Goal: Information Seeking & Learning: Learn about a topic

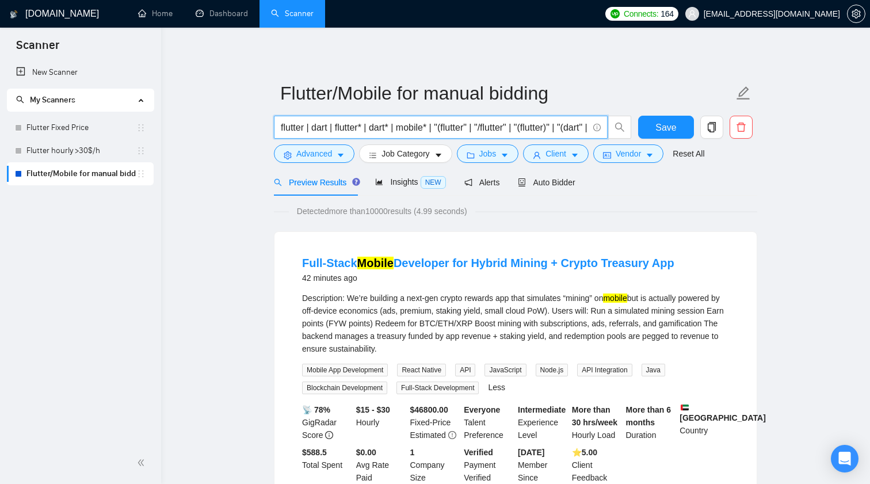
click at [467, 128] on input "flutter | dart | flutter* | dart* | mobile* | "(flutter" | "/flutter" | "(flutt…" at bounding box center [434, 127] width 307 height 14
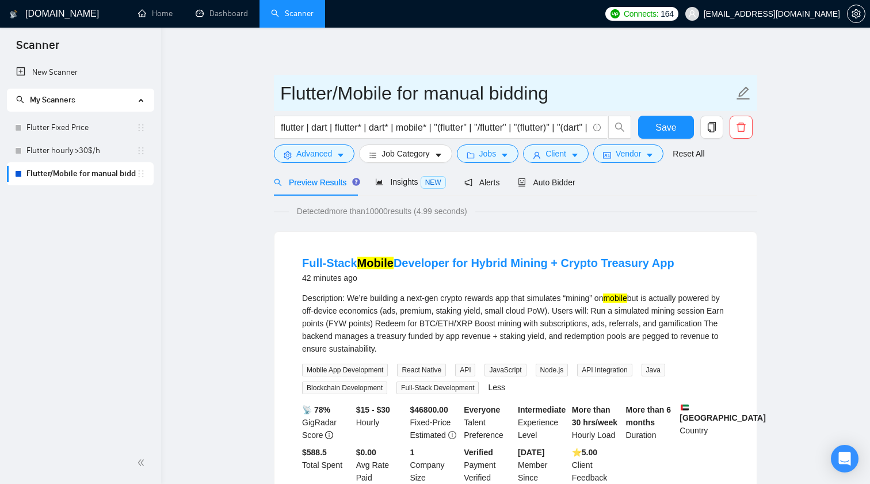
click at [388, 94] on input "Flutter/Mobile for manual bidding" at bounding box center [507, 93] width 454 height 29
click at [390, 96] on input "Flutter/Mobile for manual bidding" at bounding box center [507, 93] width 454 height 29
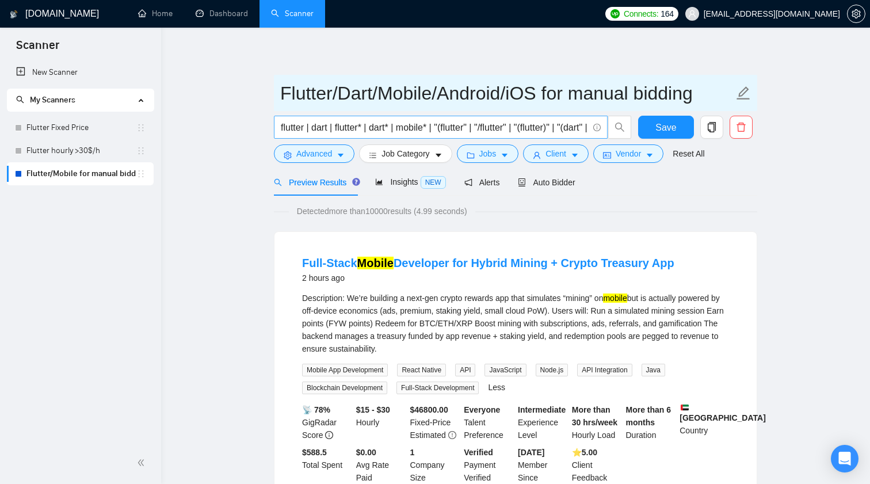
type input "Flutter/Dart/Mobile/Android/iOS for manual bidding"
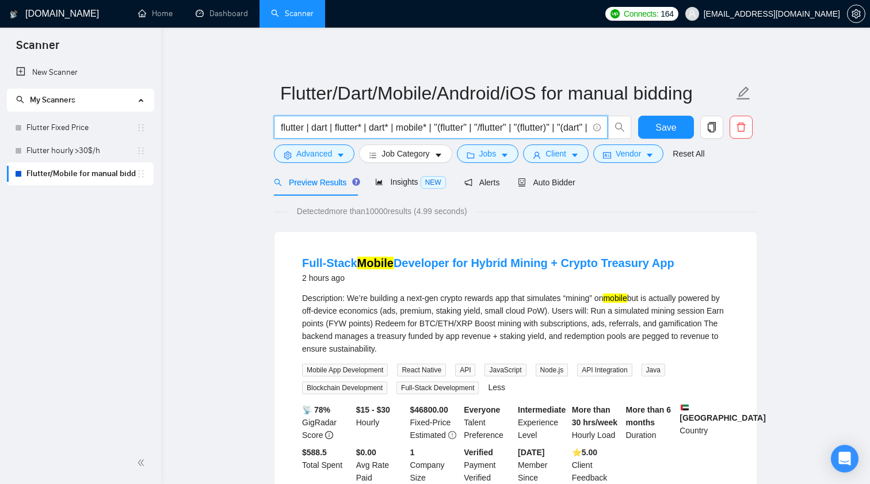
click at [482, 120] on input "flutter | dart | flutter* | dart* | mobile* | "(flutter" | "/flutter" | "(flutt…" at bounding box center [434, 127] width 307 height 14
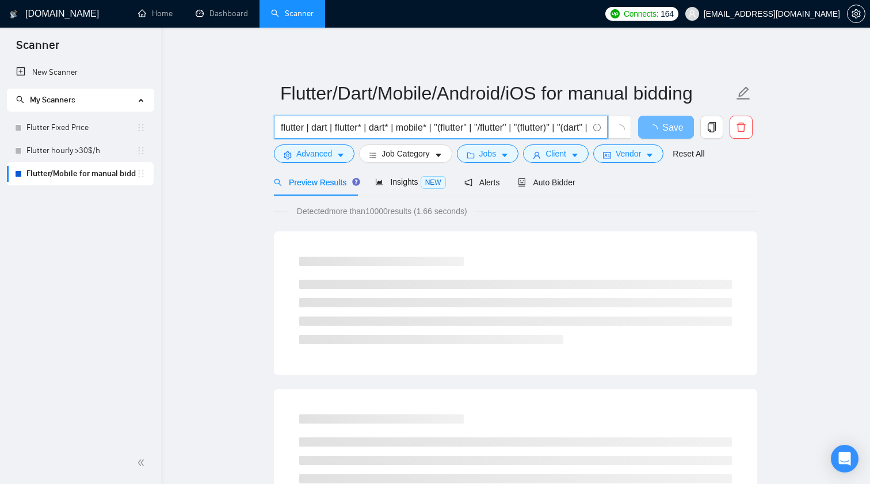
click at [349, 129] on input "flutter | dart | flutter* | dart* | mobile* | "(flutter" | "/flutter" | "(flutt…" at bounding box center [434, 127] width 307 height 14
paste input "Android | Android* | "(Android" | "/Android" | "(Android)" |"
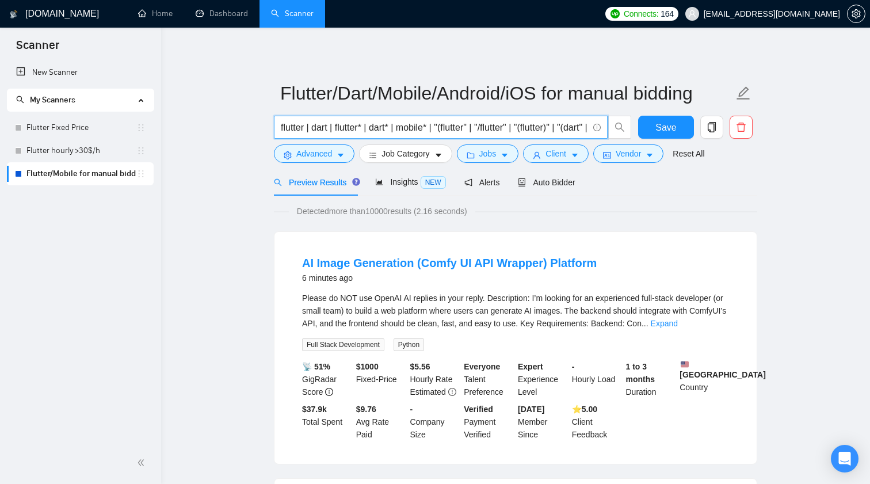
click at [359, 128] on input "flutter | dart | flutter* | dart* | mobile* | "(flutter" | "/flutter" | "(flutt…" at bounding box center [434, 127] width 307 height 14
click at [584, 129] on input "flutter | dart | flutter* | dart* | mobile* | "(flutter" | "/flutter" | "(flutt…" at bounding box center [434, 127] width 307 height 14
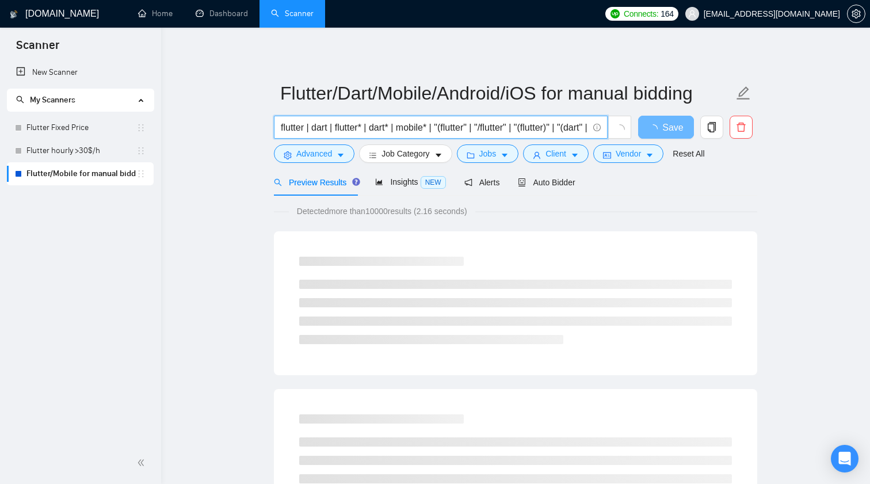
click at [364, 128] on input "flutter | dart | flutter* | dart* | mobile* | "(flutter" | "/flutter" | "(flutt…" at bounding box center [434, 127] width 307 height 14
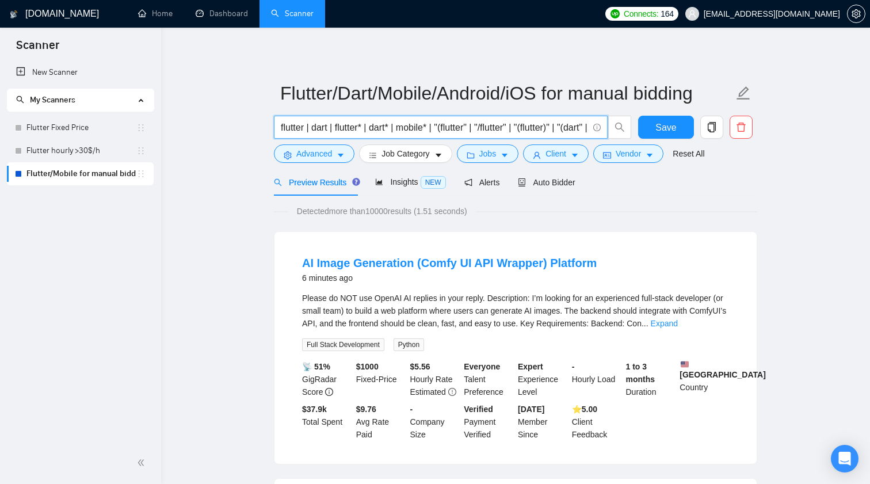
paste input "Android* | "(Android" | "/Android" | "(Android)""
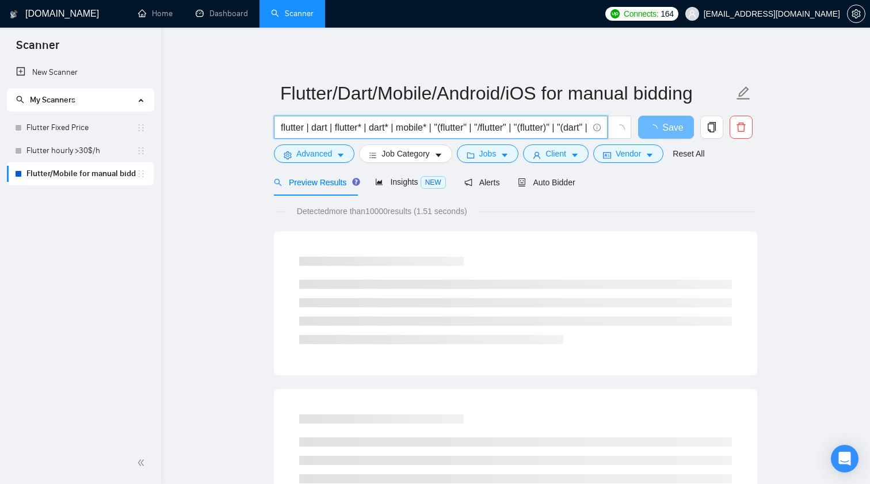
click at [381, 126] on input "flutter | dart | flutter* | dart* | mobile* | "(flutter" | "/flutter" | "(flutt…" at bounding box center [434, 127] width 307 height 14
click at [412, 128] on input "flutter | dart | flutter* | dart* | mobile* | "(flutter" | "/flutter" | "(flutt…" at bounding box center [434, 127] width 307 height 14
paste input "iOS"
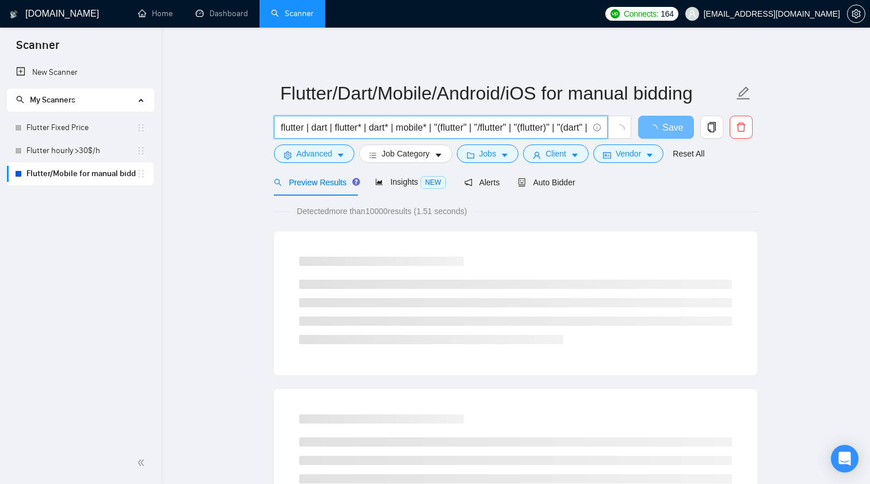
click at [471, 128] on input "flutter | dart | flutter* | dart* | mobile* | "(flutter" | "/flutter" | "(flutt…" at bounding box center [434, 127] width 307 height 14
paste input "iOS"
click at [528, 127] on input "flutter | dart | flutter* | dart* | mobile* | "(flutter" | "/flutter" | "(flutt…" at bounding box center [434, 127] width 307 height 14
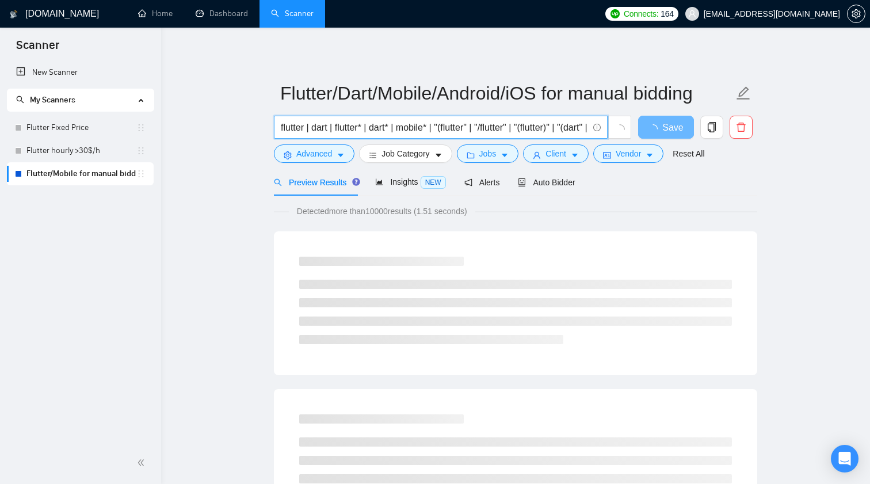
paste input "iOS"
click at [572, 124] on input "flutter | dart | flutter* | dart* | mobile* | "(flutter" | "/flutter" | "(flutt…" at bounding box center [434, 127] width 307 height 14
paste input "iOS"
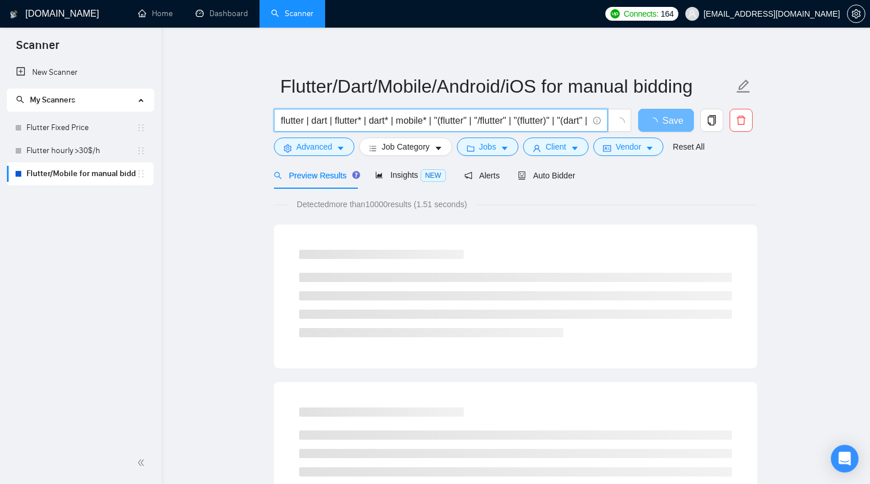
scroll to position [13, 0]
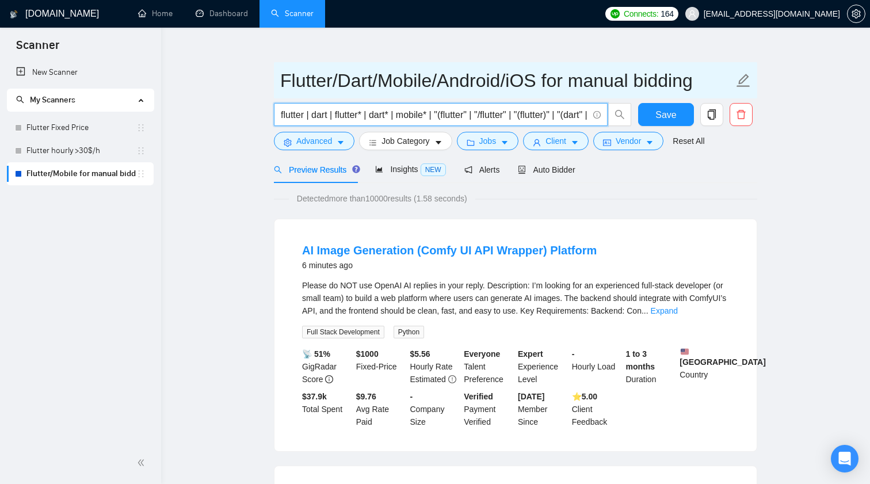
type input "flutter | dart | flutter* | dart* | mobile* | "(flutter" | "/flutter" | "(flutt…"
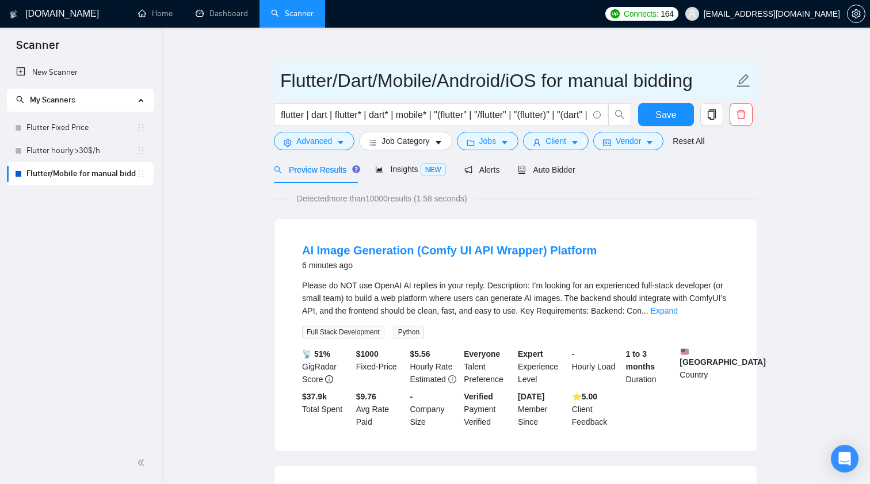
click at [537, 80] on input "Flutter/Dart/Mobile/Android/iOS for manual bidding" at bounding box center [507, 80] width 454 height 29
type input "Flutter/Dart/Mobile/Android/iOS/App for manual bidding"
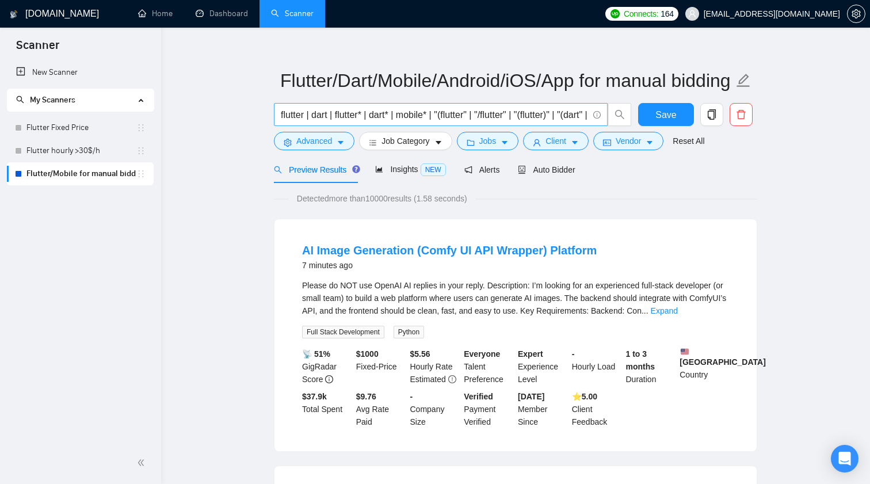
click at [379, 116] on input "flutter | dart | flutter* | dart* | mobile* | "(flutter" | "/flutter" | "(flutt…" at bounding box center [434, 115] width 307 height 14
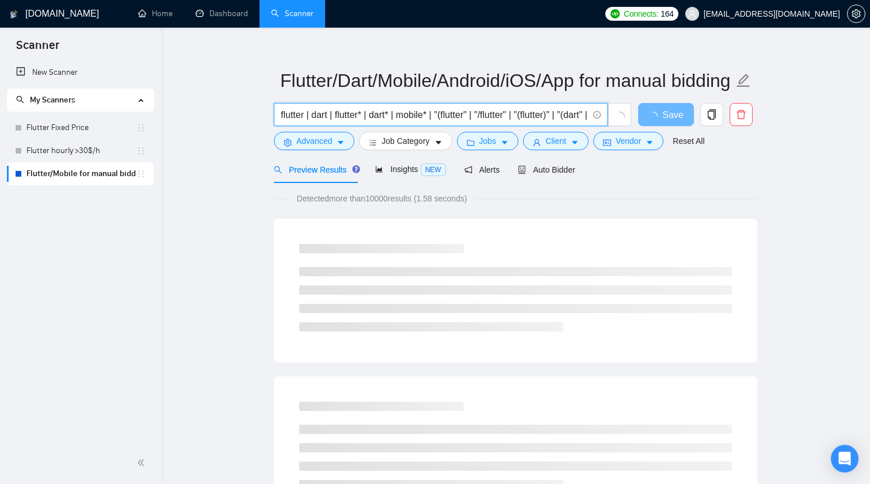
click at [438, 115] on input "flutter | dart | flutter* | dart* | mobile* | "(flutter" | "/flutter" | "(flutt…" at bounding box center [434, 115] width 307 height 14
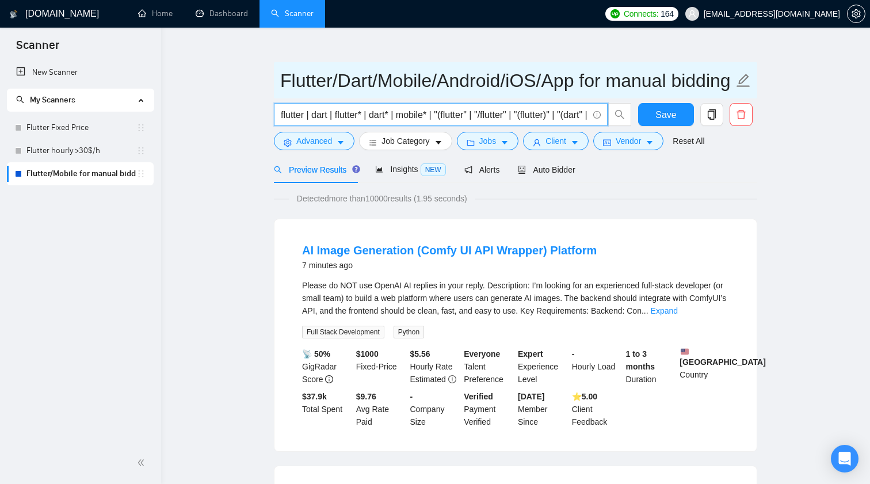
paste input "iOS* | "(iOS" | "/iOS" | "(iOS)""
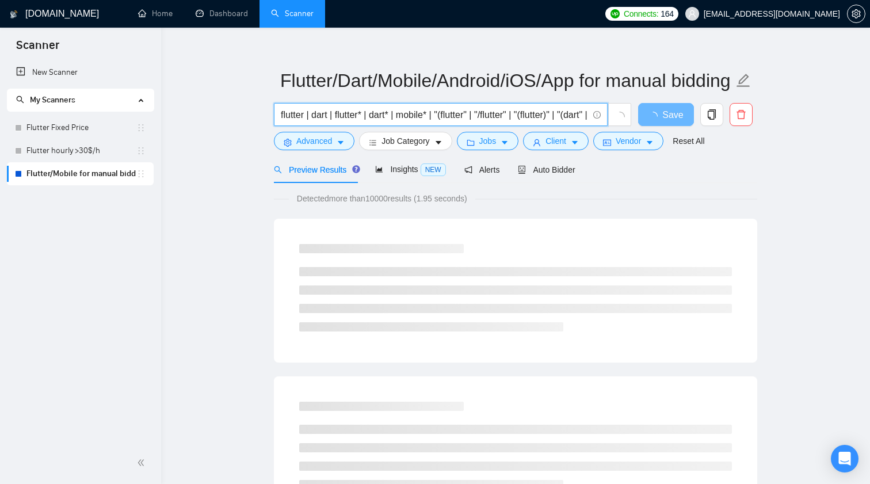
click at [450, 108] on input "flutter | dart | flutter* | dart* | mobile* | "(flutter" | "/flutter" | "(flutt…" at bounding box center [434, 115] width 307 height 14
click at [450, 113] on input "flutter | dart | flutter* | dart* | mobile* | "(flutter" | "/flutter" | "(flutt…" at bounding box center [434, 115] width 307 height 14
click at [473, 112] on input "flutter | dart | flutter* | dart* | mobile* | "(flutter" | "/flutter" | "(flutt…" at bounding box center [434, 115] width 307 height 14
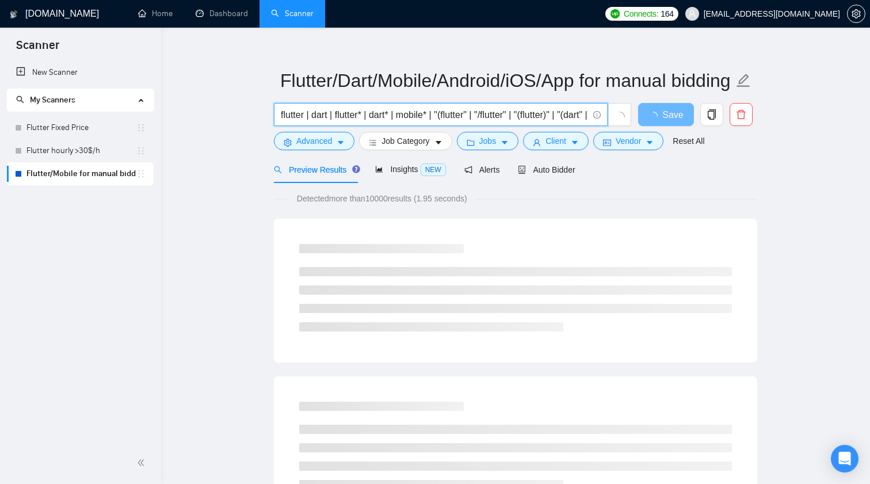
click at [473, 112] on input "flutter | dart | flutter* | dart* | mobile* | "(flutter" | "/flutter" | "(flutt…" at bounding box center [434, 115] width 307 height 14
paste input "app"
click at [519, 115] on input "flutter | dart | flutter* | dart* | mobile* | "(flutter" | "/flutter" | "(flutt…" at bounding box center [434, 115] width 307 height 14
paste input "app"
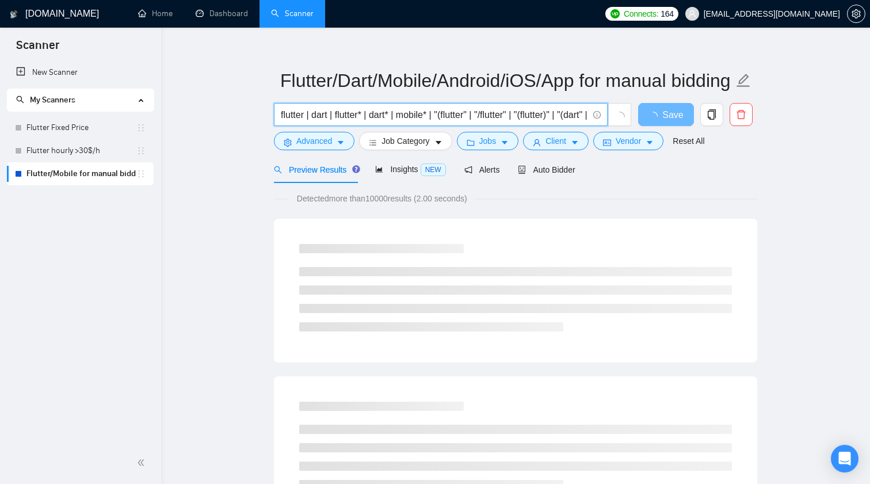
click at [557, 114] on input "flutter | dart | flutter* | dart* | mobile* | "(flutter" | "/flutter" | "(flutt…" at bounding box center [434, 115] width 307 height 14
paste input "app"
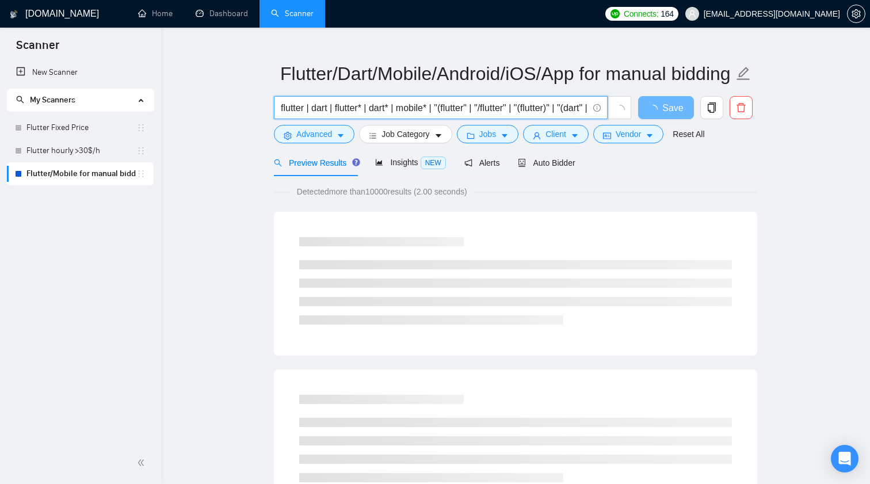
scroll to position [21, 0]
click at [574, 104] on input "flutter | dart | flutter* | dart* | mobile* | "(flutter" | "/flutter" | "(flutt…" at bounding box center [434, 107] width 307 height 14
paste input "app"
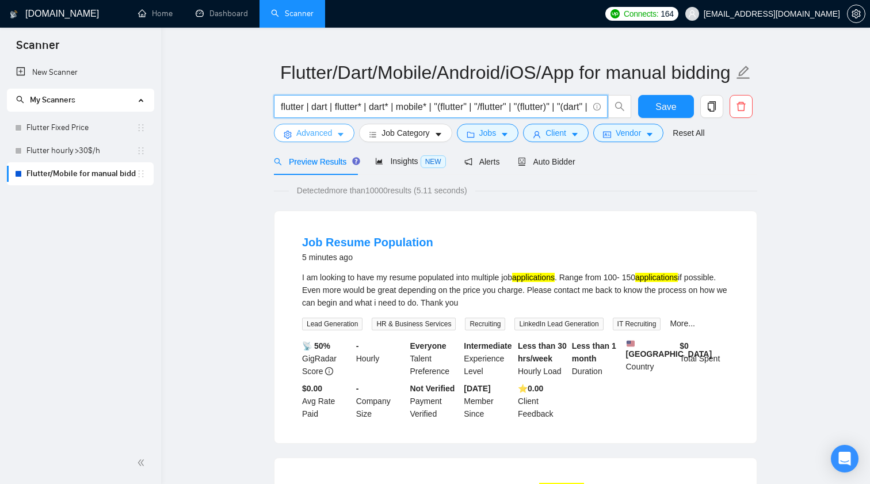
type input "flutter | dart | flutter* | dart* | mobile* | "(flutter" | "/flutter" | "(flutt…"
click at [330, 134] on span "Advanced" at bounding box center [314, 133] width 36 height 13
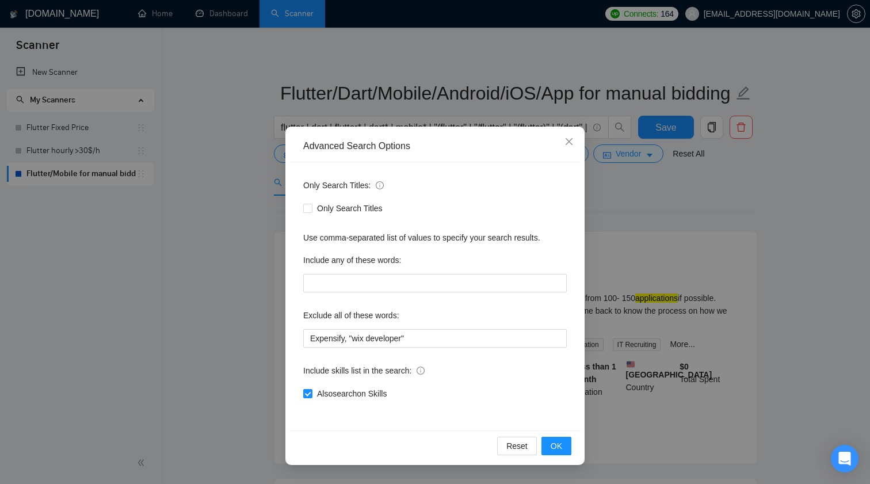
scroll to position [0, 0]
click at [574, 140] on span "Close" at bounding box center [569, 142] width 31 height 31
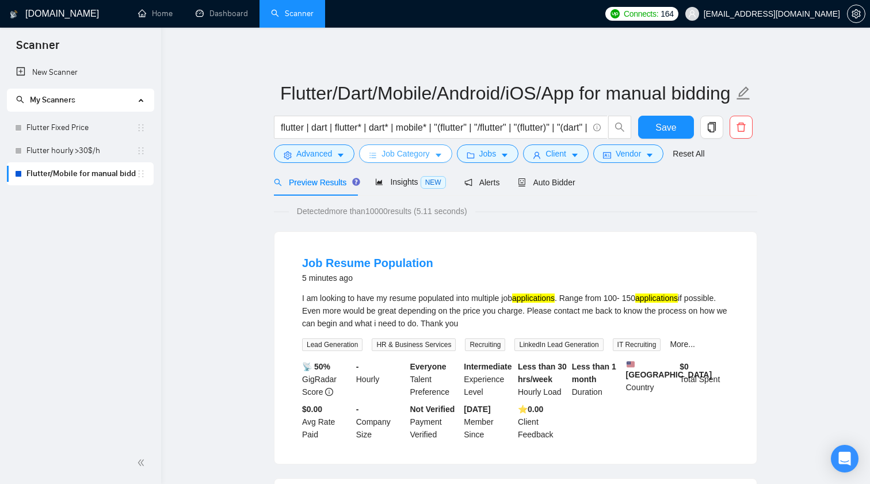
click at [427, 159] on span "Job Category" at bounding box center [406, 153] width 48 height 13
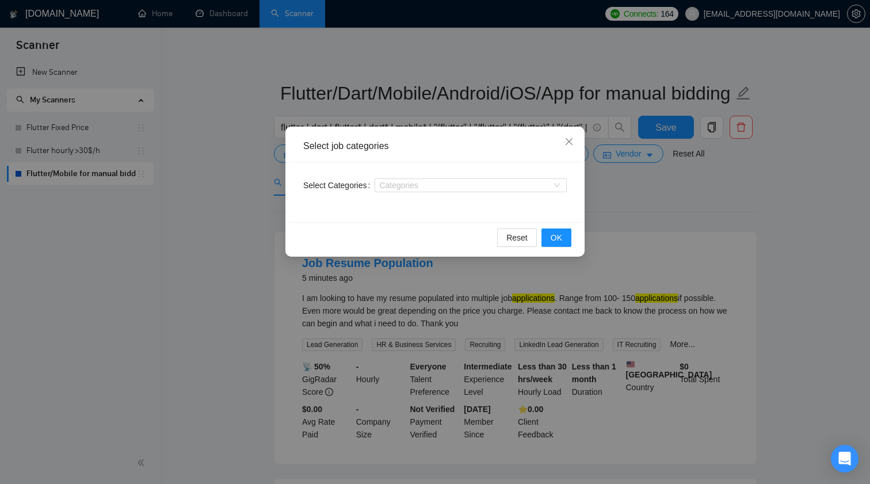
click at [737, 216] on div "Select job categories Select Categories Categories Reset OK" at bounding box center [435, 242] width 870 height 484
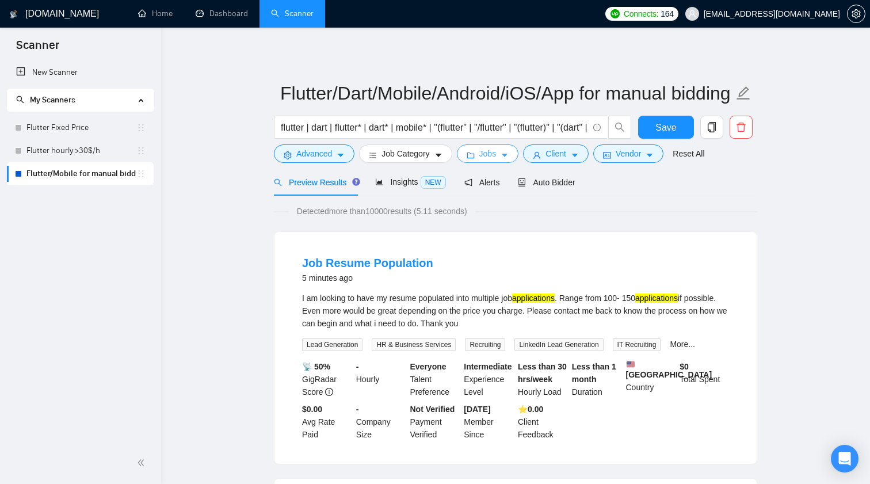
click at [503, 160] on button "Jobs" at bounding box center [488, 153] width 62 height 18
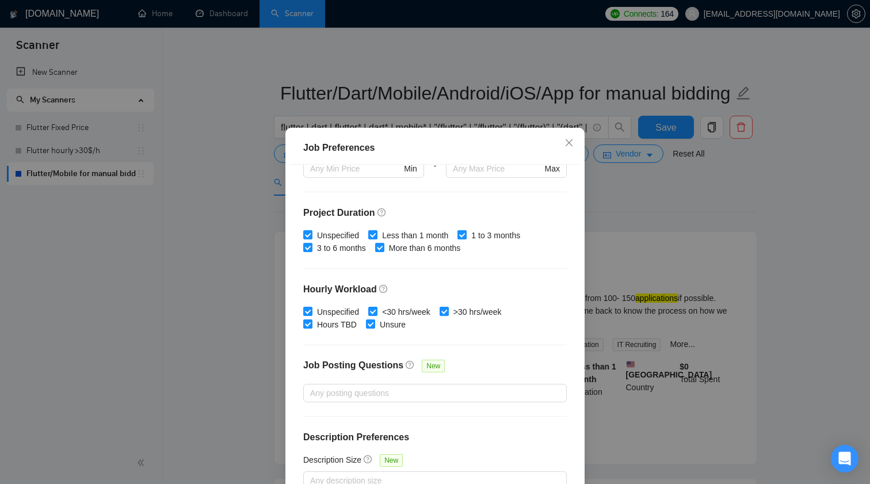
scroll to position [310, 0]
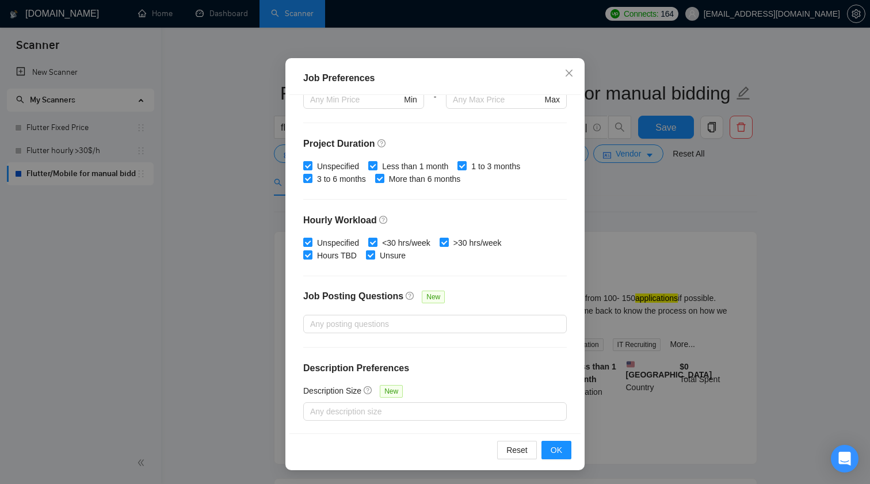
click at [681, 331] on div "Job Preferences Budget Project Type All Fixed Price Hourly Rate Fixed Price Bud…" at bounding box center [435, 242] width 870 height 484
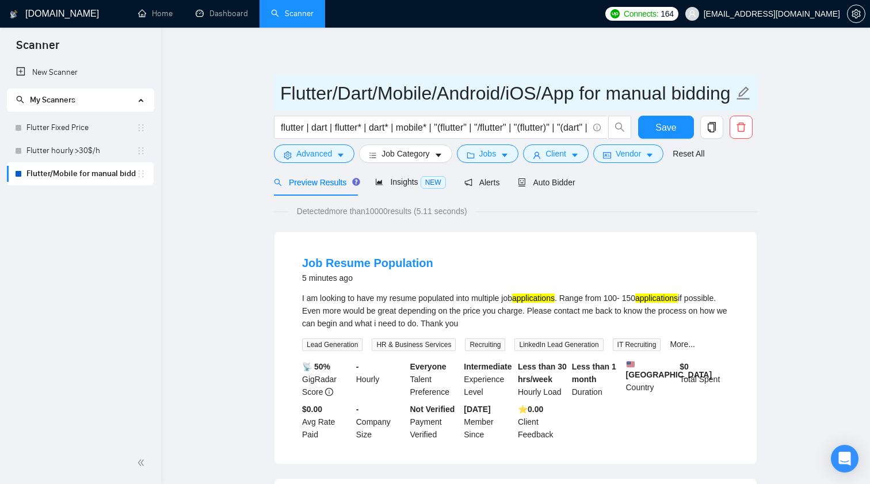
scroll to position [0, 0]
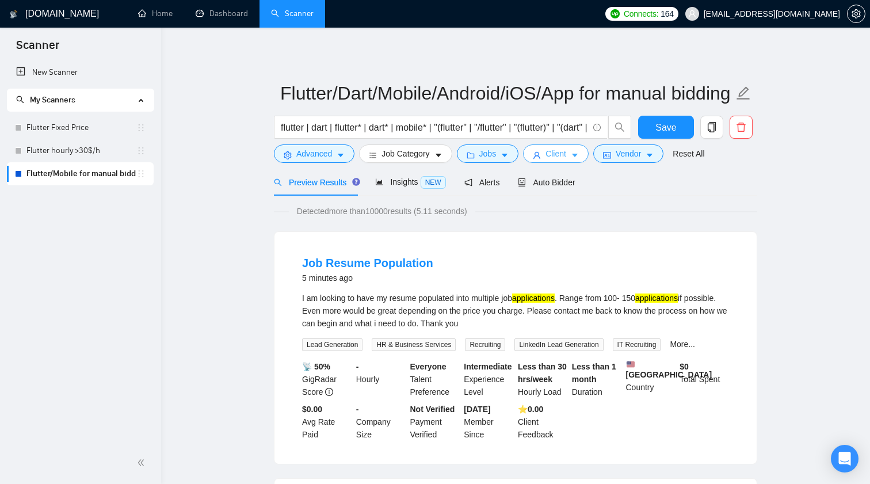
click at [579, 157] on icon "caret-down" at bounding box center [575, 155] width 8 height 8
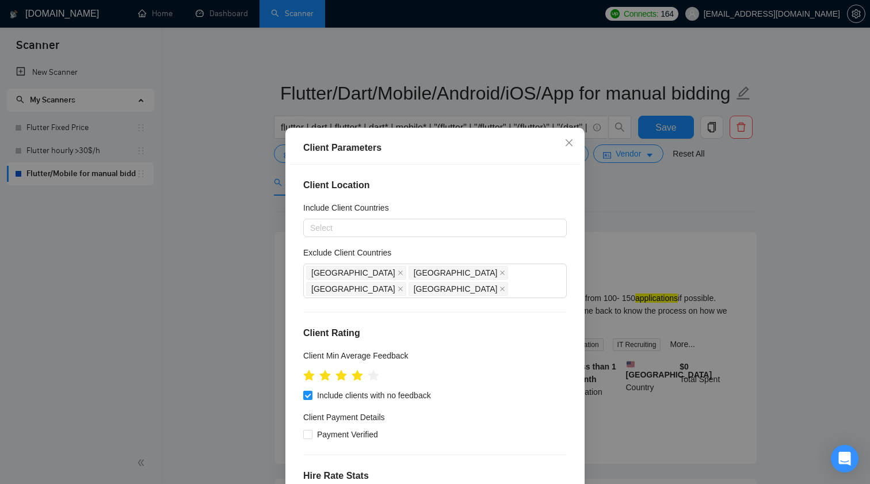
click at [646, 264] on div "Client Parameters Client Location Include Client Countries Select Exclude Clien…" at bounding box center [435, 242] width 870 height 484
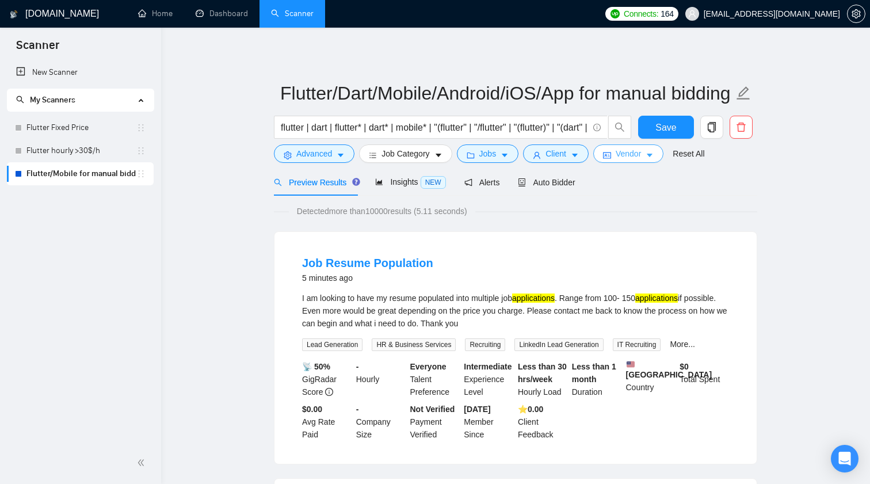
click at [652, 161] on button "Vendor" at bounding box center [628, 153] width 70 height 18
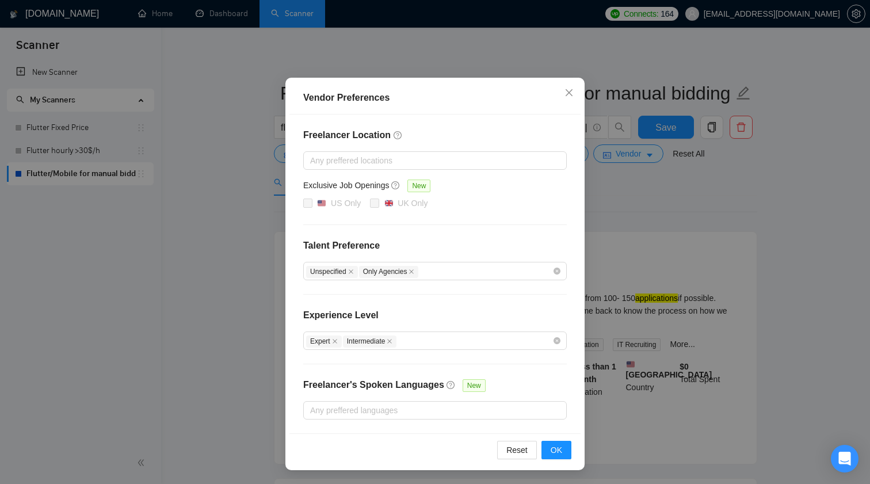
click at [681, 249] on div "Vendor Preferences Freelancer Location Any preffered locations Exclusive Job Op…" at bounding box center [435, 242] width 870 height 484
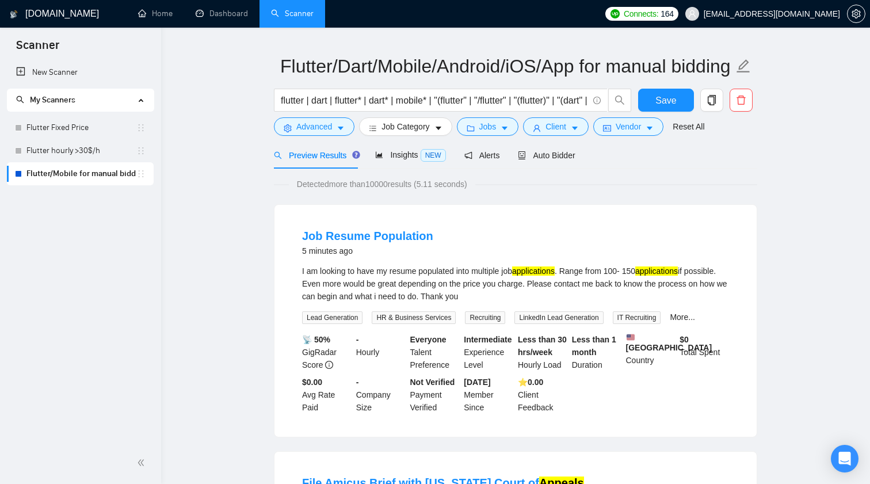
scroll to position [87, 0]
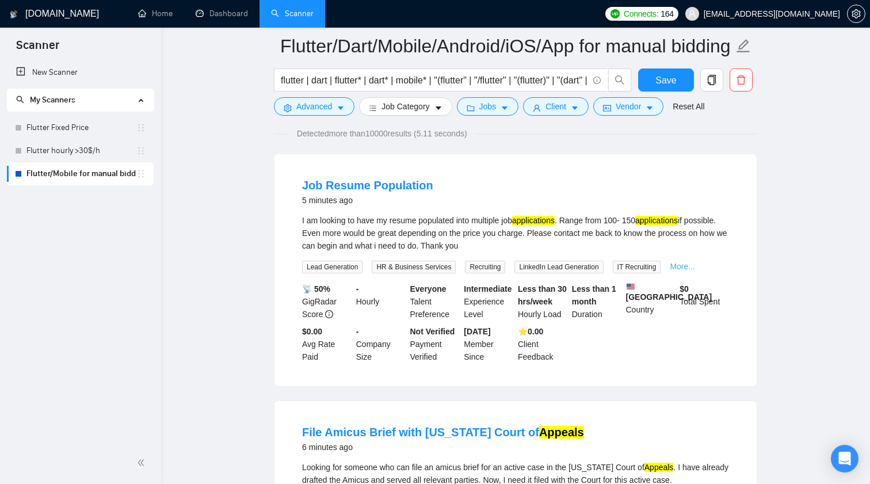
click at [690, 262] on link "More..." at bounding box center [682, 266] width 25 height 9
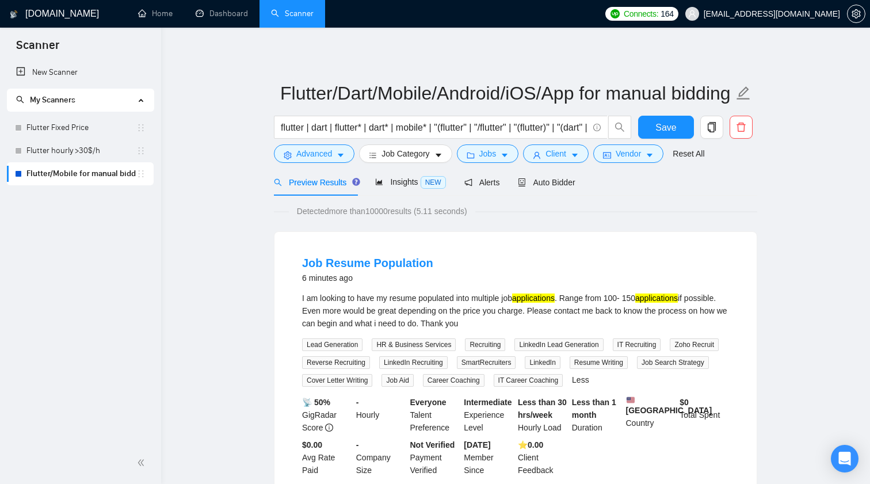
scroll to position [0, 0]
click at [448, 160] on button "Job Category" at bounding box center [405, 153] width 93 height 18
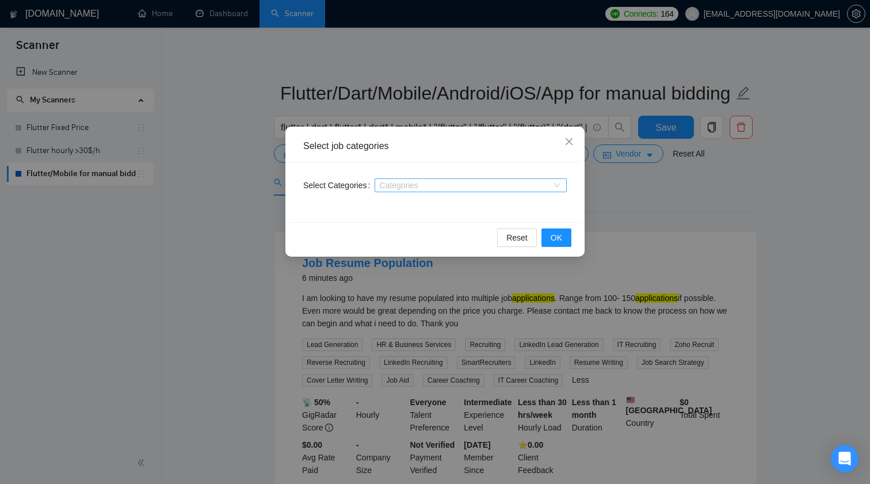
click at [440, 184] on div at bounding box center [465, 185] width 175 height 9
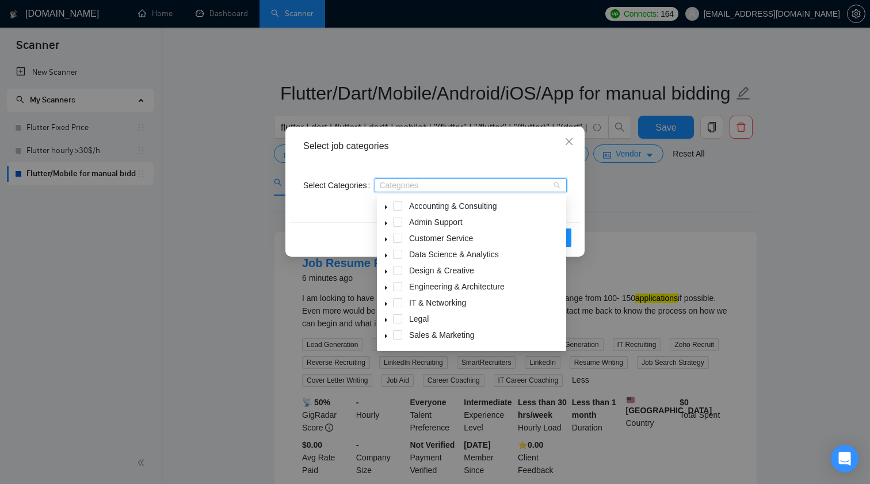
click at [383, 336] on span at bounding box center [386, 335] width 14 height 14
click at [385, 336] on icon "caret-down" at bounding box center [387, 336] width 4 height 2
click at [385, 206] on icon "caret-down" at bounding box center [386, 207] width 2 height 4
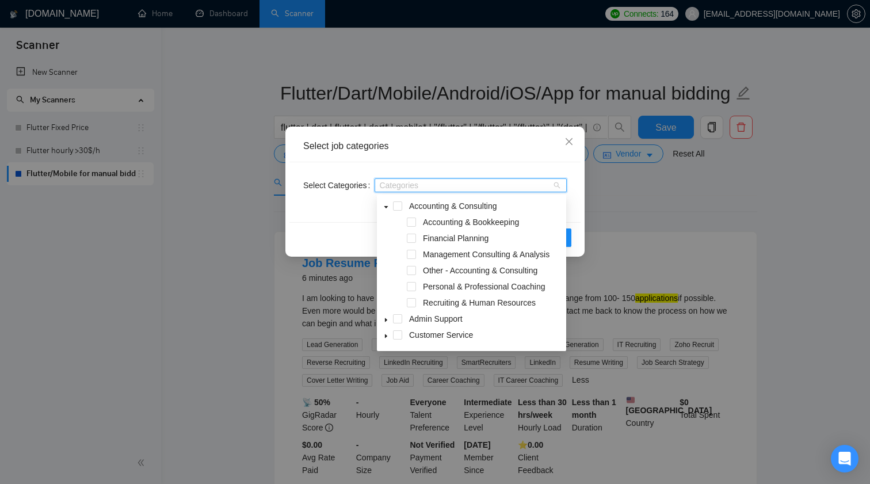
click at [385, 206] on icon "caret-down" at bounding box center [386, 207] width 6 height 6
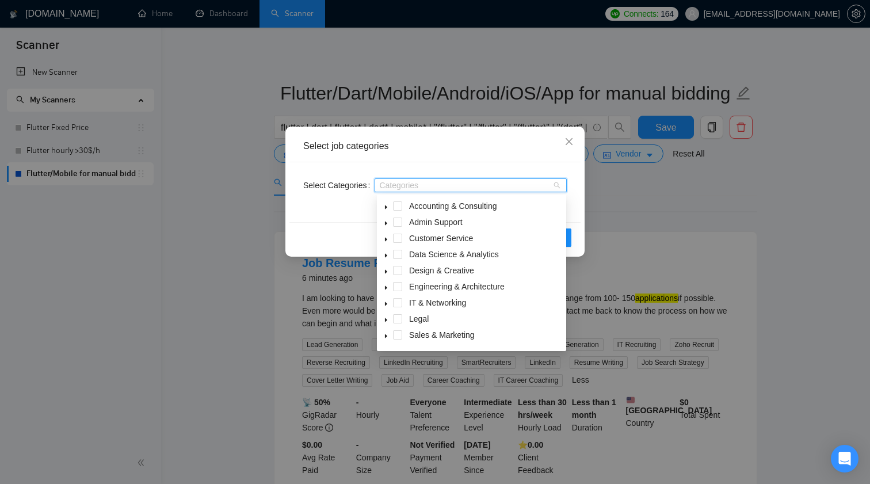
click at [385, 206] on icon "caret-down" at bounding box center [386, 207] width 6 height 6
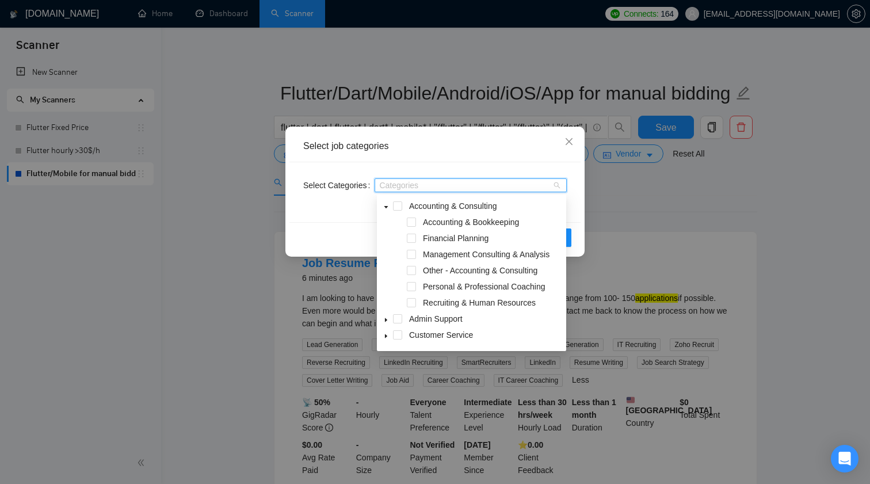
click at [385, 206] on icon "caret-down" at bounding box center [386, 207] width 6 height 6
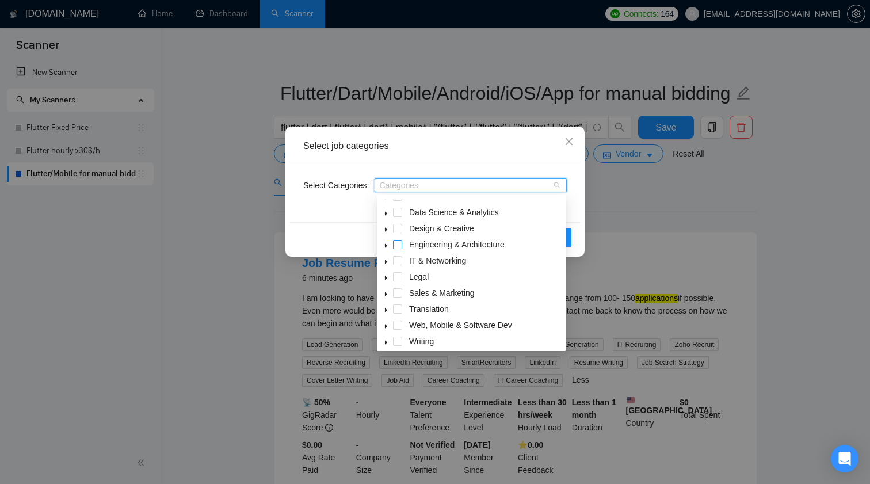
scroll to position [46, 0]
click at [387, 238] on span at bounding box center [386, 241] width 14 height 14
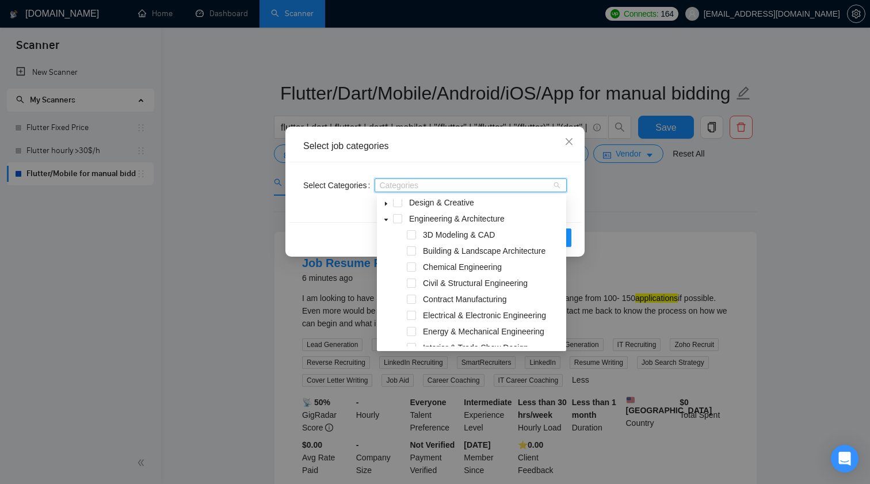
click at [385, 221] on icon "caret-down" at bounding box center [386, 220] width 6 height 6
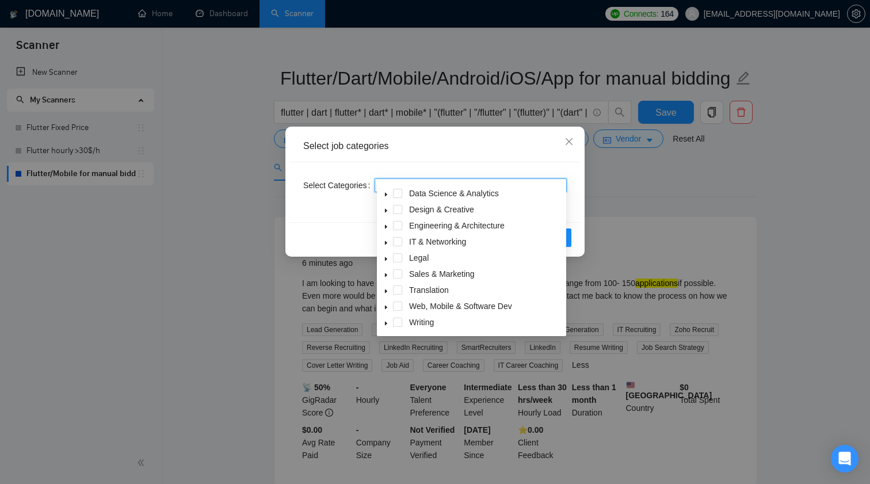
scroll to position [24, 0]
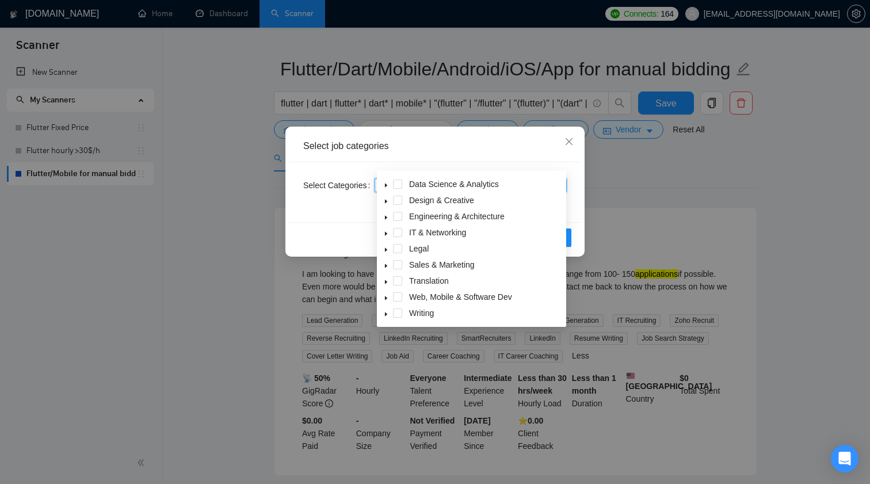
click at [387, 233] on icon "caret-down" at bounding box center [386, 234] width 6 height 6
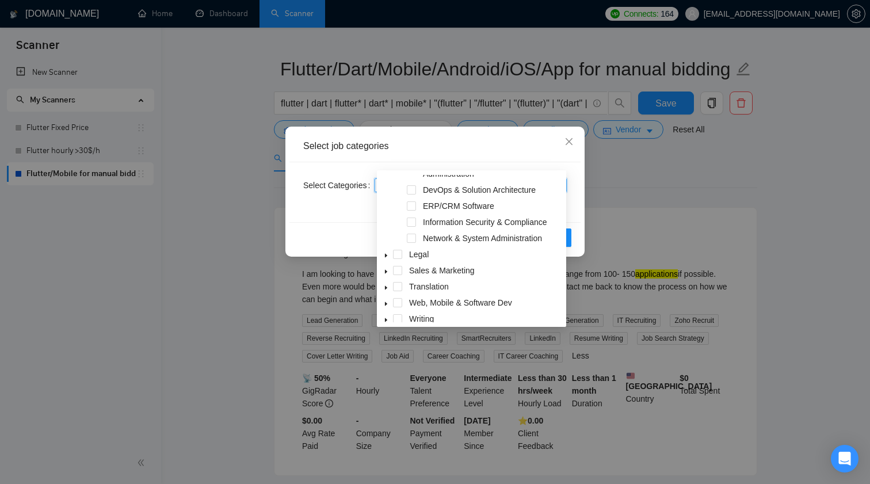
scroll to position [140, 0]
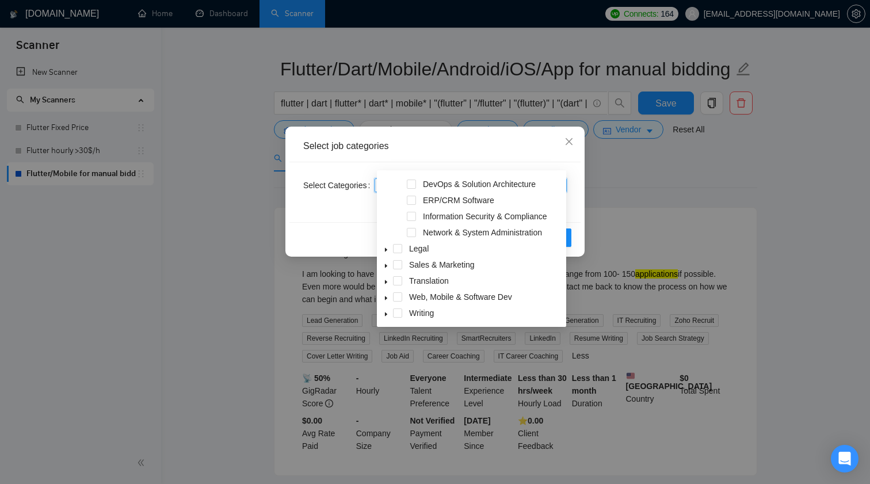
click at [387, 297] on icon "caret-down" at bounding box center [386, 298] width 6 height 6
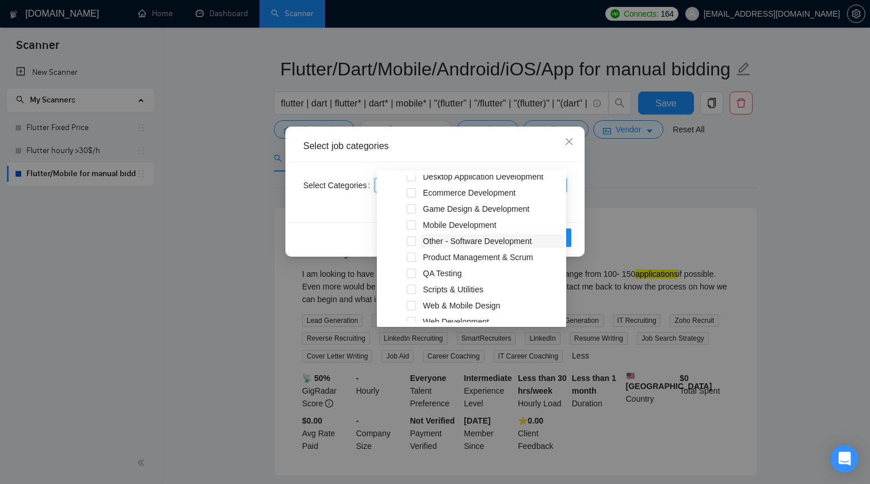
scroll to position [334, 0]
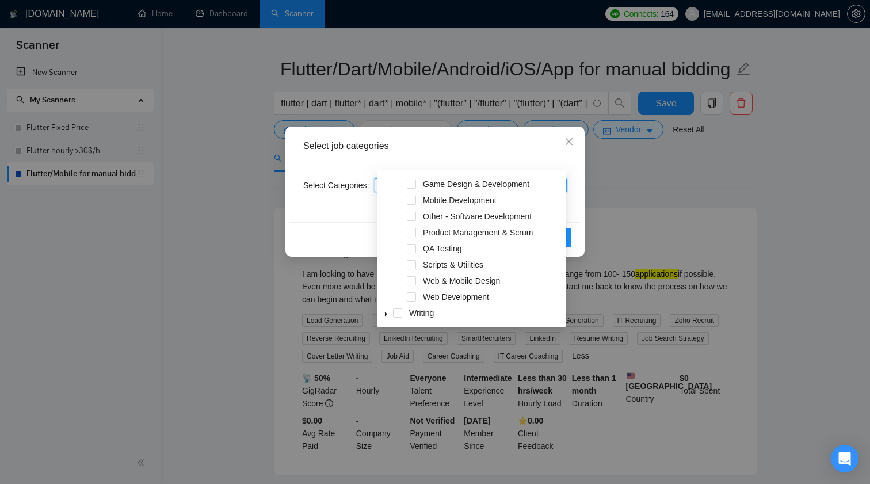
click at [388, 314] on icon "caret-down" at bounding box center [386, 314] width 6 height 6
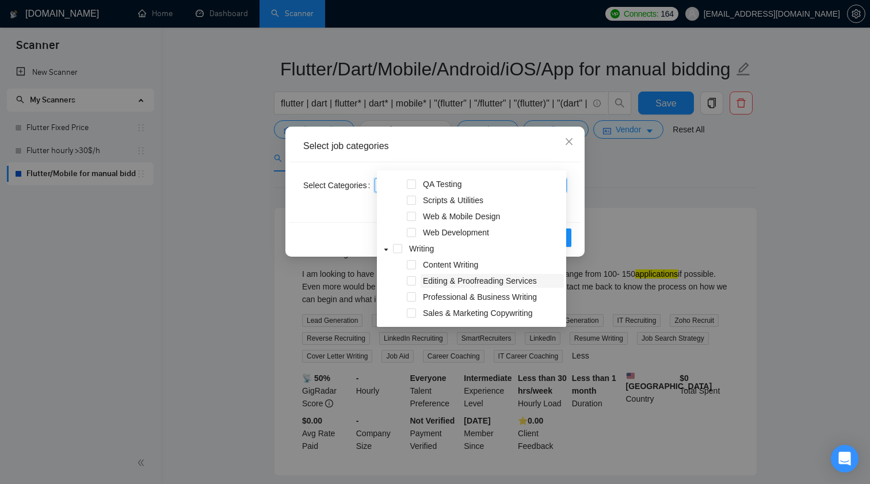
scroll to position [370, 0]
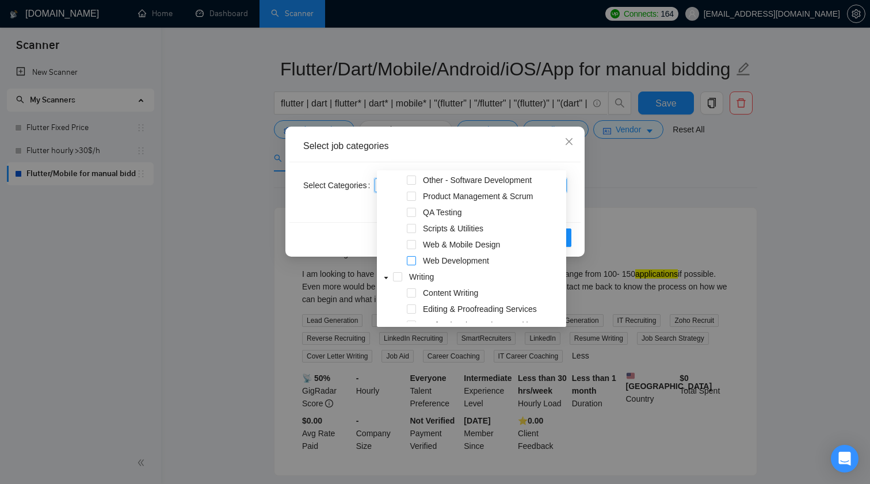
click at [414, 259] on span at bounding box center [411, 260] width 9 height 9
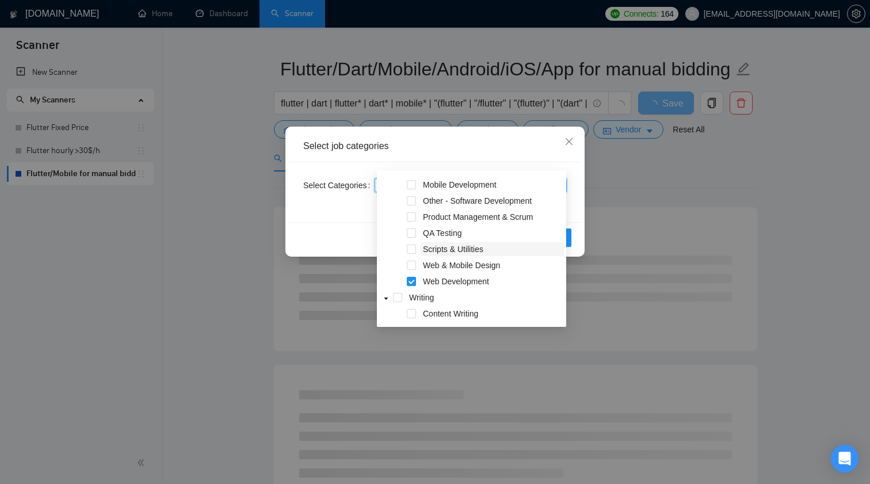
scroll to position [346, 0]
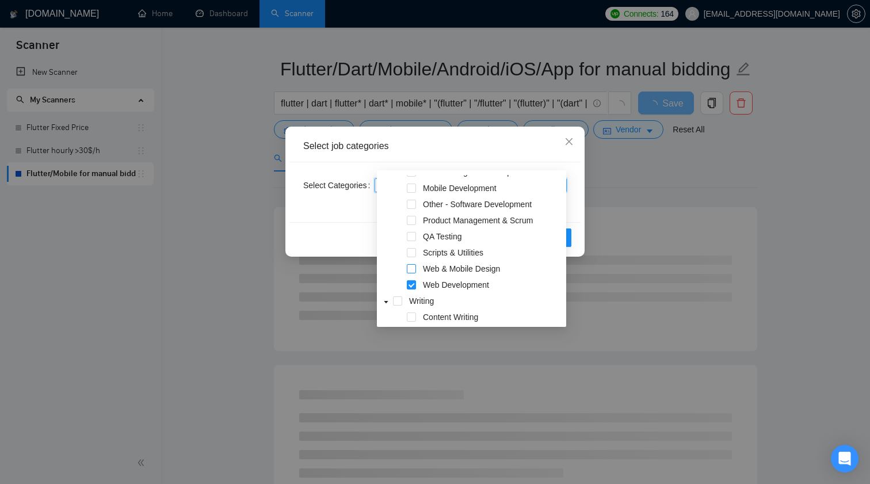
click at [411, 268] on span at bounding box center [411, 268] width 9 height 9
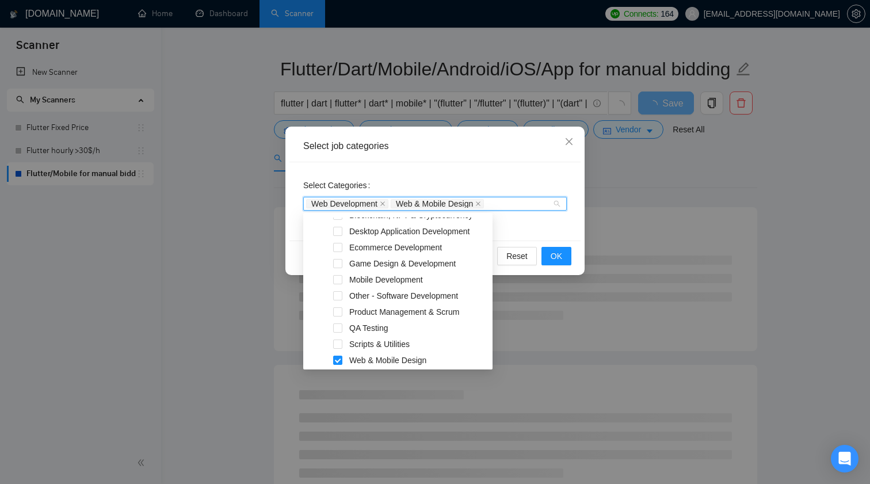
scroll to position [298, 0]
click at [338, 293] on span at bounding box center [337, 294] width 9 height 9
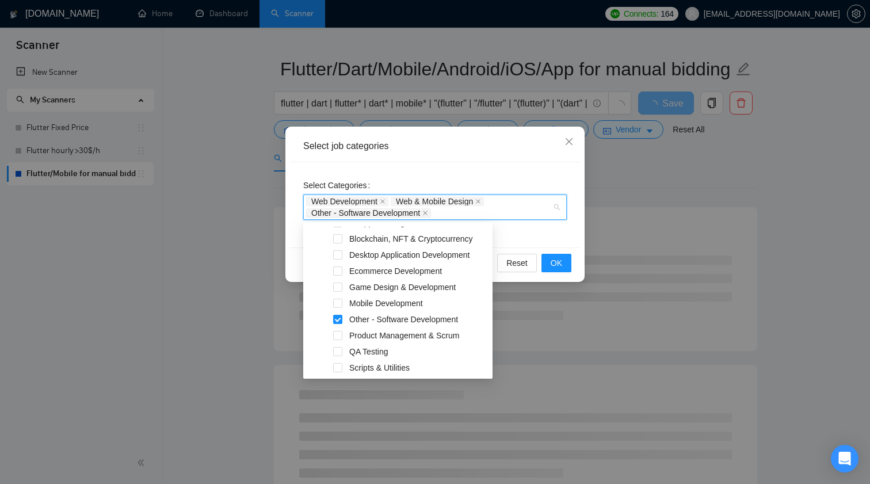
scroll to position [283, 0]
click at [338, 302] on span at bounding box center [337, 303] width 9 height 9
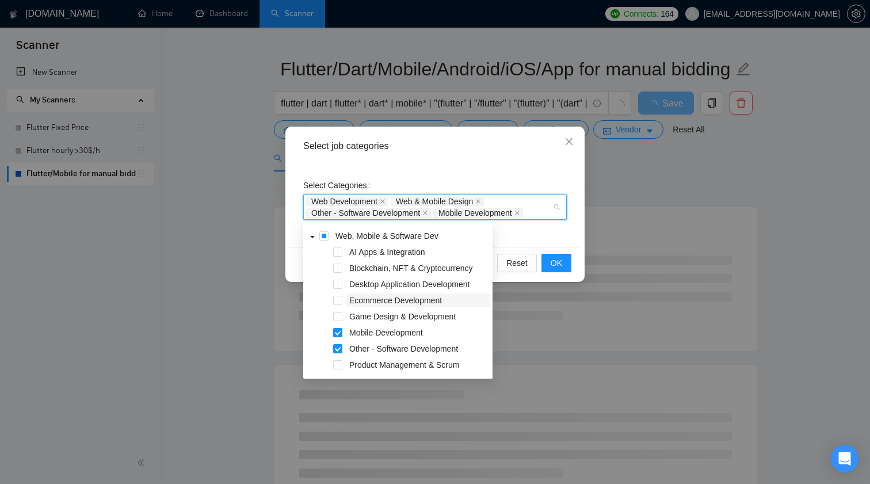
scroll to position [247, 0]
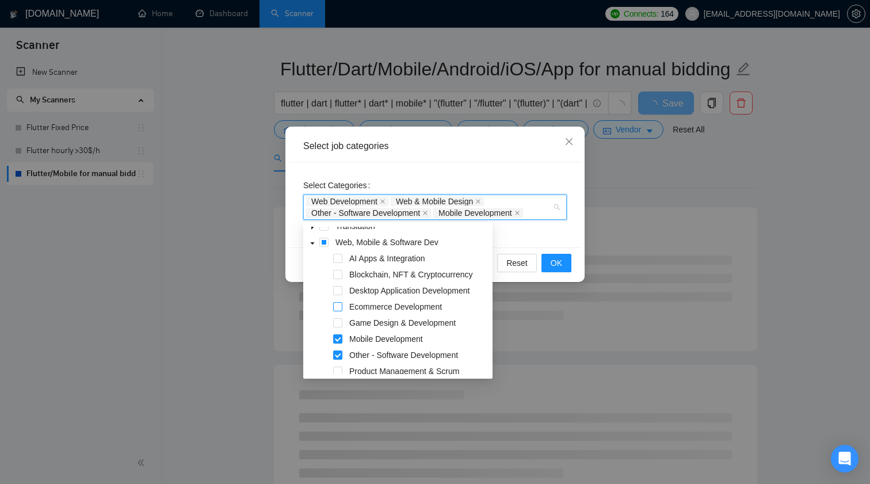
click at [340, 307] on span at bounding box center [337, 306] width 9 height 9
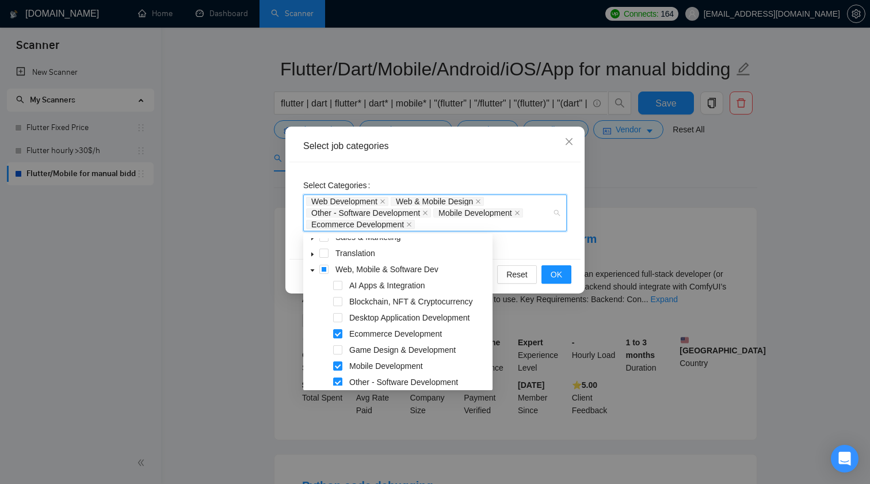
scroll to position [230, 0]
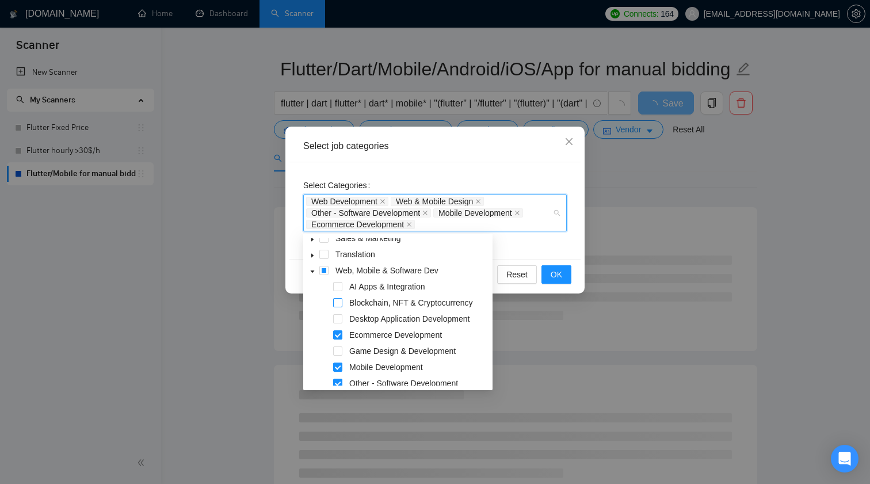
click at [338, 303] on span at bounding box center [337, 302] width 9 height 9
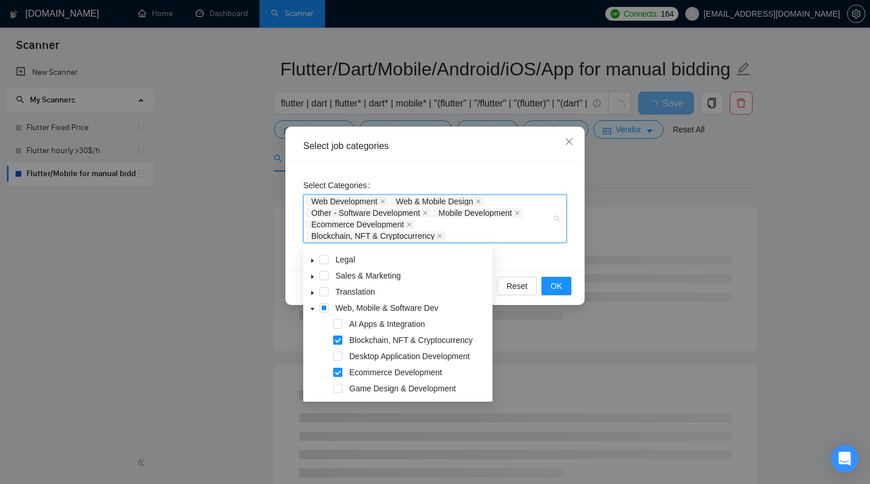
scroll to position [204, 0]
click at [336, 327] on span at bounding box center [337, 323] width 9 height 9
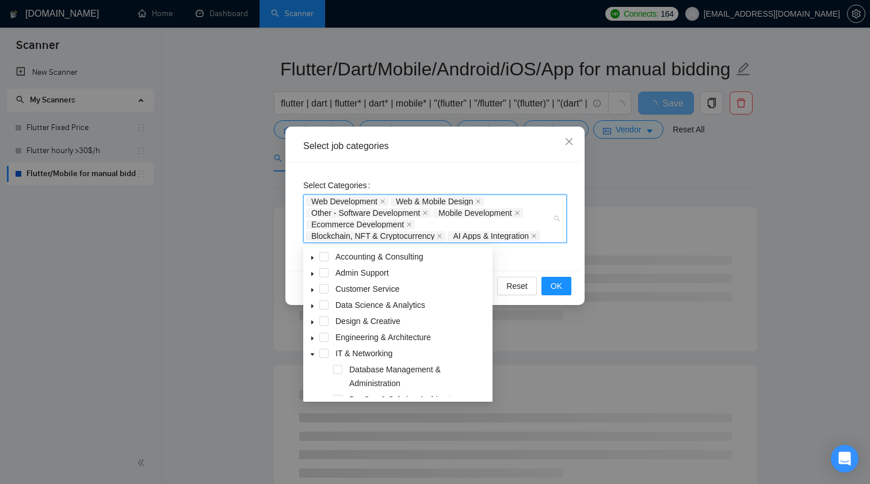
scroll to position [0, 0]
click at [549, 262] on div "Select Categories Web Development Web & Mobile Design Other - Software Developm…" at bounding box center [435, 216] width 291 height 108
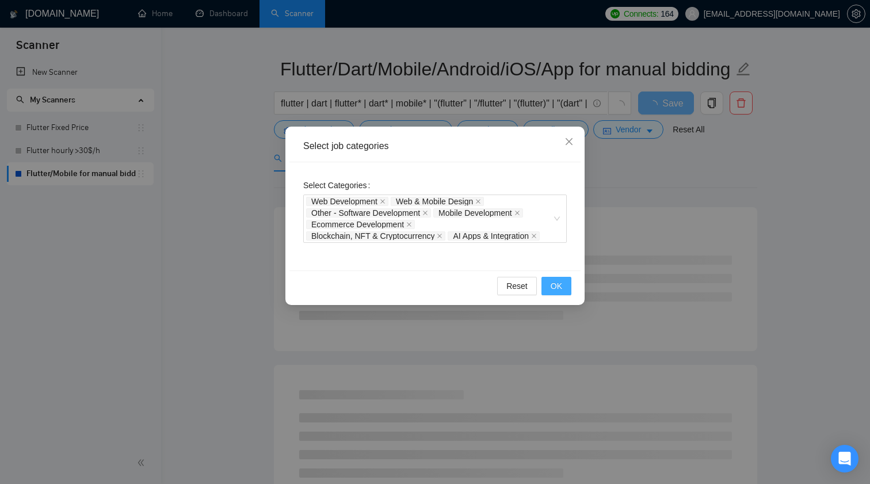
click at [561, 284] on span "OK" at bounding box center [557, 286] width 12 height 13
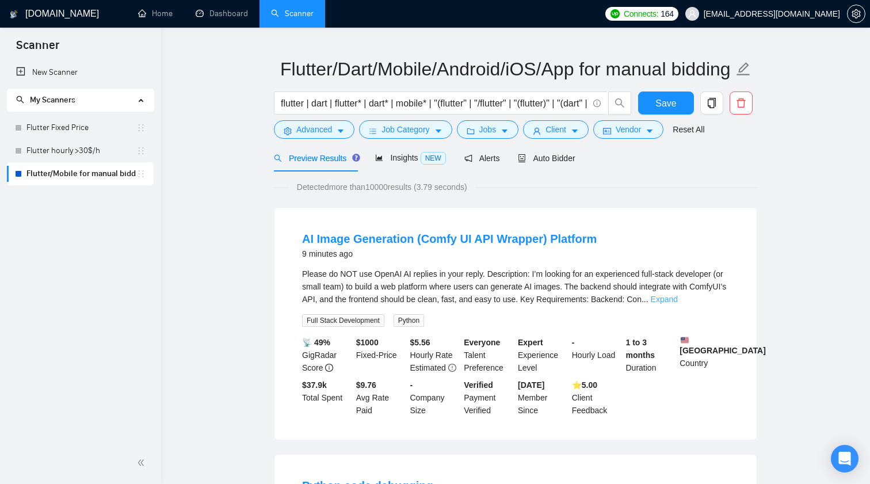
click at [678, 299] on link "Expand" at bounding box center [664, 299] width 27 height 9
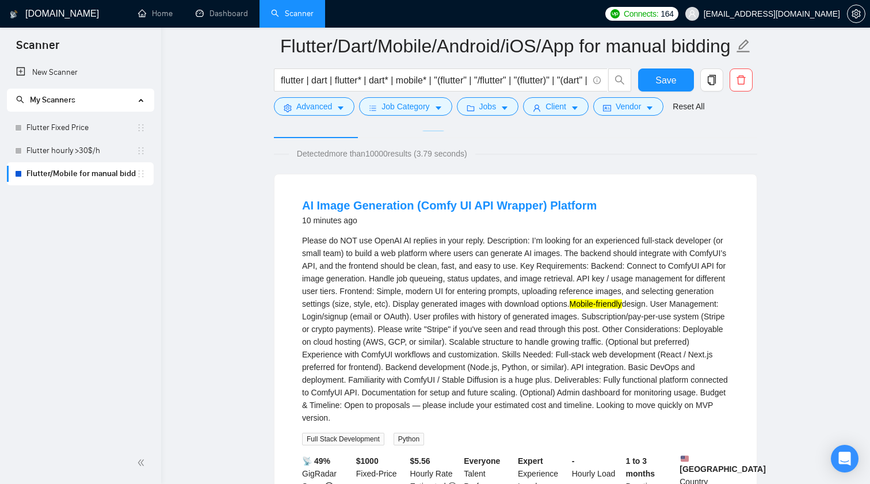
scroll to position [103, 0]
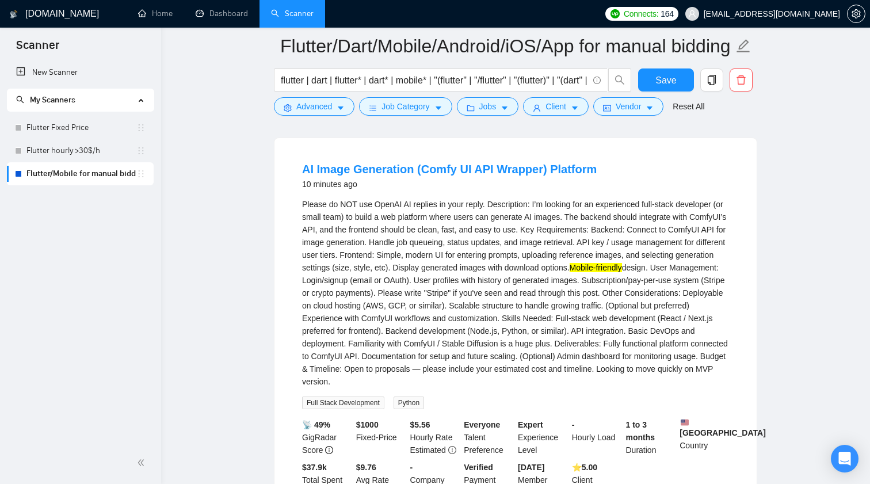
click at [716, 344] on div "Please do NOT use OpenAI AI replies in your reply. Description: I’m looking for…" at bounding box center [515, 293] width 427 height 190
copy div "ComfyUI"
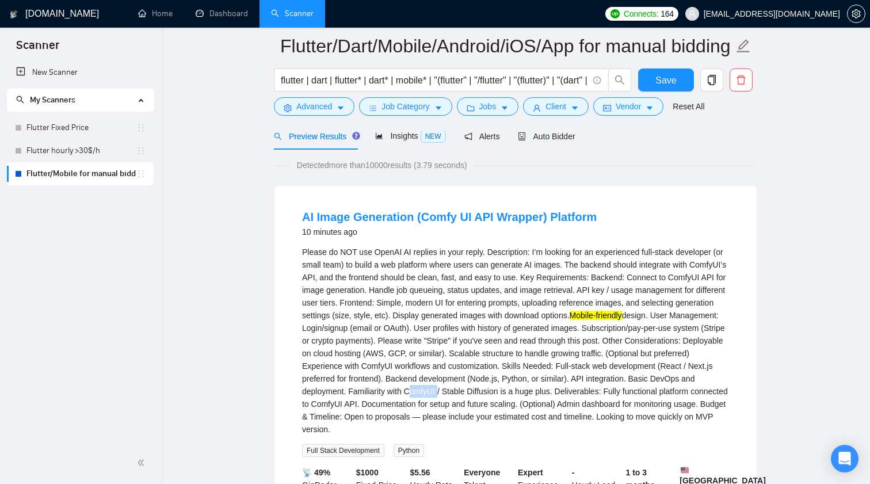
scroll to position [48, 0]
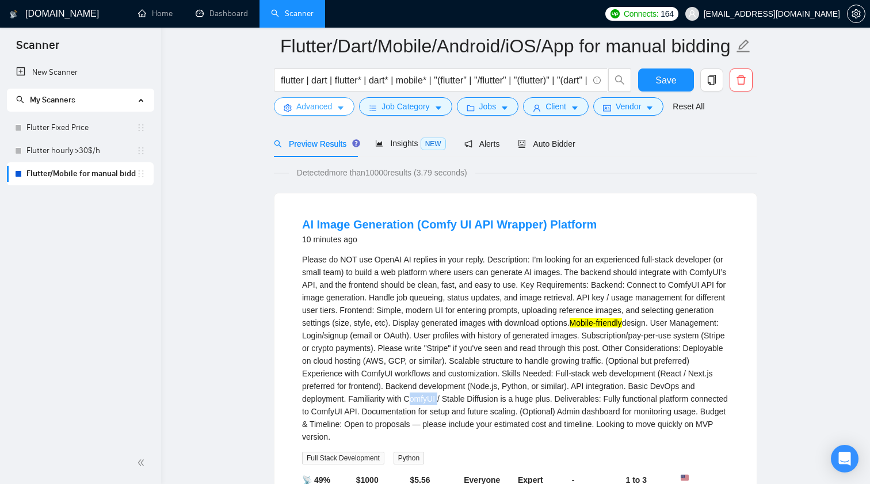
click at [344, 109] on icon "caret-down" at bounding box center [341, 108] width 8 height 8
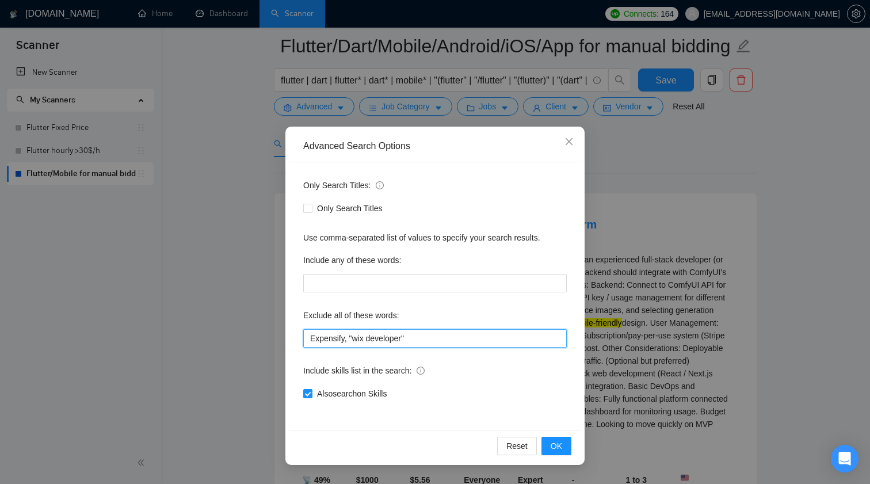
click at [448, 338] on input "Expensify, "wix developer"" at bounding box center [435, 338] width 264 height 18
paste input "ComfyUI"
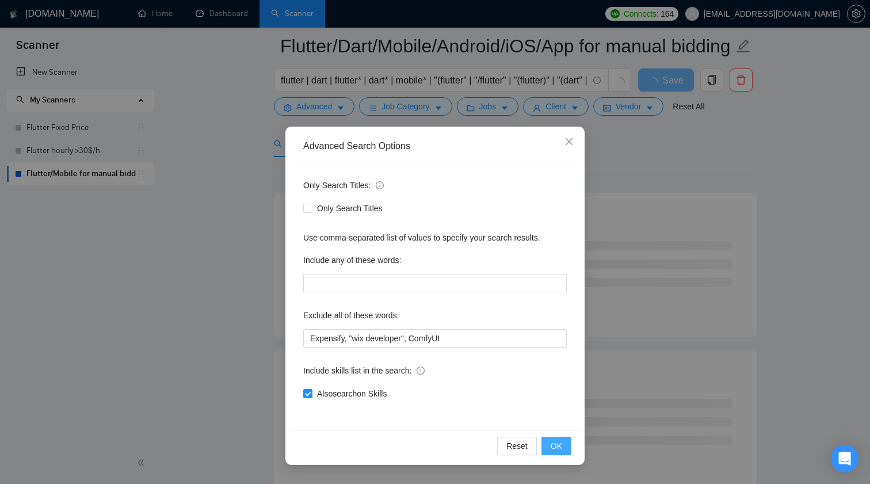
click at [557, 439] on button "OK" at bounding box center [557, 446] width 30 height 18
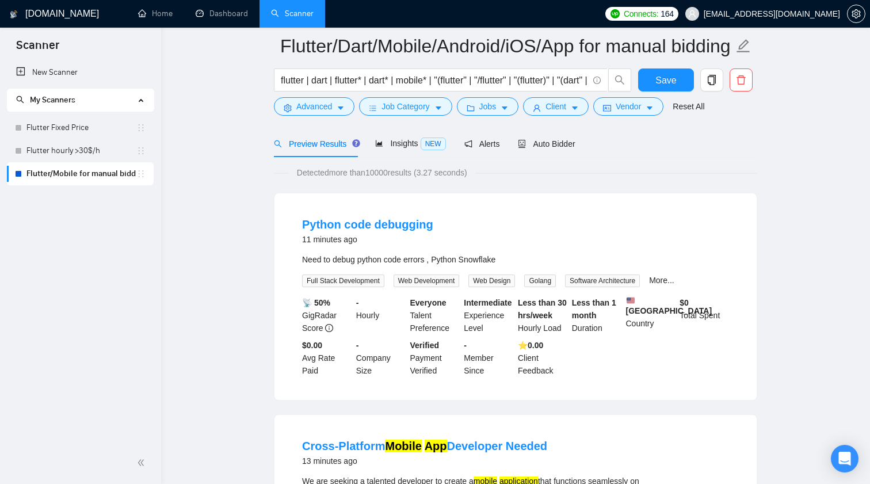
click at [677, 286] on div "More..." at bounding box center [662, 280] width 30 height 13
click at [675, 279] on link "More..." at bounding box center [661, 280] width 25 height 9
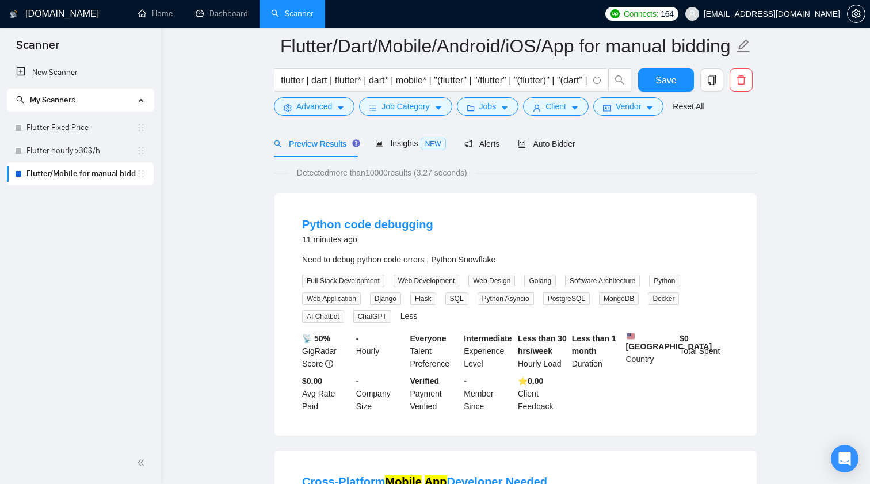
click at [494, 256] on div "Need to debug python code errors , Python Snowflake" at bounding box center [515, 259] width 427 height 13
copy div "Snowflake"
click at [319, 106] on span "Advanced" at bounding box center [314, 106] width 36 height 13
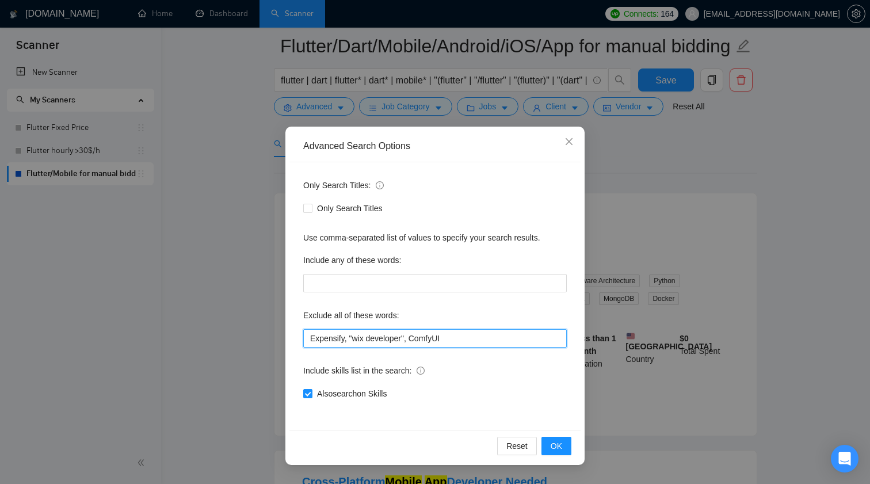
click at [460, 333] on input "Expensify, "wix developer", ComfyUI" at bounding box center [435, 338] width 264 height 18
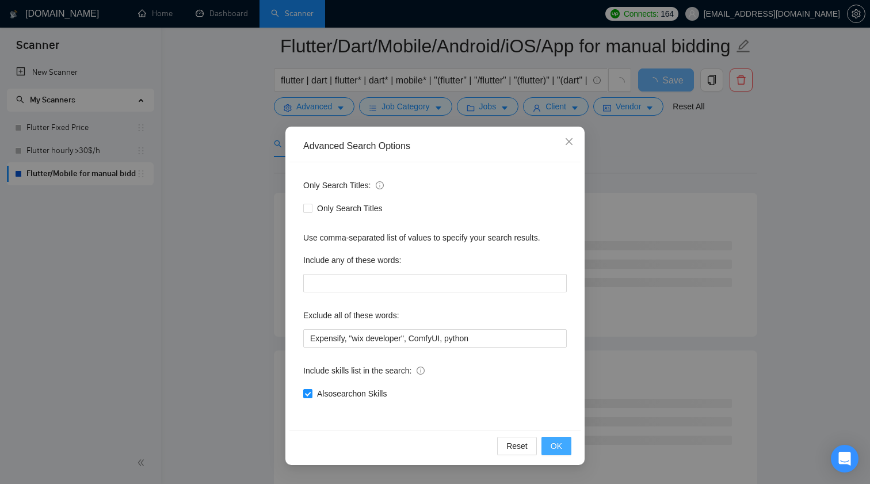
click at [565, 444] on button "OK" at bounding box center [557, 446] width 30 height 18
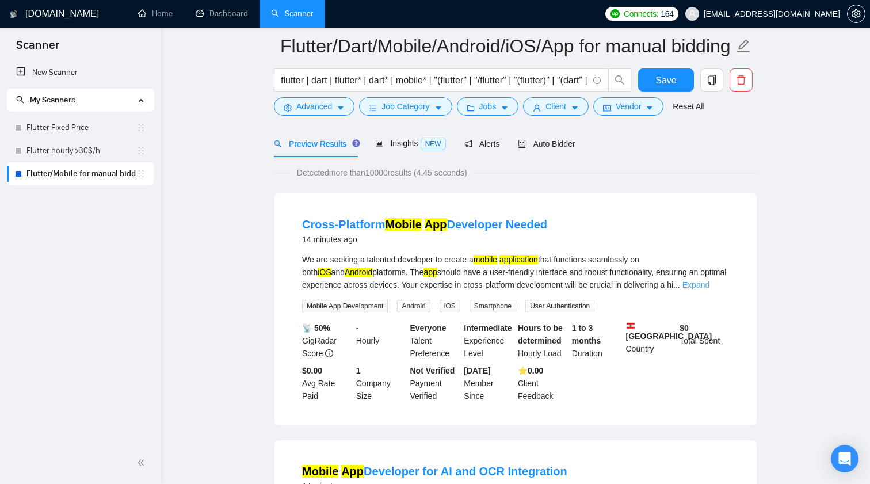
click at [710, 285] on link "Expand" at bounding box center [696, 284] width 27 height 9
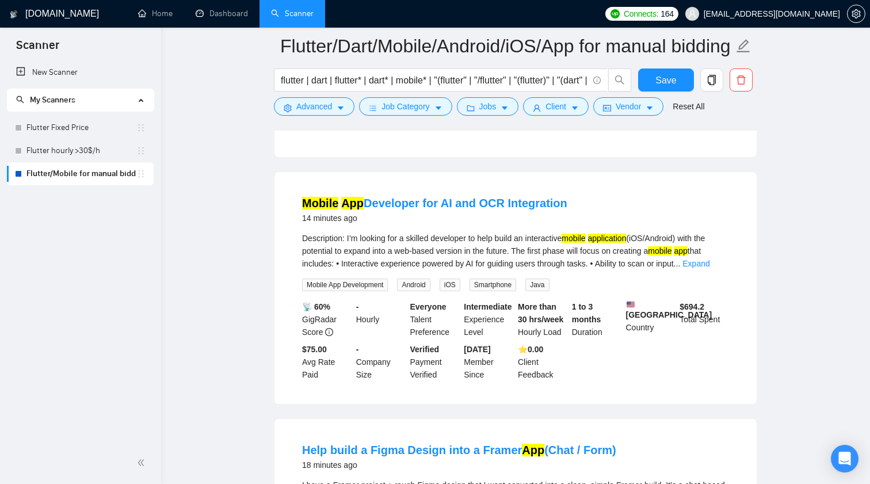
scroll to position [330, 0]
click at [710, 267] on link "Expand" at bounding box center [696, 262] width 27 height 9
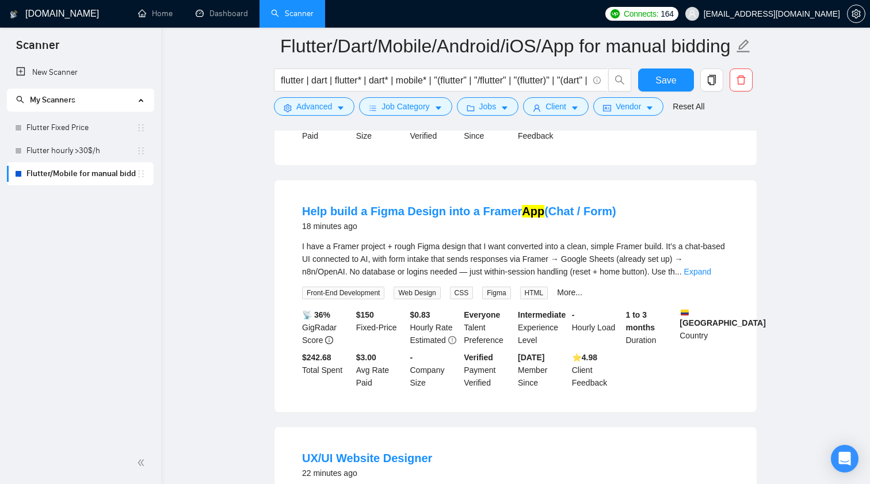
scroll to position [710, 0]
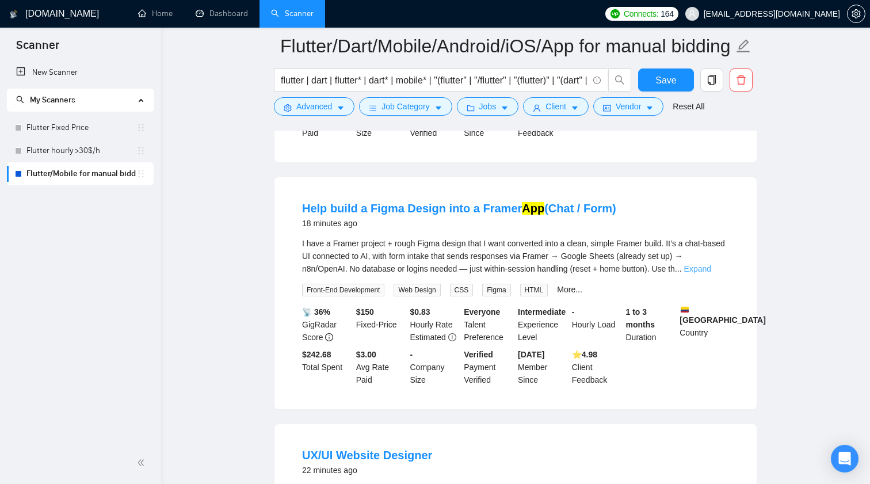
click at [706, 273] on link "Expand" at bounding box center [697, 268] width 27 height 9
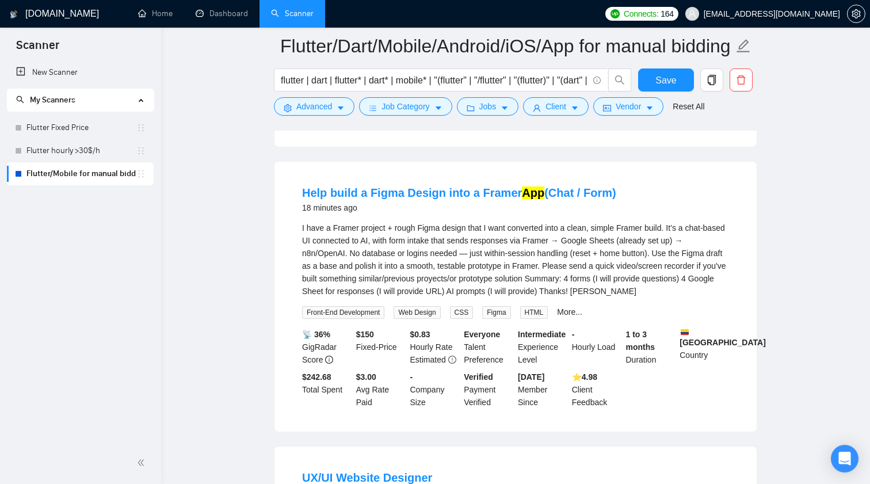
scroll to position [730, 0]
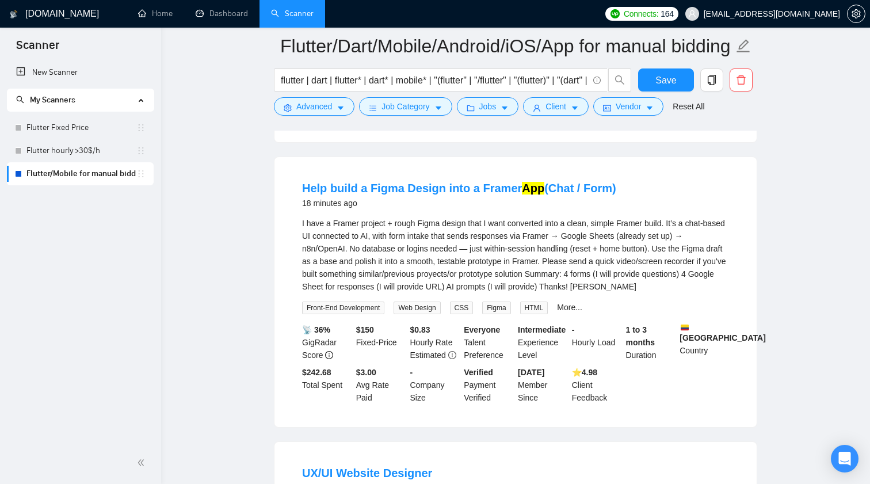
click at [635, 242] on div "I have a Framer project + rough Figma design that I want converted into a clean…" at bounding box center [515, 255] width 427 height 76
copy div "Framer"
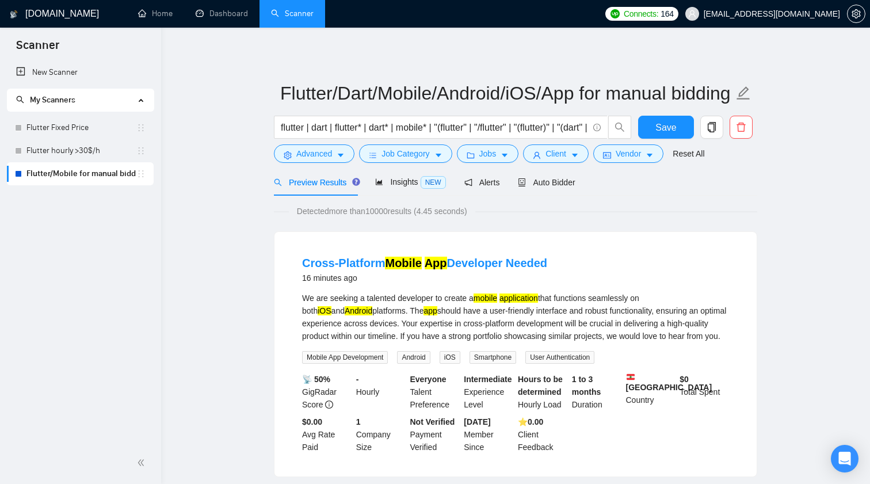
scroll to position [0, 0]
click at [323, 155] on span "Advanced" at bounding box center [314, 153] width 36 height 13
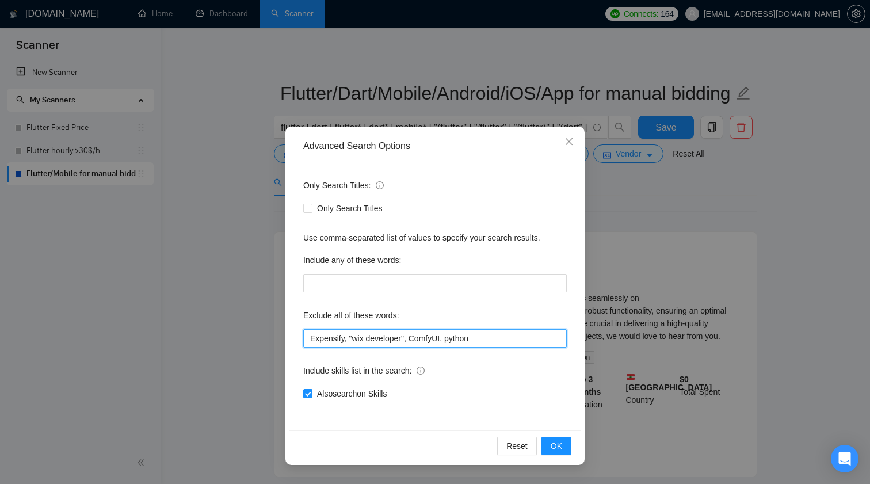
click at [490, 345] on input "Expensify, "wix developer", ComfyUI, python" at bounding box center [435, 338] width 264 height 18
paste input "Framer"
click at [553, 443] on span "OK" at bounding box center [557, 446] width 12 height 13
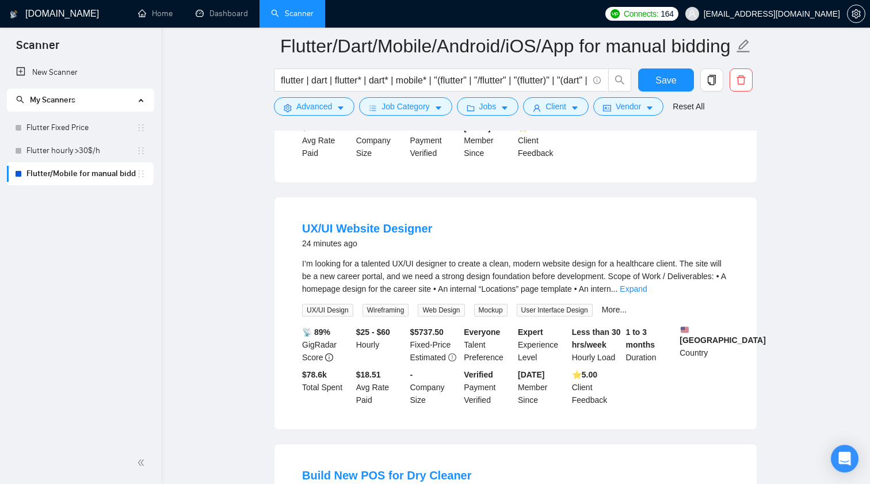
scroll to position [540, 0]
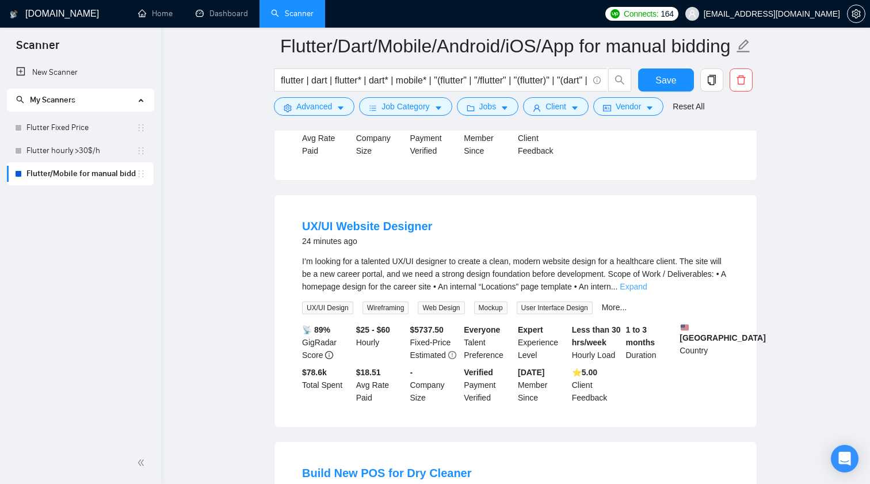
click at [647, 291] on link "Expand" at bounding box center [633, 286] width 27 height 9
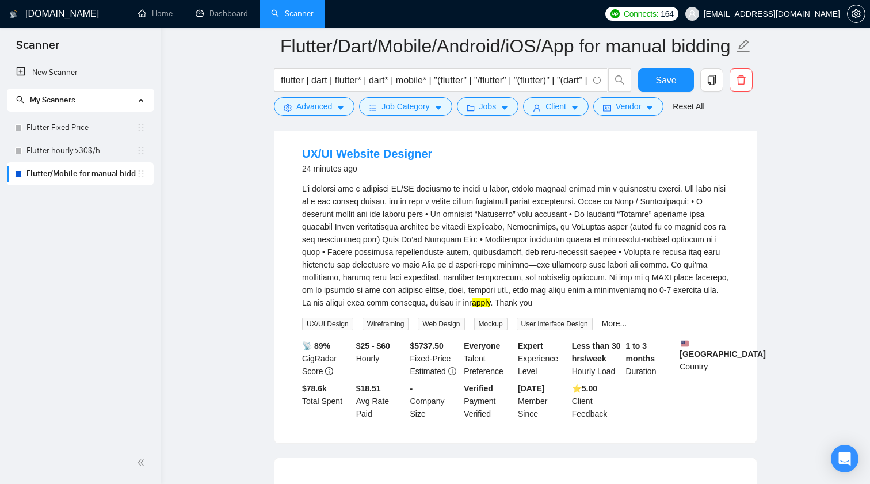
scroll to position [614, 0]
drag, startPoint x: 558, startPoint y: 273, endPoint x: 603, endPoint y: 272, distance: 44.3
click at [603, 272] on div "apply . Thank you" at bounding box center [515, 244] width 427 height 127
copy div "design-only"
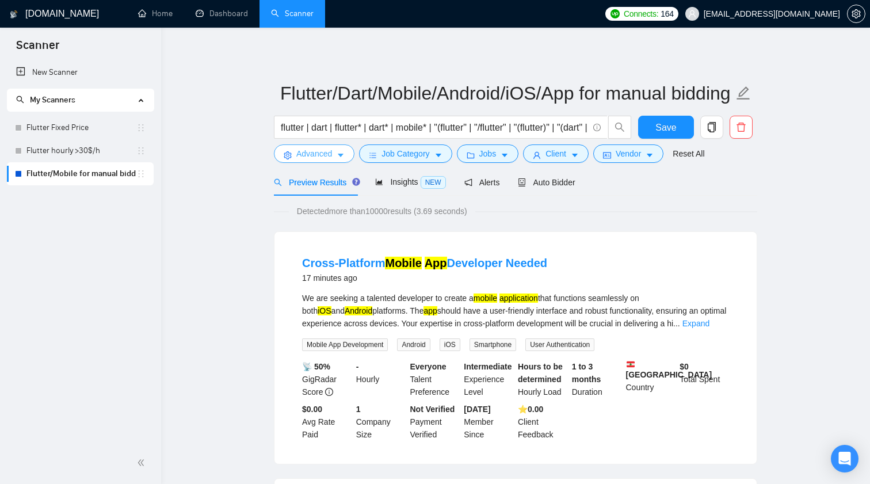
scroll to position [0, 0]
click at [334, 154] on button "Advanced" at bounding box center [314, 153] width 81 height 18
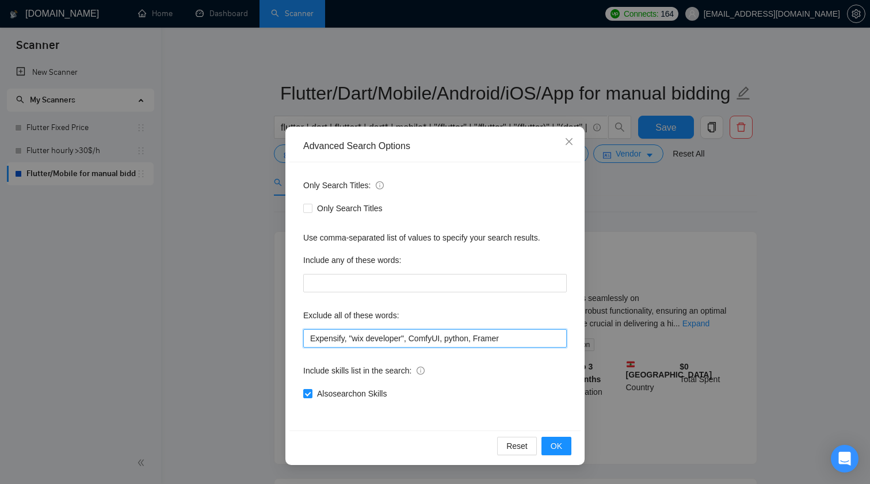
click at [522, 333] on input "Expensify, "wix developer", ComfyUI, python, Framer" at bounding box center [435, 338] width 264 height 18
paste input "design-only"
click at [557, 441] on span "OK" at bounding box center [557, 446] width 12 height 13
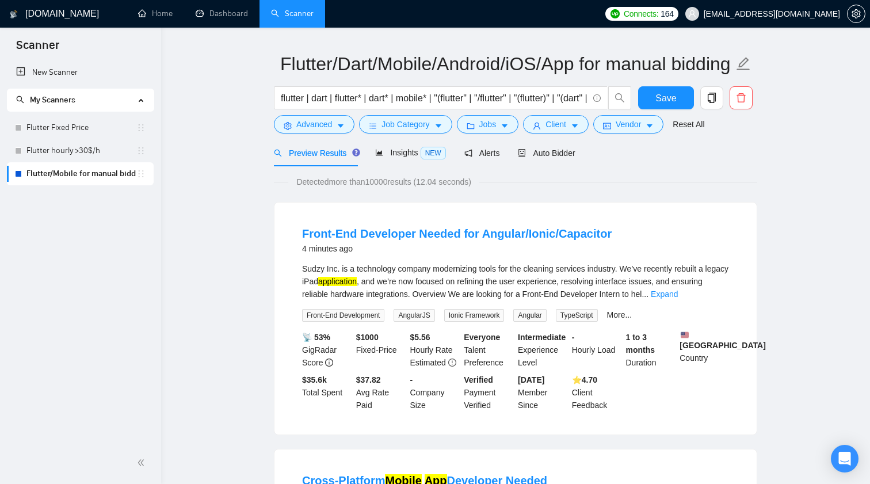
scroll to position [31, 0]
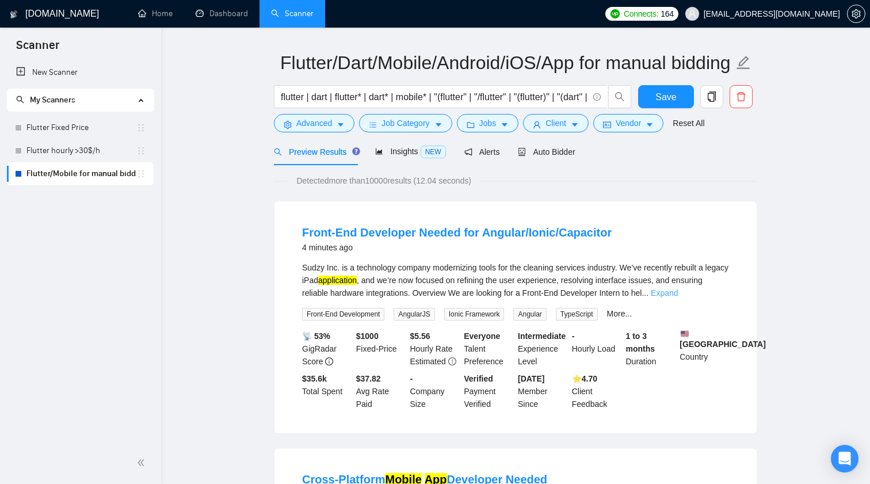
click at [678, 291] on link "Expand" at bounding box center [664, 292] width 27 height 9
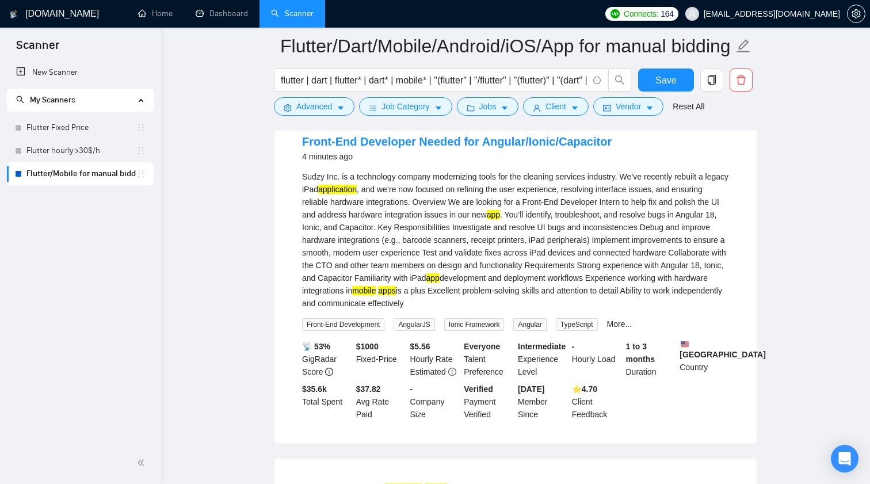
scroll to position [127, 0]
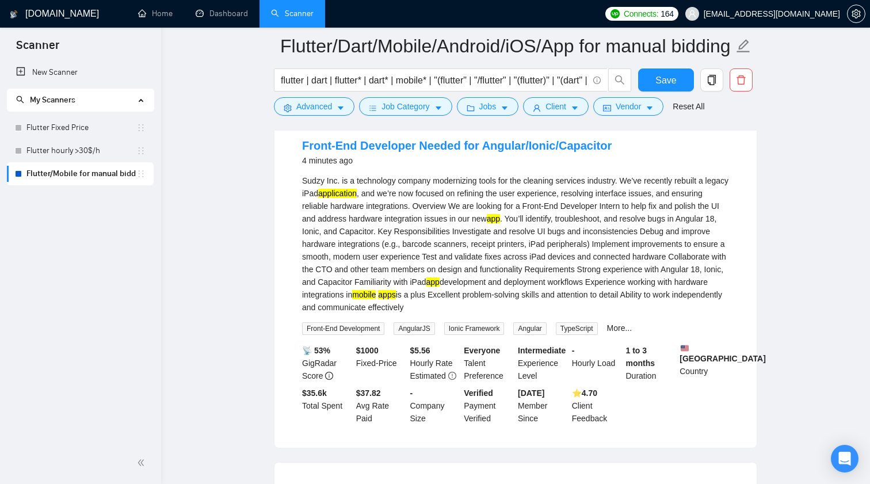
click at [383, 231] on div "Sudzy Inc. is a technology company modernizing tools for the cleaning services …" at bounding box center [515, 243] width 427 height 139
copy div "Ionic"
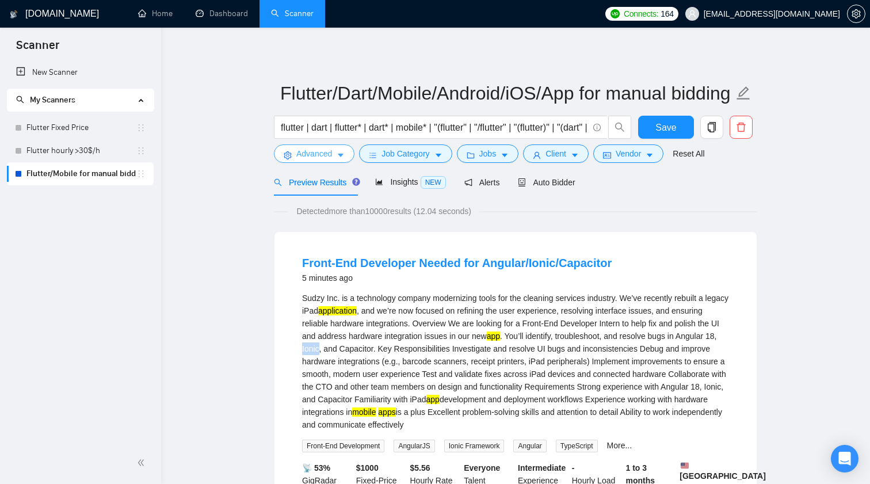
scroll to position [0, 0]
click at [332, 151] on span "Advanced" at bounding box center [314, 153] width 36 height 13
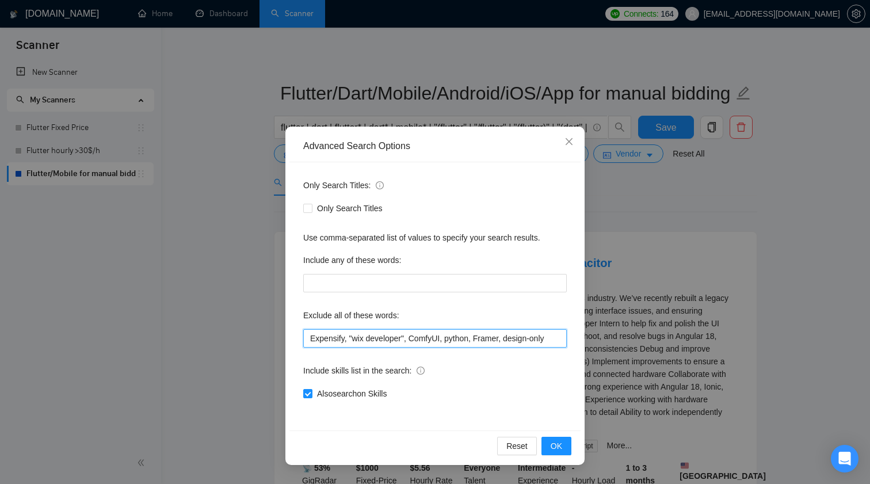
click at [561, 342] on input "Expensify, "wix developer", ComfyUI, python, Framer, design-only" at bounding box center [435, 338] width 264 height 18
paste input "Ionic"
click at [562, 443] on button "OK" at bounding box center [557, 446] width 30 height 18
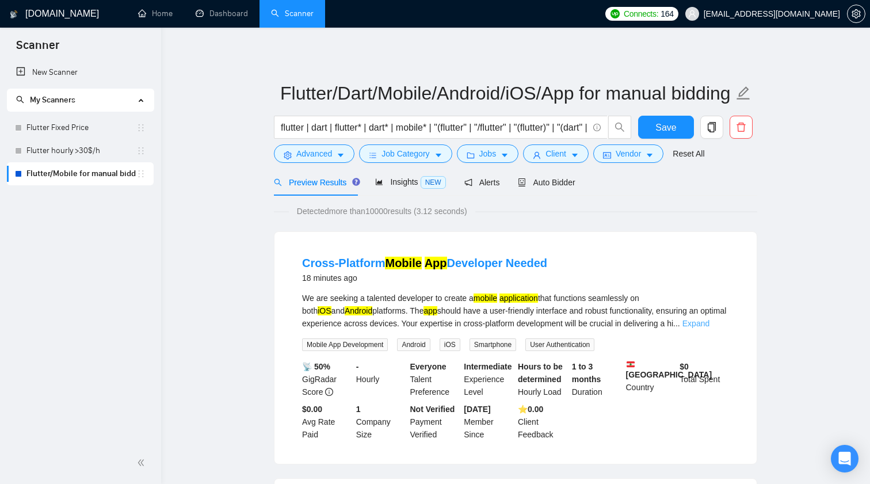
click at [710, 322] on link "Expand" at bounding box center [696, 323] width 27 height 9
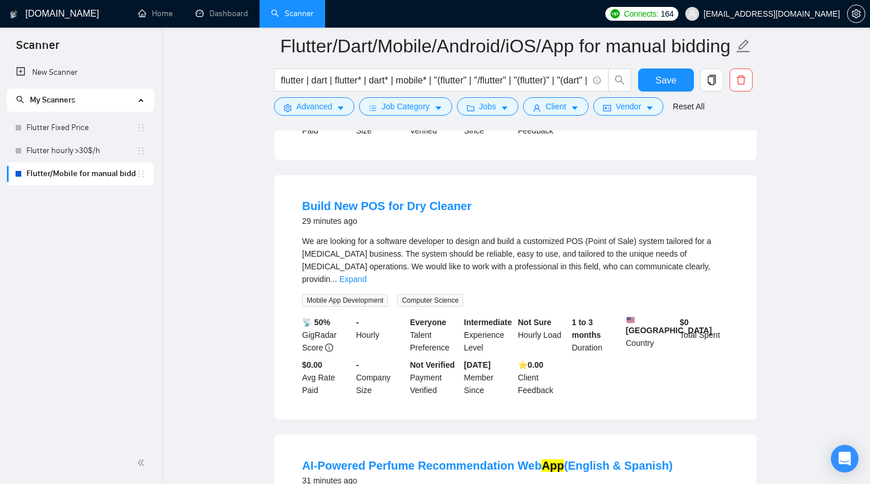
scroll to position [578, 0]
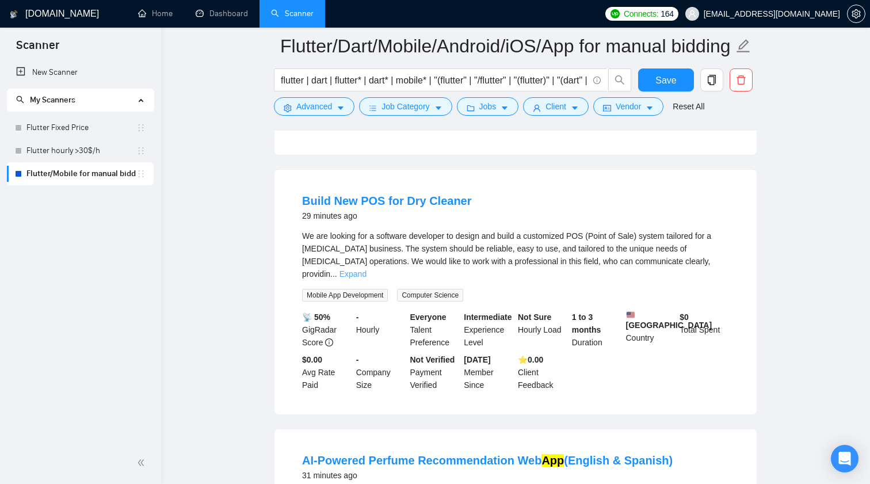
click at [367, 279] on link "Expand" at bounding box center [353, 273] width 27 height 9
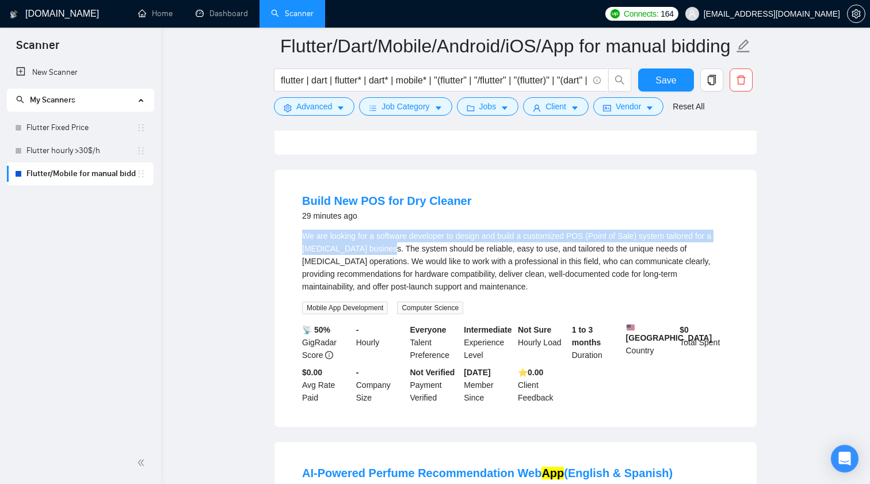
drag, startPoint x: 298, startPoint y: 257, endPoint x: 385, endPoint y: 266, distance: 87.4
click at [385, 266] on li "Build New POS for Dry Cleaner 29 minutes ago We are looking for a software deve…" at bounding box center [515, 299] width 455 height 230
copy div "We are looking for a software developer to design and build a customized POS (P…"
click at [591, 260] on div "We are looking for a software developer to design and build a customized POS (P…" at bounding box center [515, 261] width 427 height 63
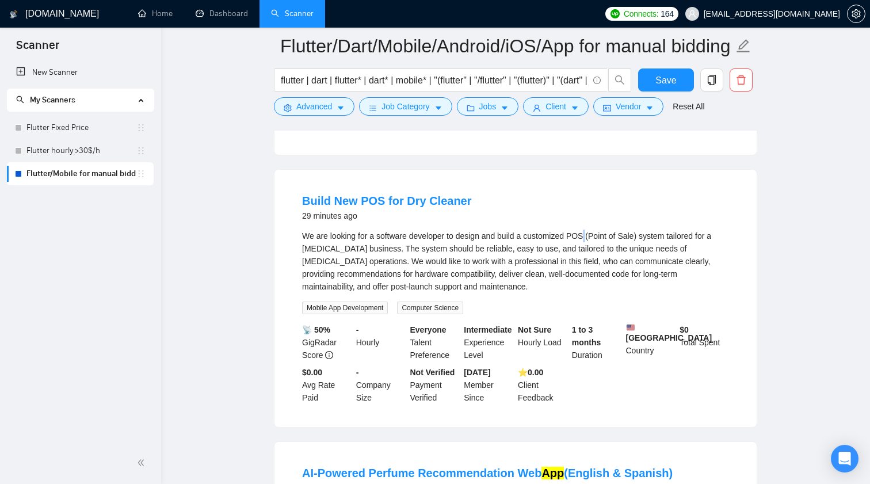
click at [591, 260] on div "We are looking for a software developer to design and build a customized POS (P…" at bounding box center [515, 261] width 427 height 63
click at [585, 254] on div "We are looking for a software developer to design and build a customized POS (P…" at bounding box center [515, 261] width 427 height 63
copy div "POS"
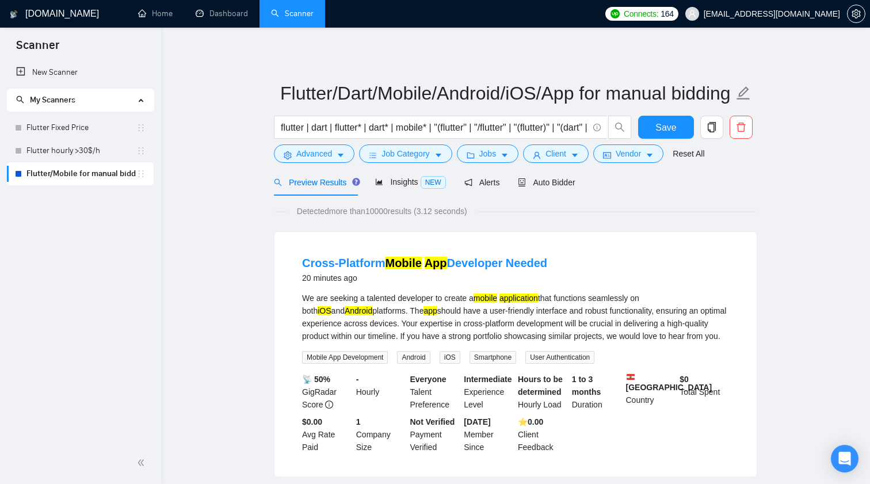
scroll to position [0, 0]
click at [307, 157] on span "Advanced" at bounding box center [314, 153] width 36 height 13
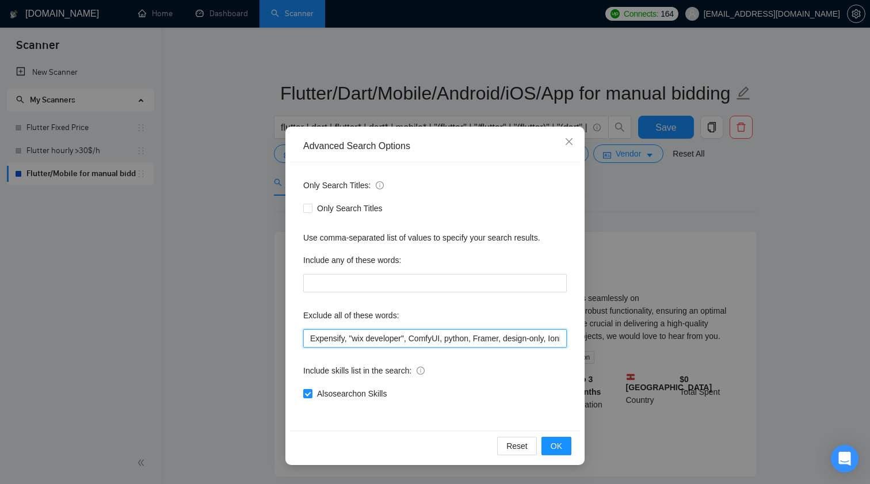
click at [505, 339] on input "Expensify, "wix developer", ComfyUI, python, Framer, design-only, Ionic" at bounding box center [435, 338] width 264 height 18
paste input "POS"
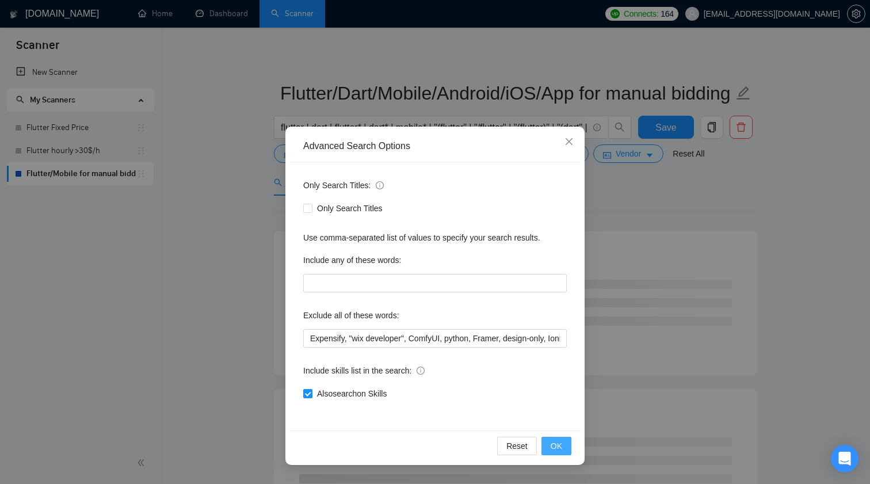
click at [564, 442] on button "OK" at bounding box center [557, 446] width 30 height 18
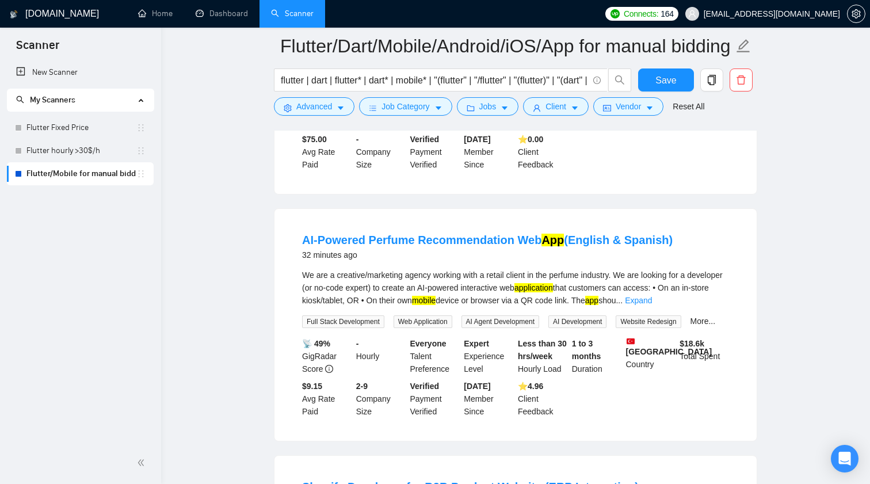
scroll to position [530, 0]
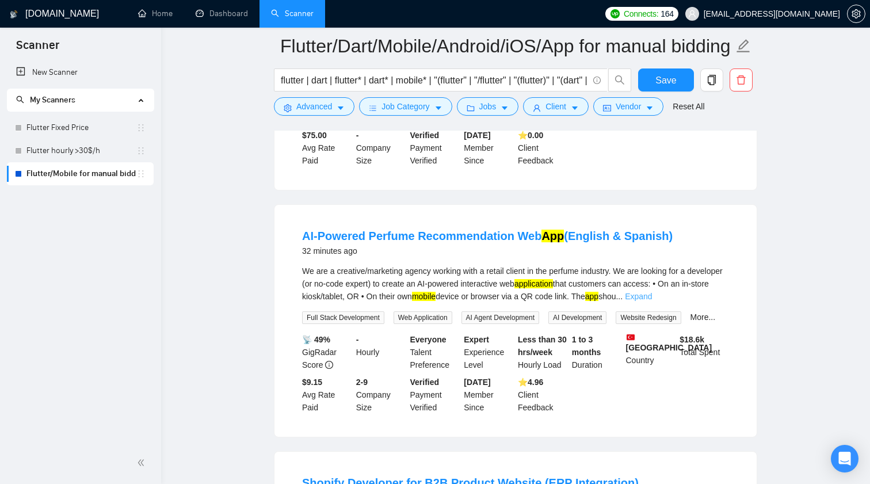
click at [652, 301] on link "Expand" at bounding box center [638, 296] width 27 height 9
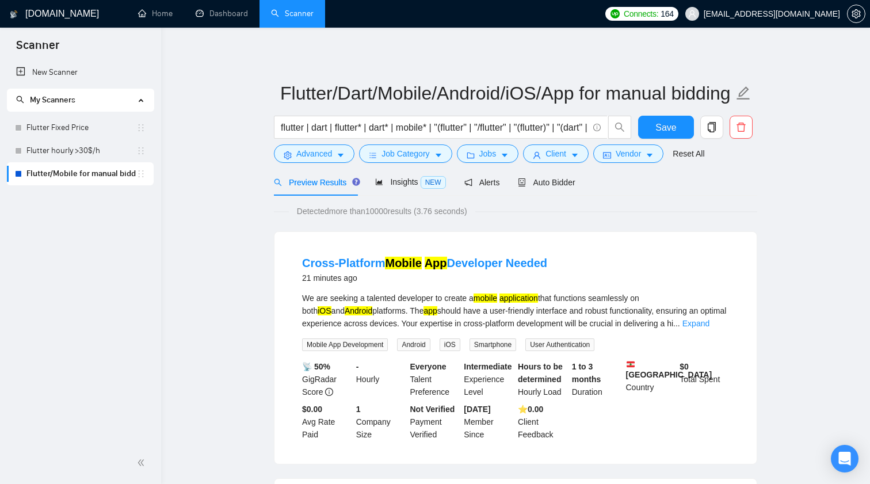
scroll to position [0, 0]
click at [338, 150] on button "Advanced" at bounding box center [314, 153] width 81 height 18
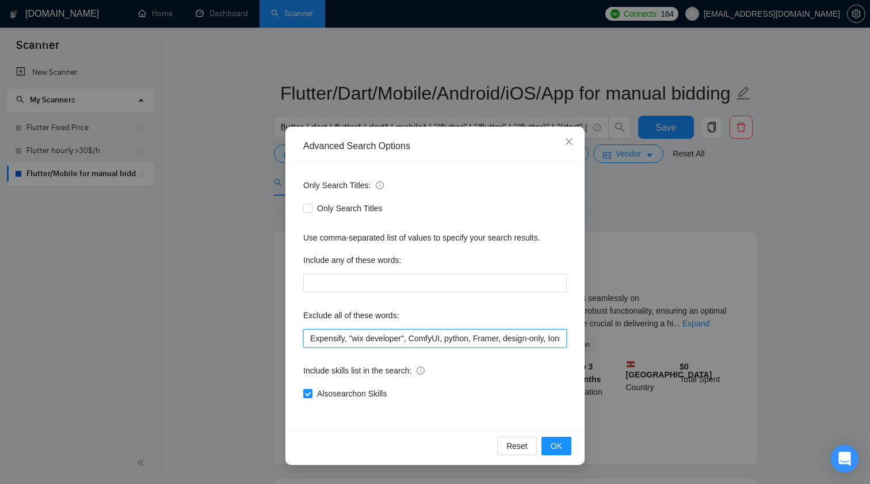
click at [527, 336] on input "Expensify, "wix developer", ComfyUI, python, Framer, design-only, Ionic, POS" at bounding box center [435, 338] width 264 height 18
click at [546, 434] on div "Reset OK" at bounding box center [435, 446] width 291 height 31
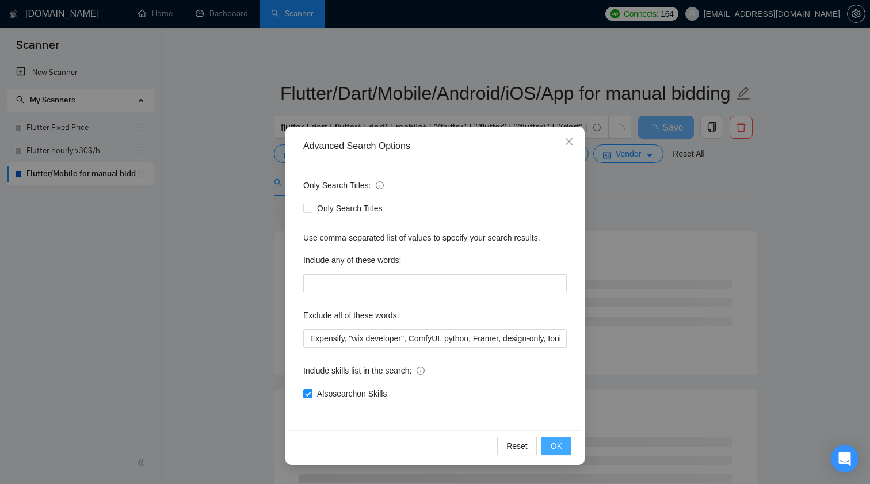
click at [559, 443] on span "OK" at bounding box center [557, 446] width 12 height 13
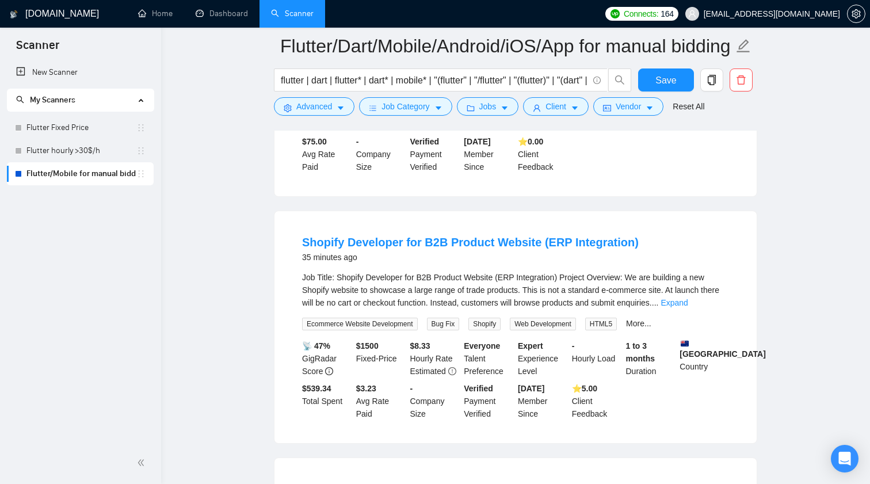
scroll to position [547, 0]
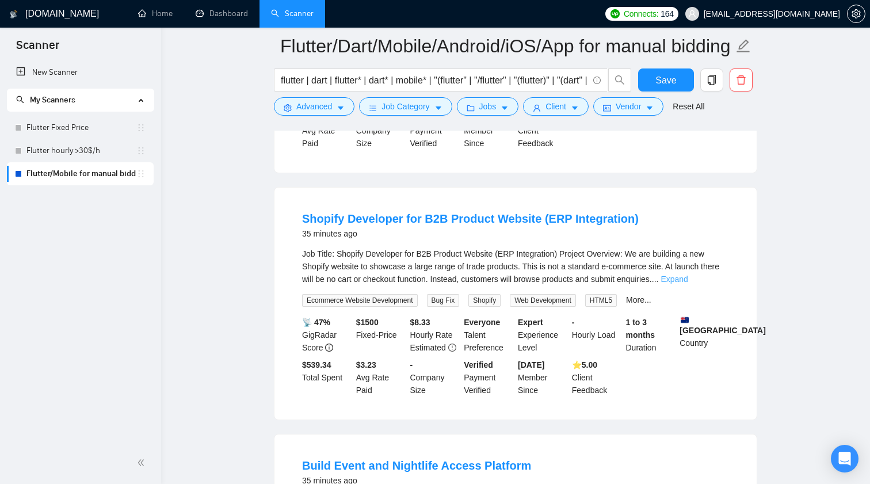
click at [688, 284] on link "Expand" at bounding box center [674, 279] width 27 height 9
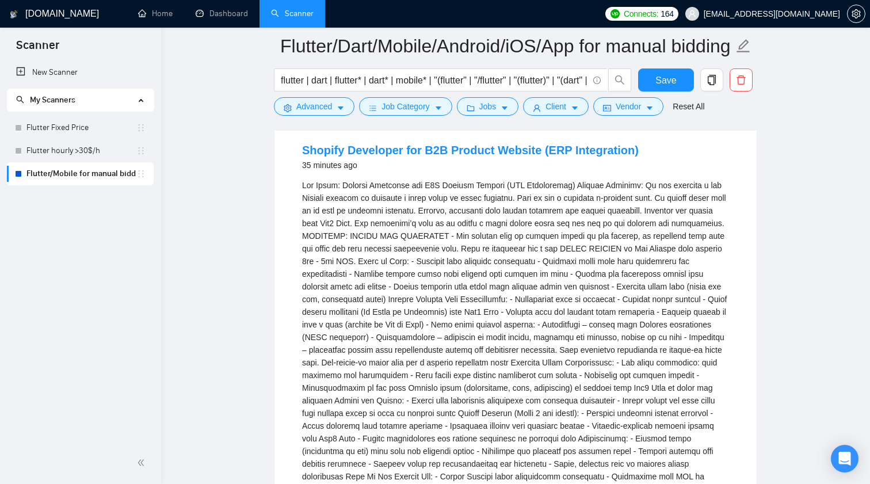
scroll to position [636, 0]
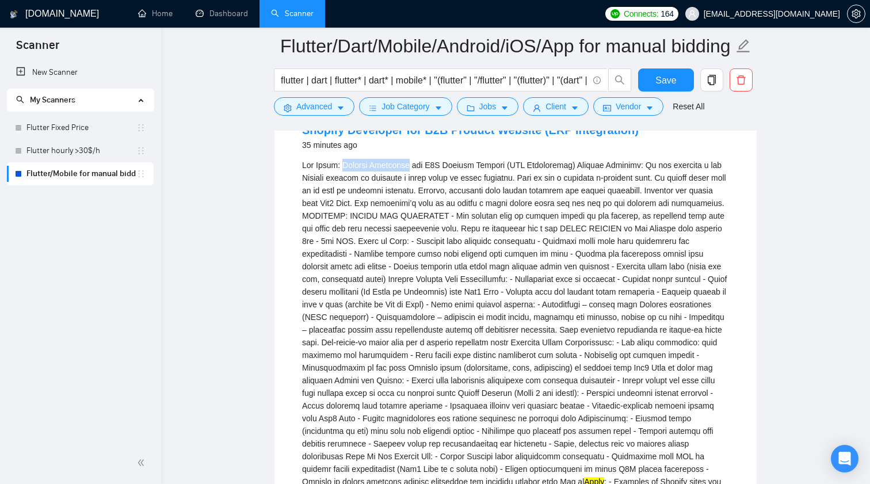
drag, startPoint x: 340, startPoint y: 173, endPoint x: 405, endPoint y: 177, distance: 65.1
click at [405, 177] on div "Apply : - Examples of Shopify sites you have built (especially B2B or enquiry-d…" at bounding box center [515, 349] width 427 height 380
copy div "Shopify Developer"
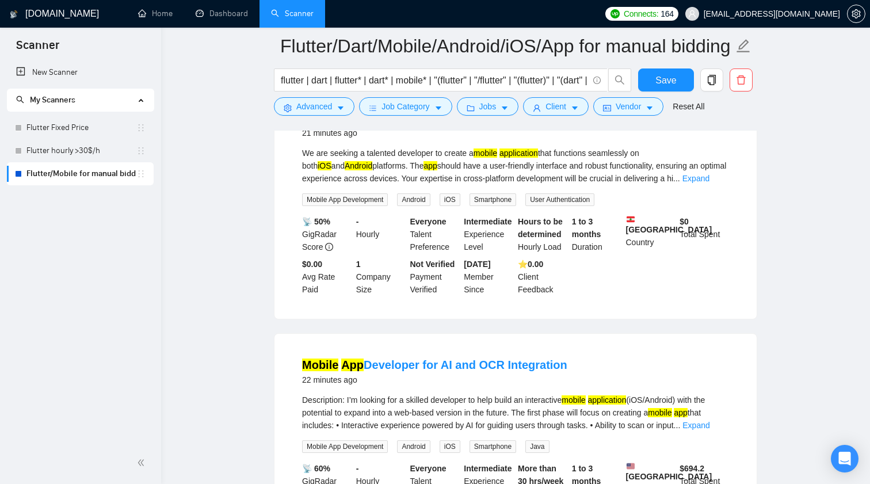
scroll to position [104, 0]
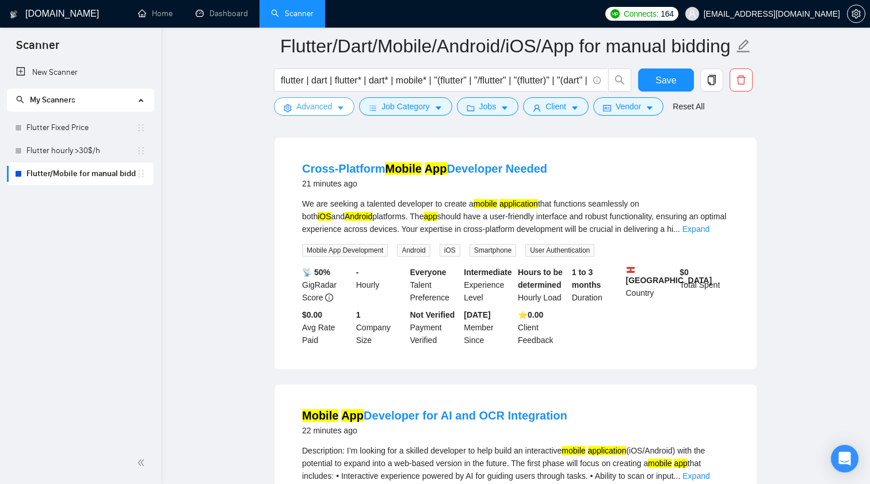
click at [330, 112] on span "Advanced" at bounding box center [314, 106] width 36 height 13
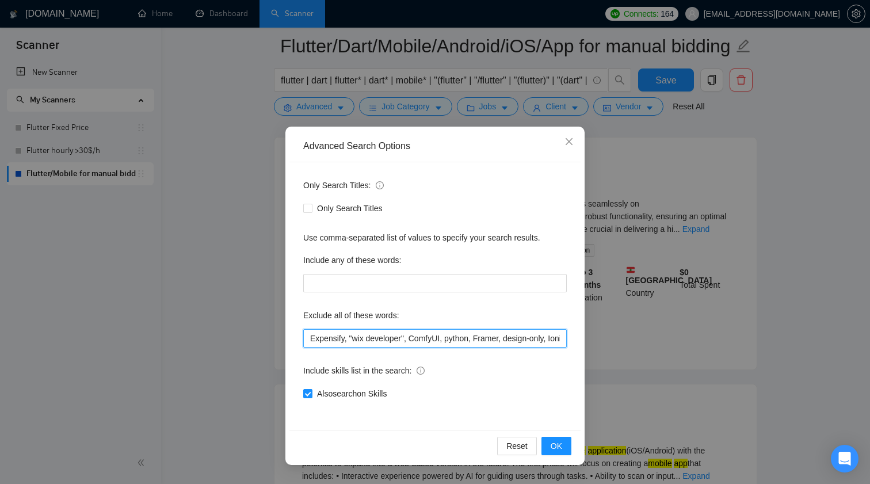
click at [480, 341] on input "Expensify, "wix developer", ComfyUI, python, Framer, design-only, Ionic, POS, "…" at bounding box center [435, 338] width 264 height 18
paste input "Shopify Developer"
click at [564, 443] on button "OK" at bounding box center [557, 446] width 30 height 18
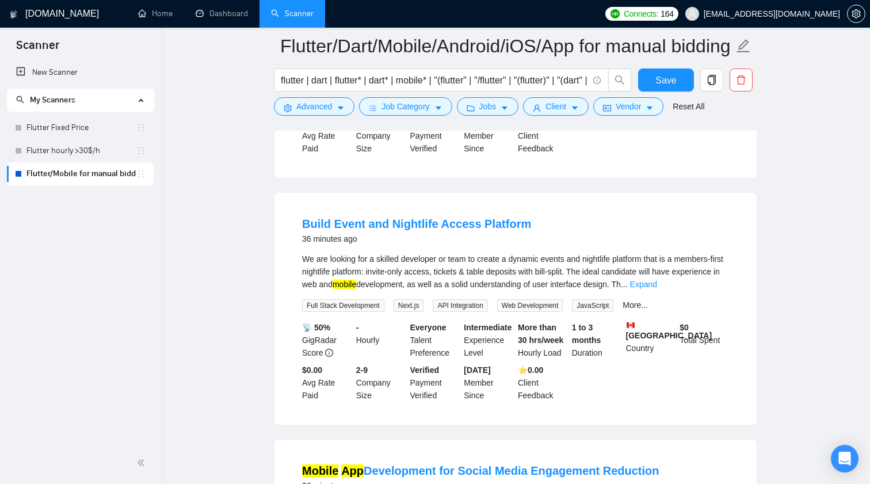
scroll to position [546, 0]
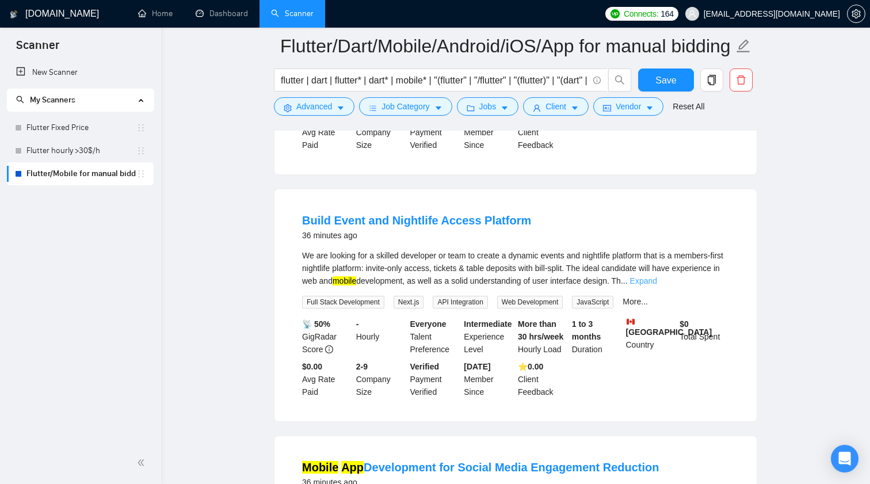
click at [657, 286] on link "Expand" at bounding box center [643, 280] width 27 height 9
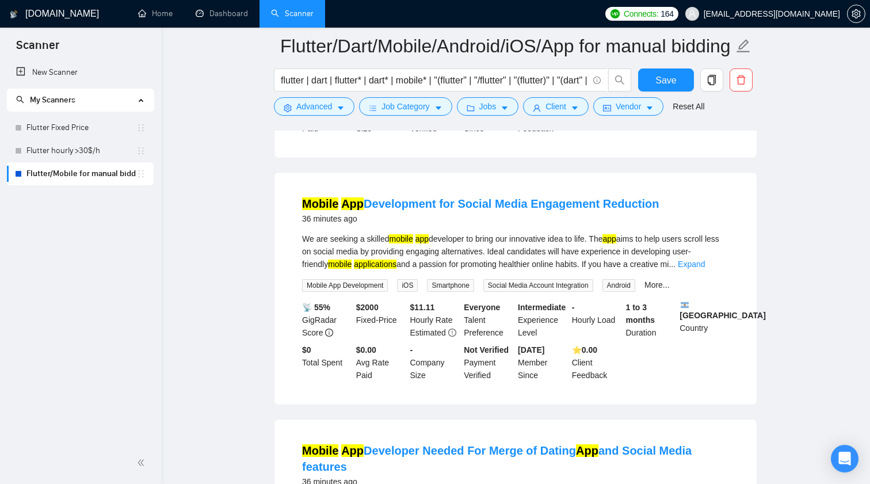
scroll to position [864, 0]
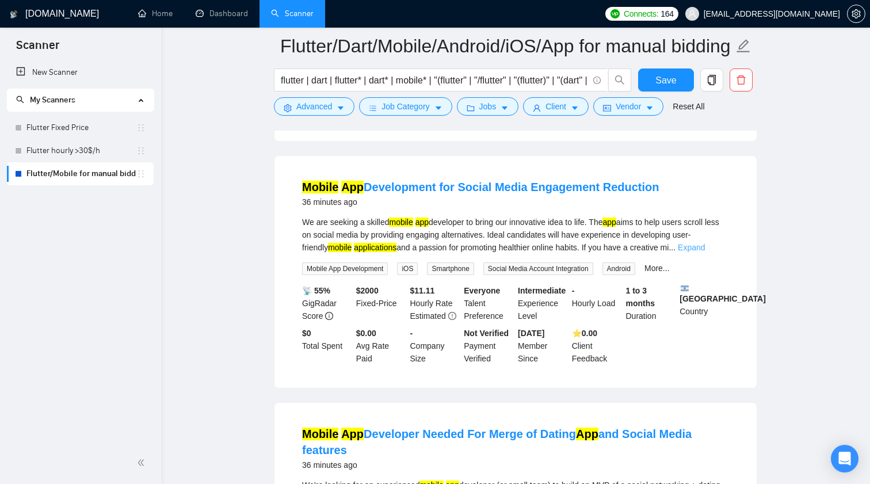
click at [703, 252] on link "Expand" at bounding box center [691, 247] width 27 height 9
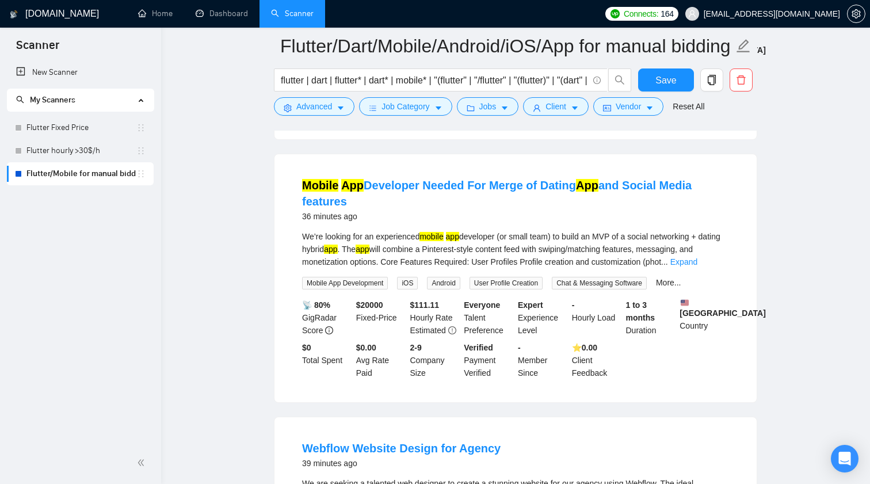
scroll to position [1145, 0]
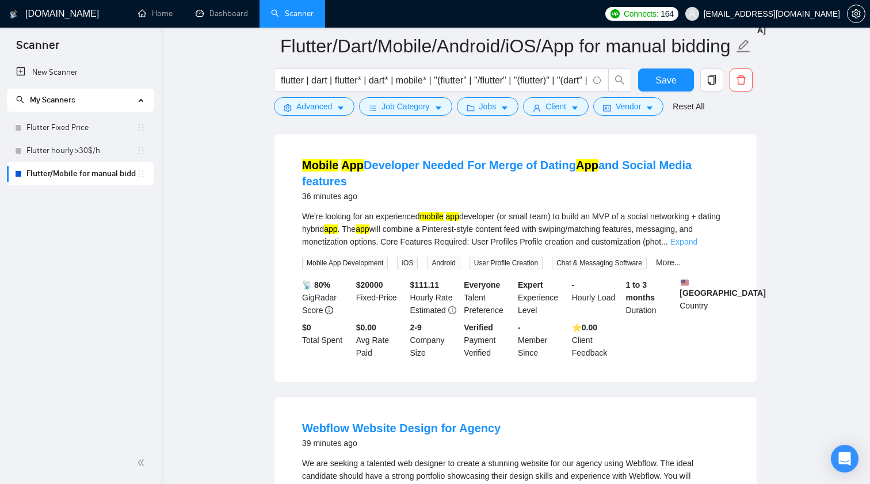
click at [698, 246] on link "Expand" at bounding box center [684, 241] width 27 height 9
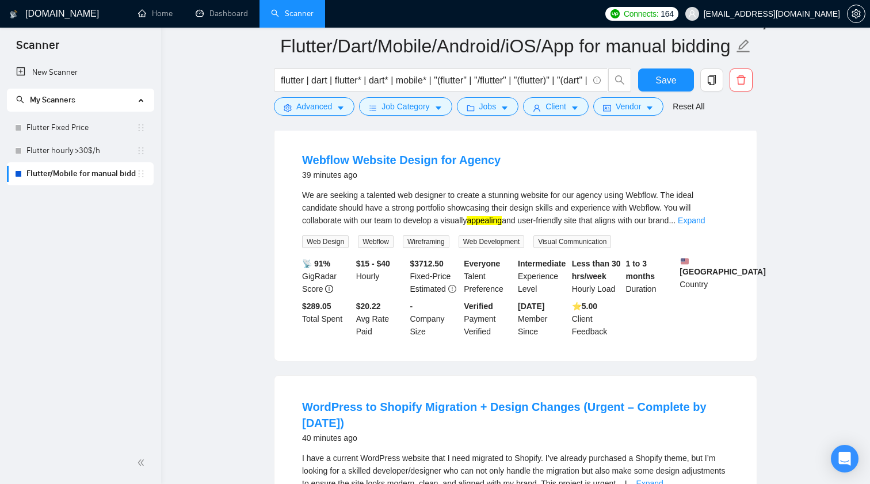
scroll to position [1571, 0]
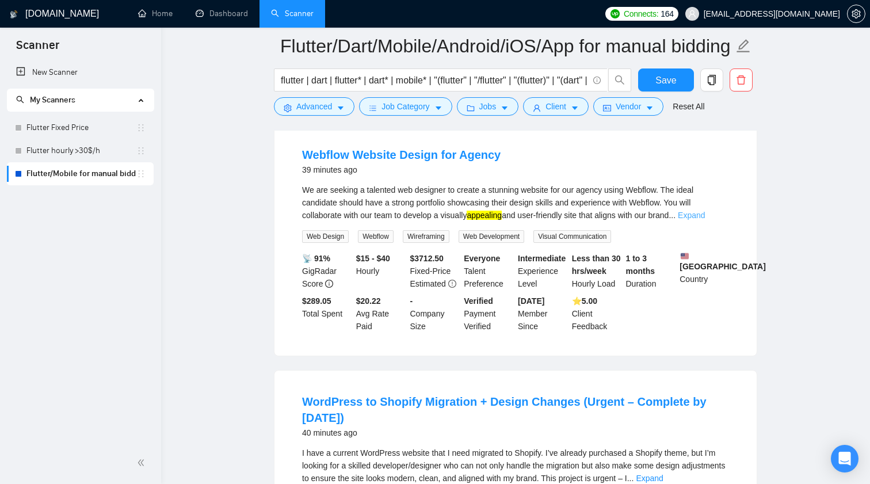
click at [705, 220] on link "Expand" at bounding box center [691, 215] width 27 height 9
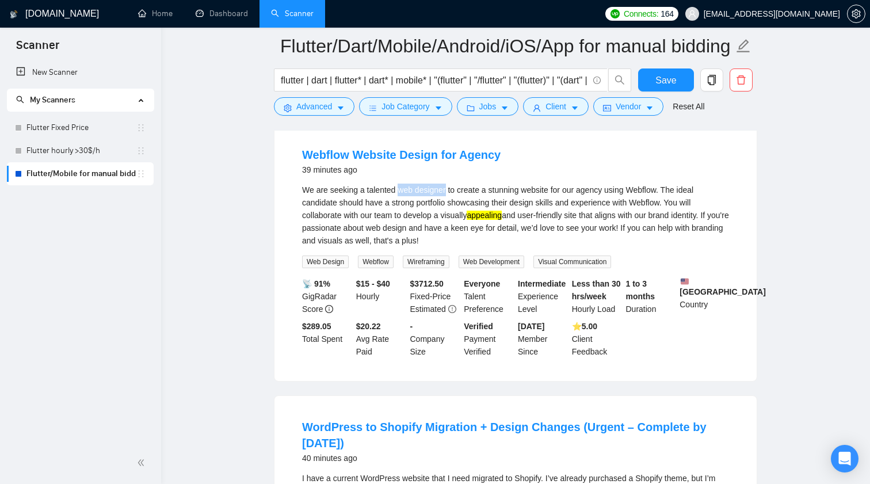
drag, startPoint x: 402, startPoint y: 220, endPoint x: 451, endPoint y: 218, distance: 48.4
click at [451, 218] on div "We are seeking a talented web designer to create a stunning website for our age…" at bounding box center [515, 215] width 427 height 63
copy div "web designer"
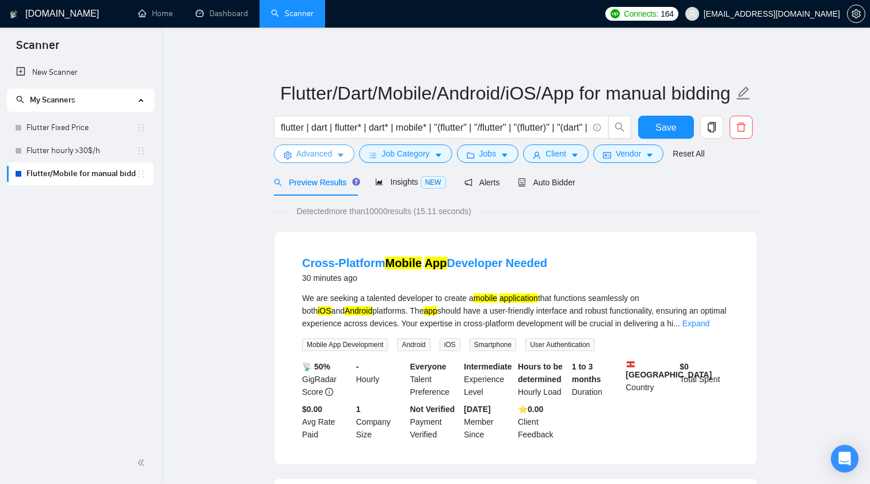
scroll to position [-1, 0]
click at [332, 155] on span "Advanced" at bounding box center [314, 153] width 36 height 13
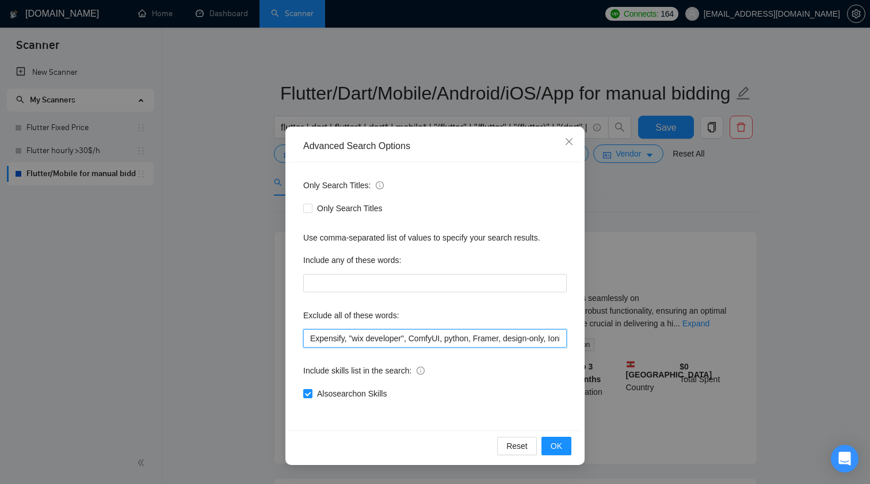
click at [489, 333] on input "Expensify, "wix developer", ComfyUI, python, Framer, design-only, Ionic, POS, "…" at bounding box center [435, 338] width 264 height 18
paste input "web designer"
click at [561, 446] on span "OK" at bounding box center [557, 446] width 12 height 13
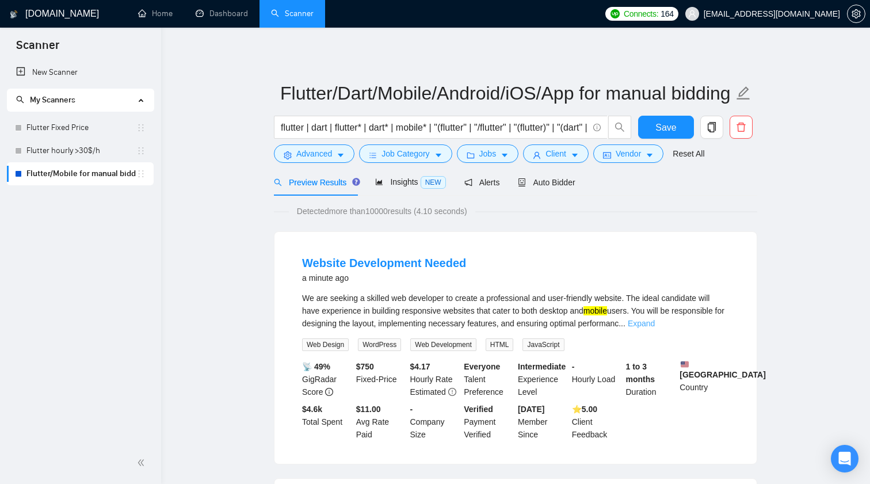
click at [655, 319] on link "Expand" at bounding box center [641, 323] width 27 height 9
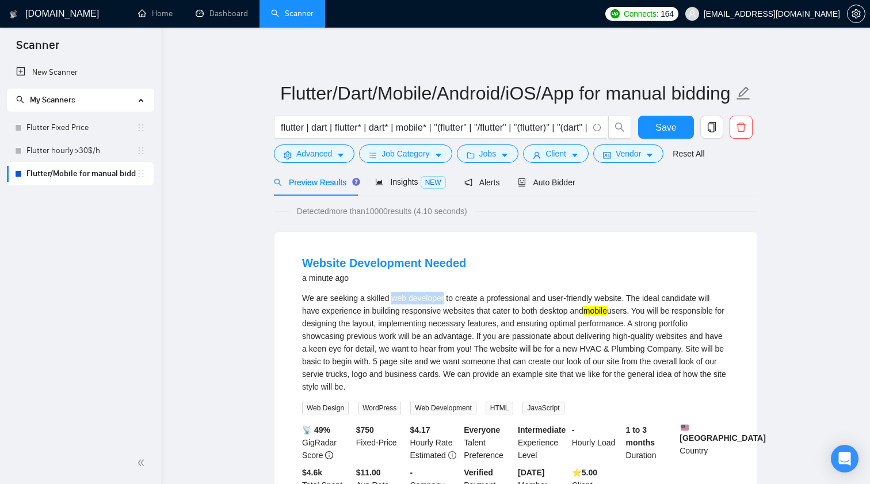
drag, startPoint x: 395, startPoint y: 299, endPoint x: 448, endPoint y: 299, distance: 52.4
click at [448, 299] on div "We are seeking a skilled web developer to create a professional and user-friend…" at bounding box center [515, 342] width 427 height 101
copy div "web developer"
click at [310, 161] on button "Advanced" at bounding box center [314, 153] width 81 height 18
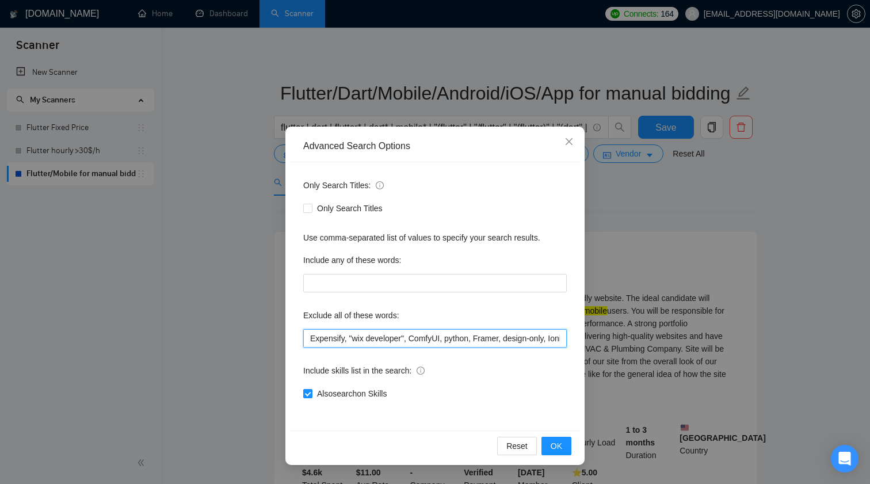
click at [503, 341] on input "Expensify, "wix developer", ComfyUI, python, Framer, design-only, Ionic, POS, "…" at bounding box center [435, 338] width 264 height 18
paste input "web developer"
click at [561, 441] on span "OK" at bounding box center [557, 446] width 12 height 13
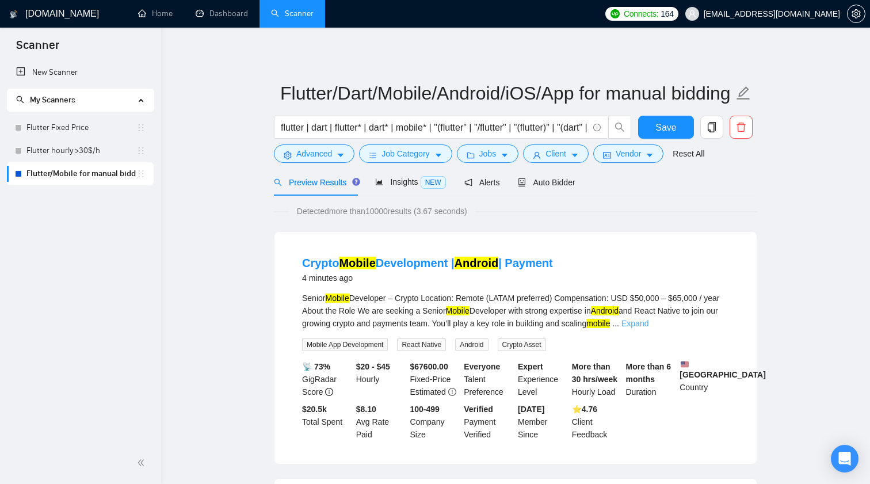
click at [649, 324] on link "Expand" at bounding box center [635, 323] width 27 height 9
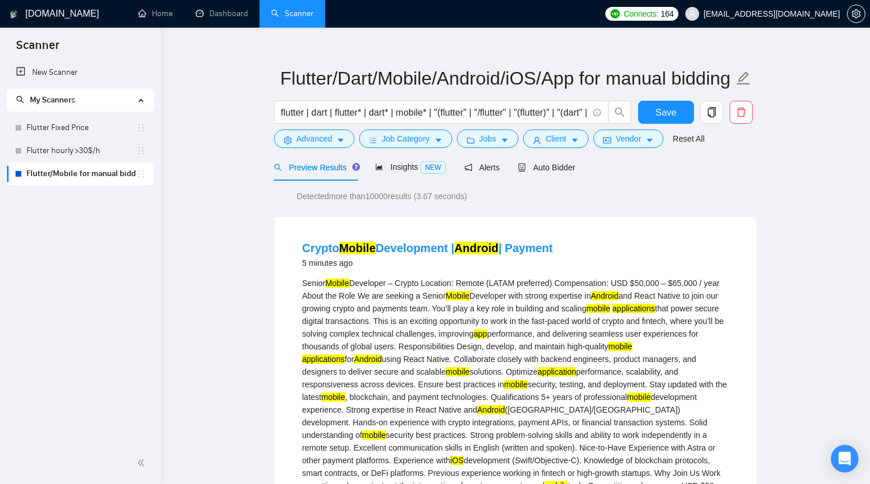
scroll to position [13, 0]
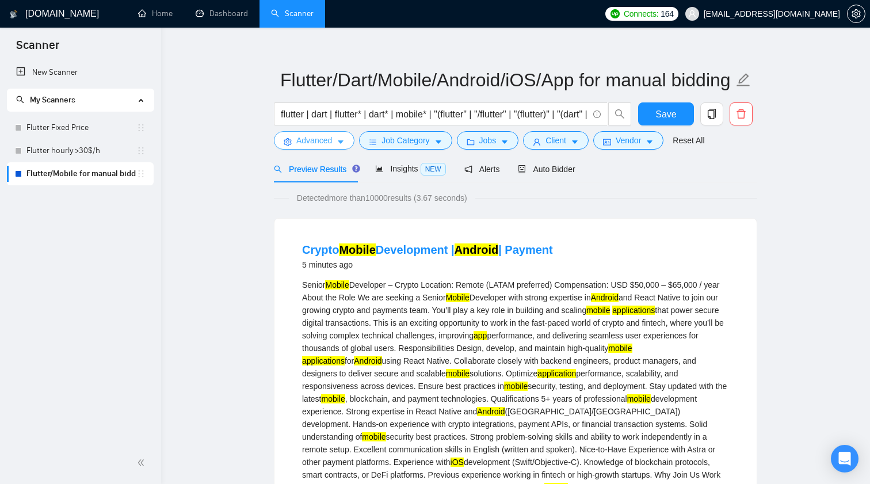
click at [329, 145] on span "Advanced" at bounding box center [314, 140] width 36 height 13
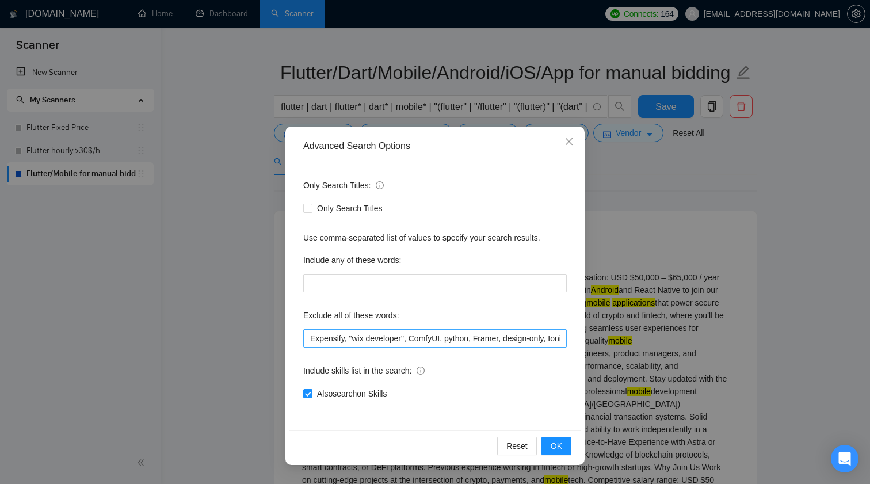
scroll to position [3, 0]
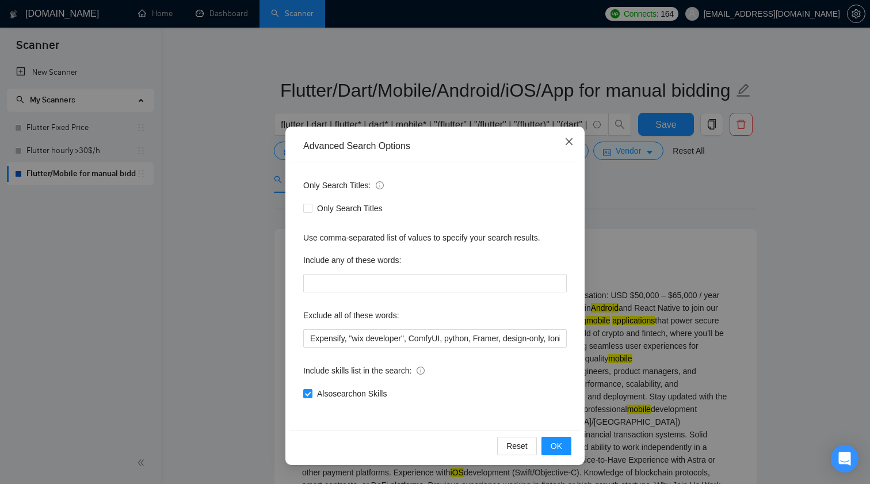
click at [573, 148] on span "Close" at bounding box center [569, 142] width 31 height 31
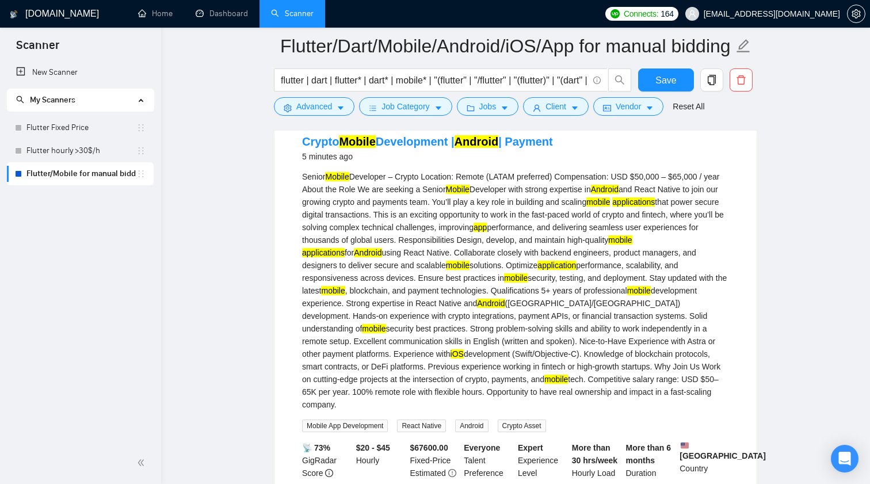
scroll to position [133, 0]
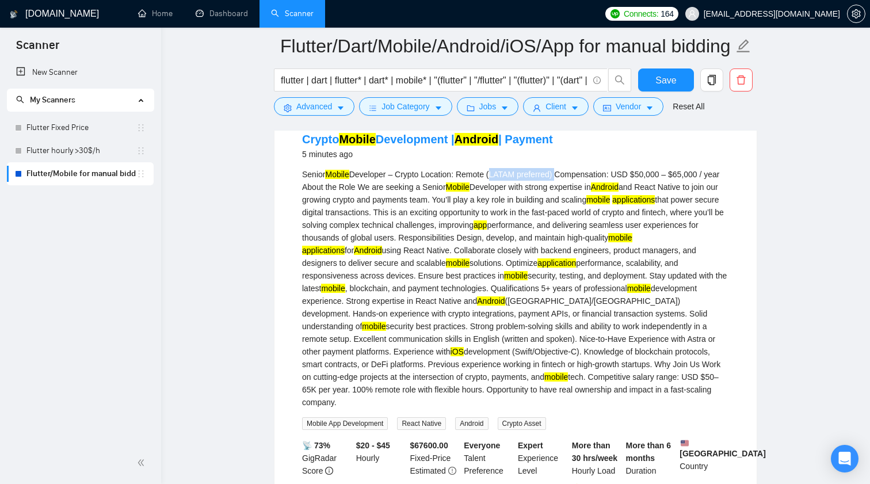
drag, startPoint x: 496, startPoint y: 172, endPoint x: 564, endPoint y: 172, distance: 67.9
click at [564, 172] on div "Senior Mobile Developer – Crypto Location: Remote (LATAM preferred) Compensatio…" at bounding box center [515, 288] width 427 height 241
click at [321, 106] on span "Advanced" at bounding box center [314, 106] width 36 height 13
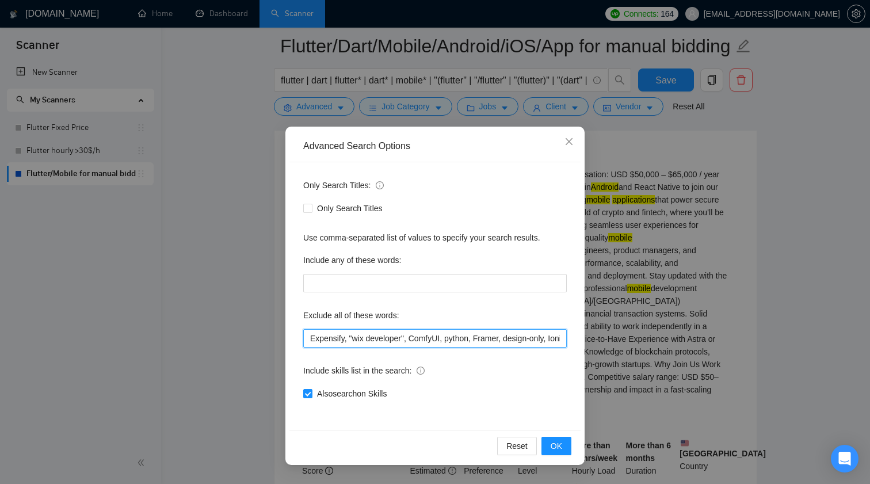
click at [488, 340] on input "Expensify, "wix developer", ComfyUI, python, Framer, design-only, Ionic, POS, "…" at bounding box center [435, 338] width 264 height 18
paste input "(LATAM preferred)"
click at [564, 450] on button "OK" at bounding box center [557, 446] width 30 height 18
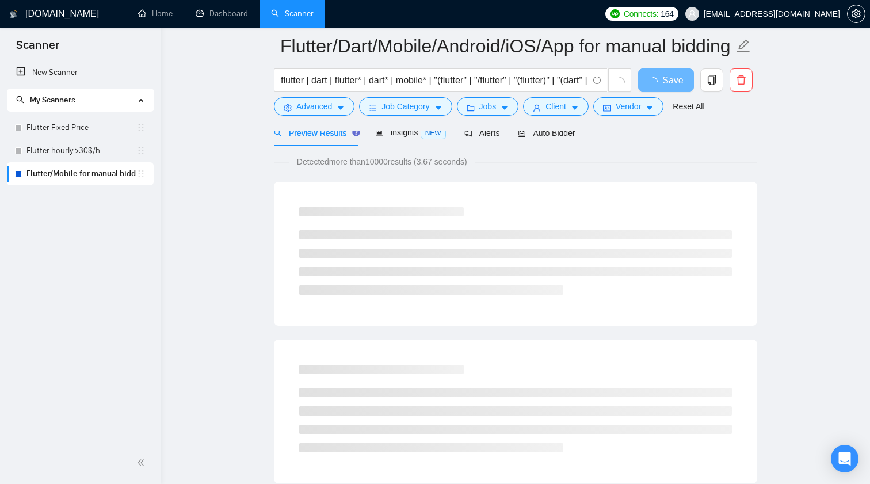
scroll to position [56, 0]
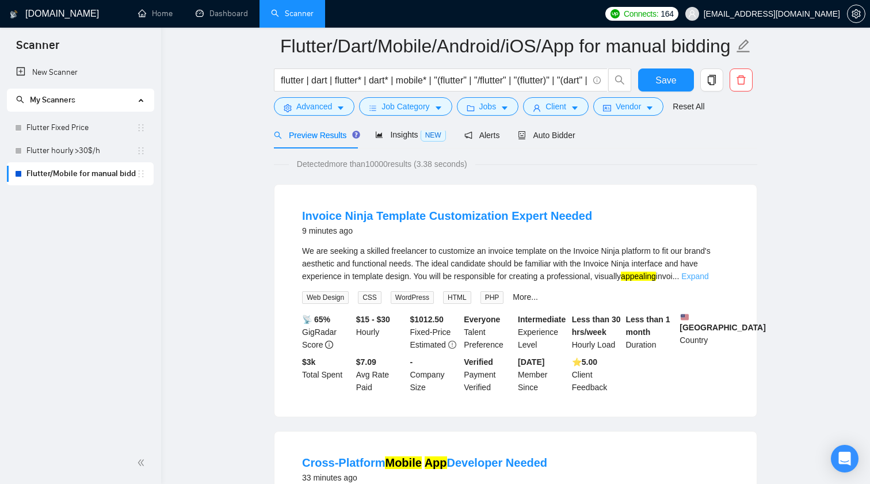
click at [709, 277] on link "Expand" at bounding box center [695, 276] width 27 height 9
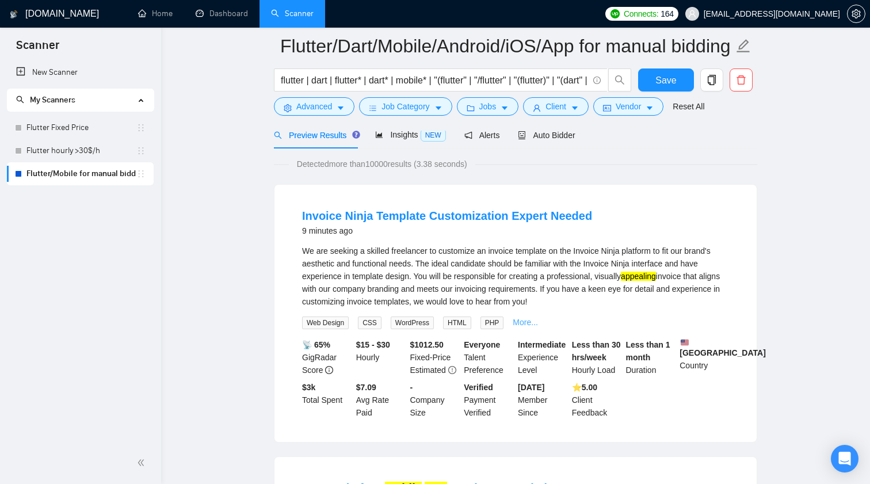
click at [531, 323] on link "More..." at bounding box center [525, 322] width 25 height 9
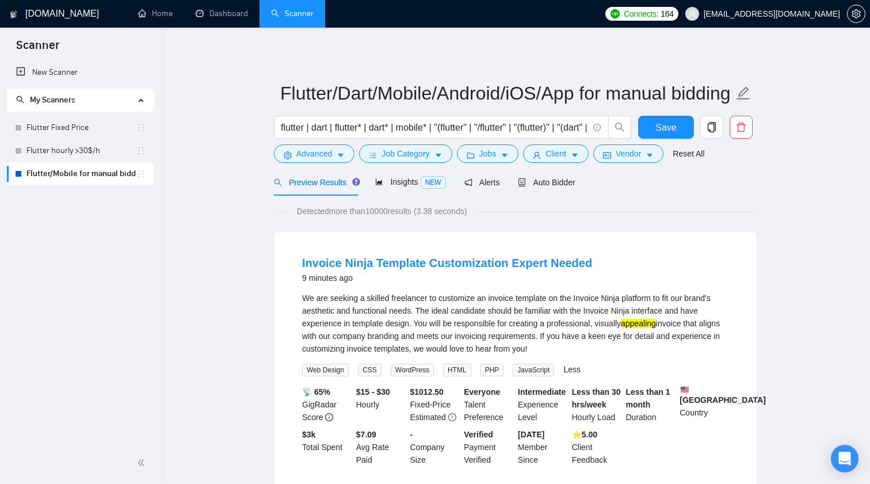
scroll to position [0, 0]
drag, startPoint x: 582, startPoint y: 299, endPoint x: 631, endPoint y: 297, distance: 49.0
click at [631, 297] on div "We are seeking a skilled freelancer to customize an invoice template on the Inv…" at bounding box center [515, 323] width 427 height 63
click at [334, 154] on button "Advanced" at bounding box center [314, 153] width 81 height 18
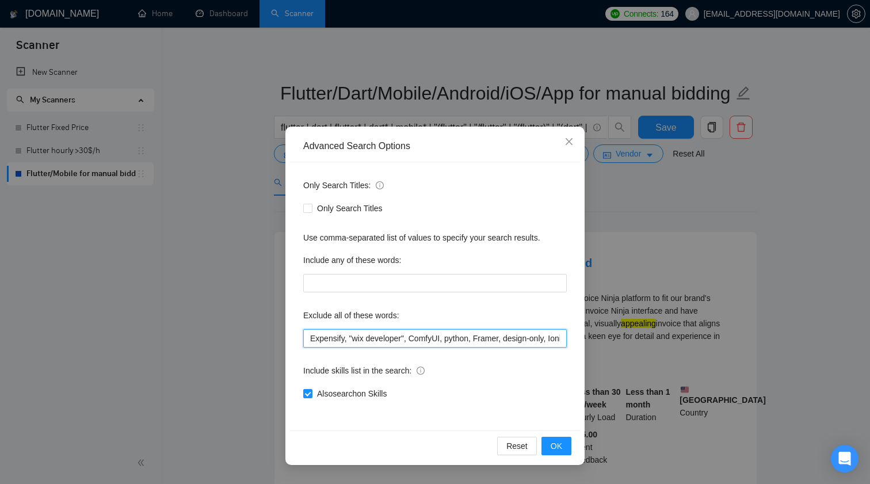
click at [413, 338] on input "Expensify, "wix developer", ComfyUI, python, Framer, design-only, Ionic, POS, "…" at bounding box center [435, 338] width 264 height 18
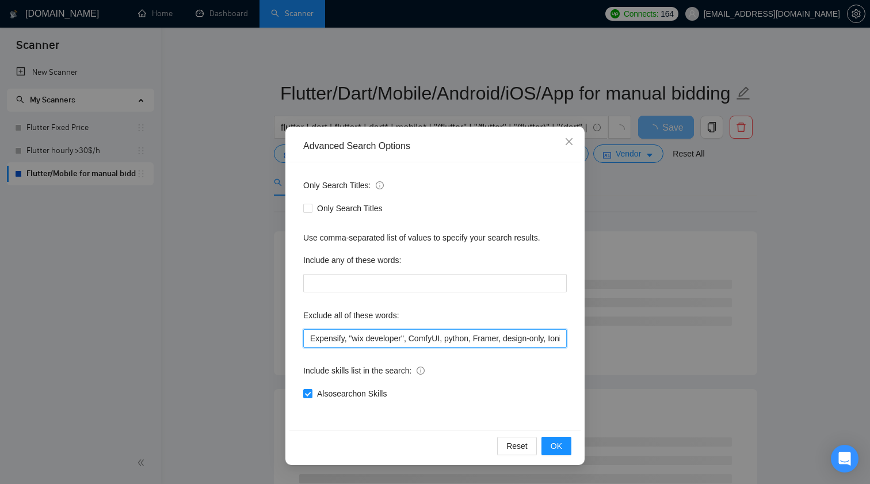
paste input "Invoice Ninja"
click at [566, 447] on button "OK" at bounding box center [557, 446] width 30 height 18
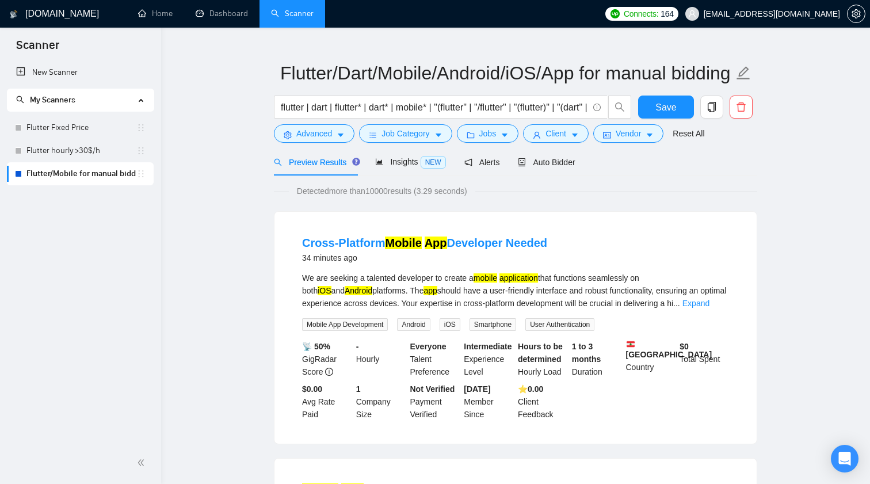
scroll to position [24, 0]
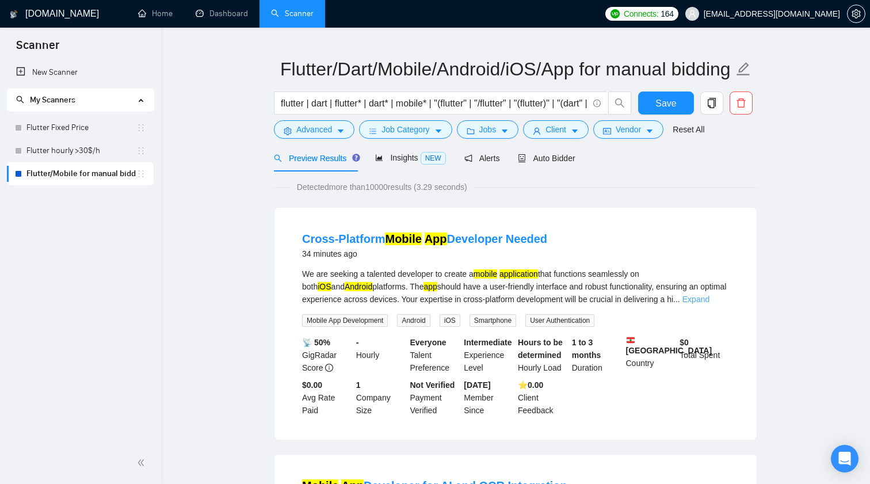
click at [710, 300] on link "Expand" at bounding box center [696, 299] width 27 height 9
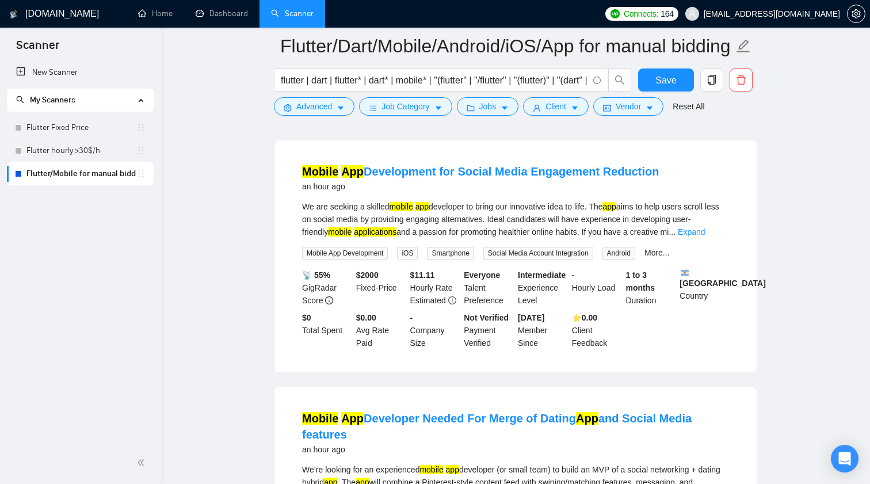
scroll to position [859, 0]
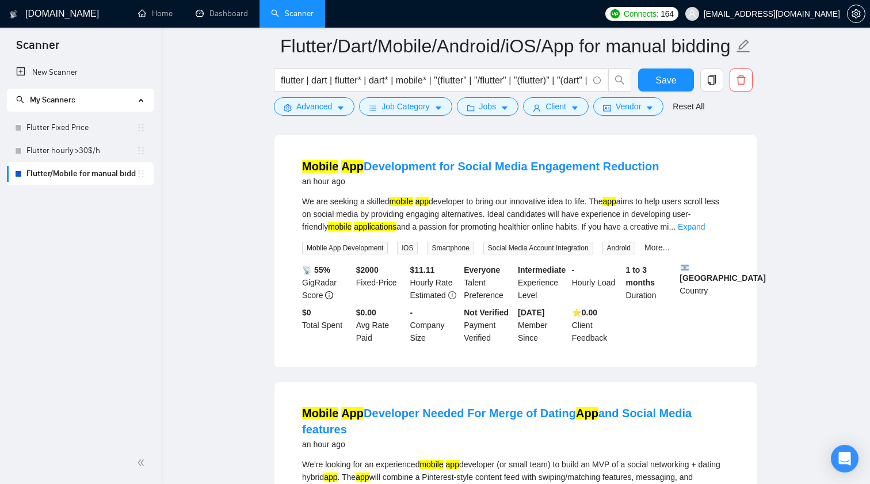
click at [711, 233] on div "We are seeking a skilled mobile app developer to bring our innovative idea to l…" at bounding box center [515, 214] width 427 height 38
click at [705, 231] on link "Expand" at bounding box center [691, 226] width 27 height 9
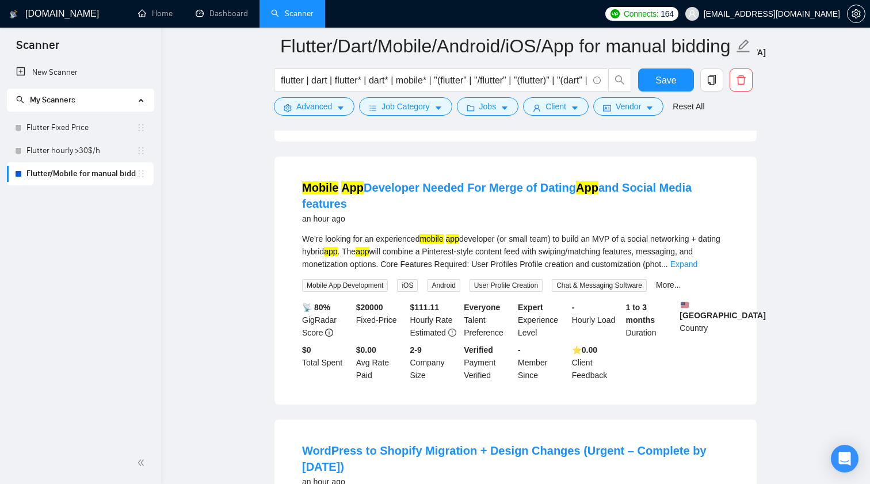
scroll to position [1101, 0]
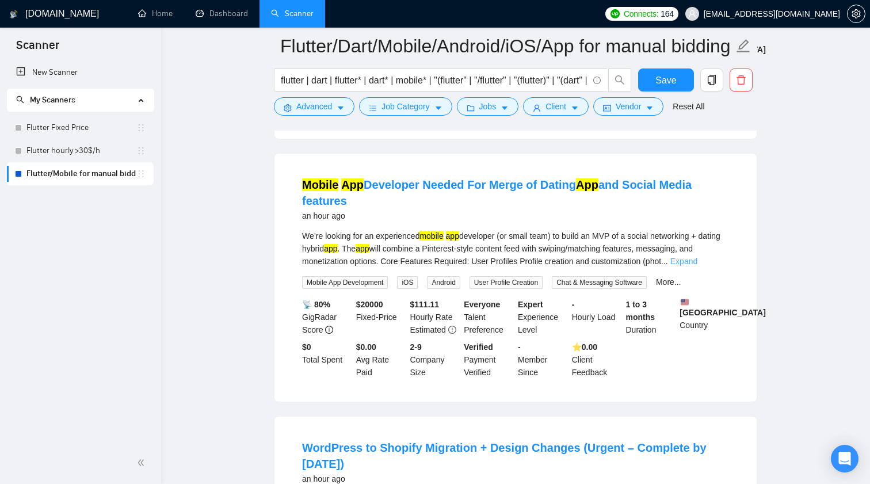
click at [698, 266] on link "Expand" at bounding box center [684, 261] width 27 height 9
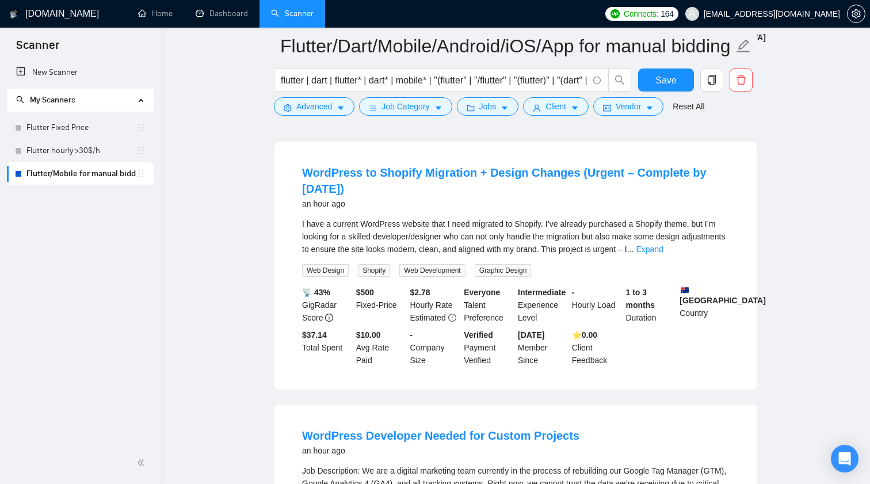
scroll to position [1530, 0]
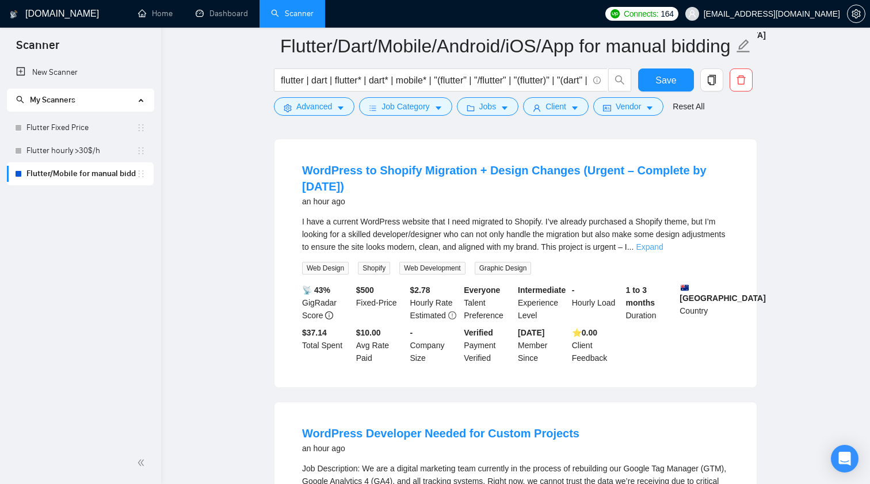
click at [663, 252] on link "Expand" at bounding box center [649, 246] width 27 height 9
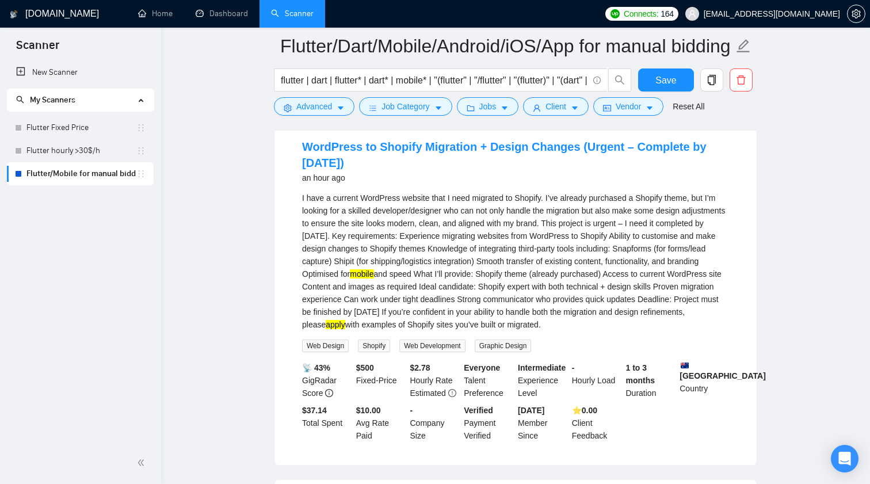
scroll to position [1566, 0]
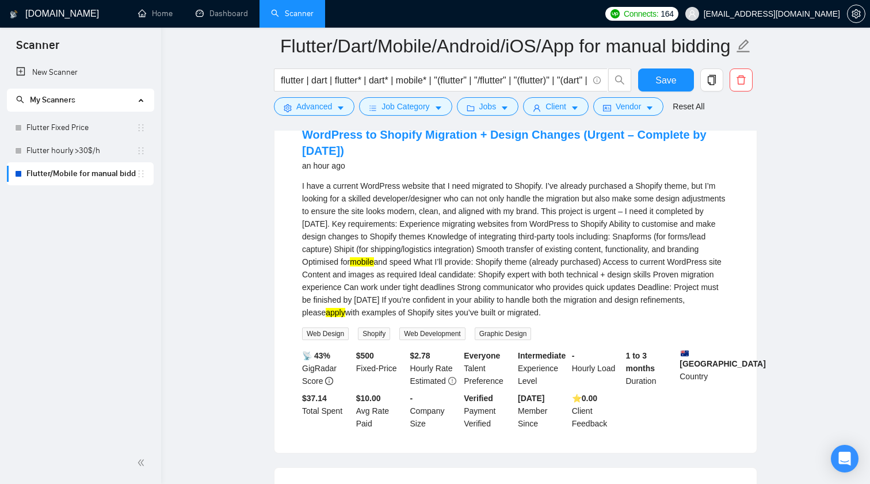
click at [457, 278] on div "I have a current WordPress website that I need migrated to Shopify. I’ve alread…" at bounding box center [515, 249] width 427 height 139
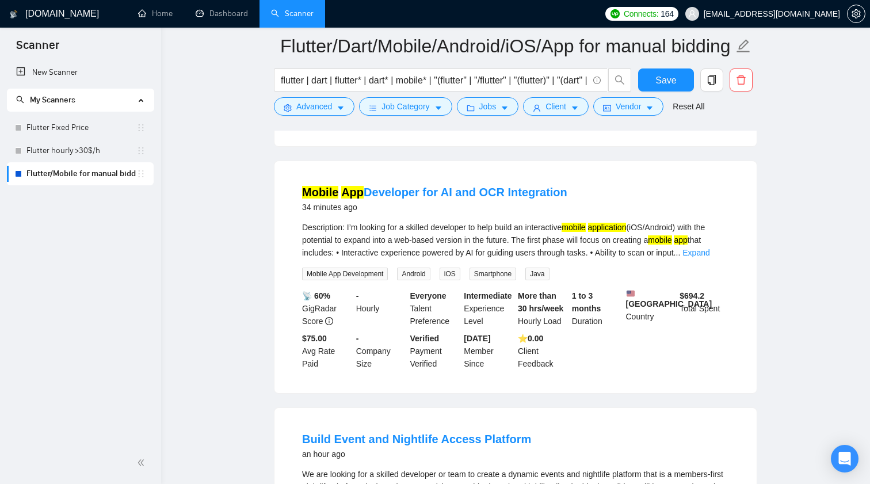
scroll to position [311, 0]
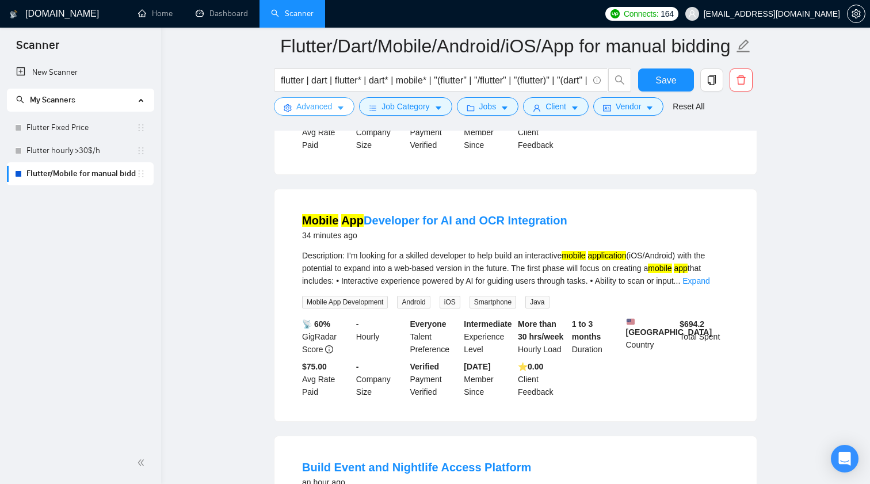
click at [307, 110] on span "Advanced" at bounding box center [314, 106] width 36 height 13
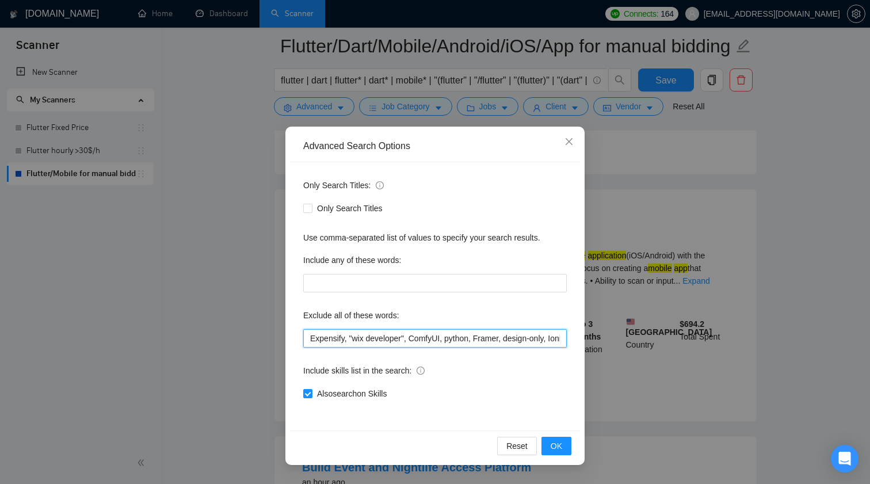
click at [437, 334] on input "Expensify, "wix developer", ComfyUI, python, Framer, design-only, Ionic, POS, "…" at bounding box center [435, 338] width 264 height 18
paste input "Shopify"
click at [555, 447] on span "OK" at bounding box center [557, 446] width 12 height 13
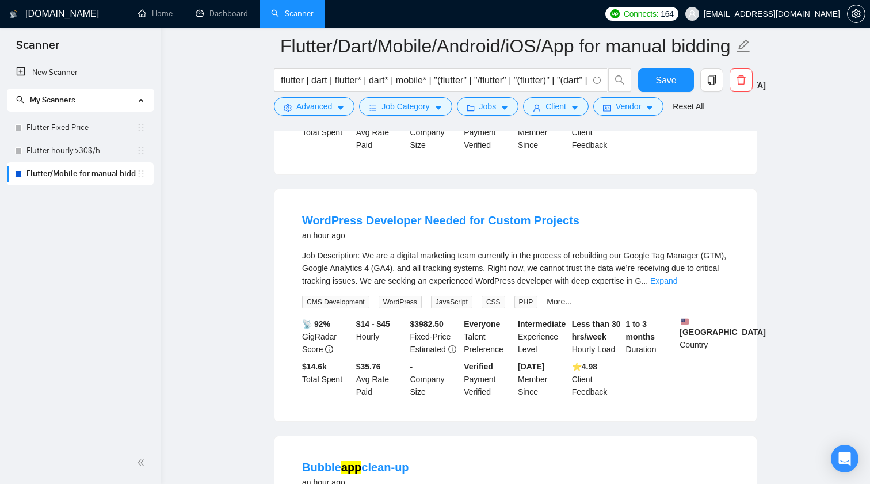
scroll to position [1310, 0]
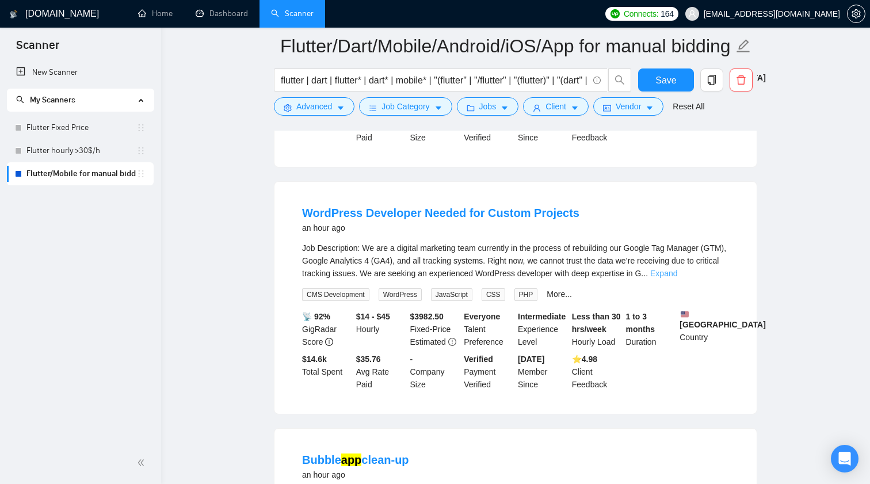
click at [677, 278] on link "Expand" at bounding box center [663, 273] width 27 height 9
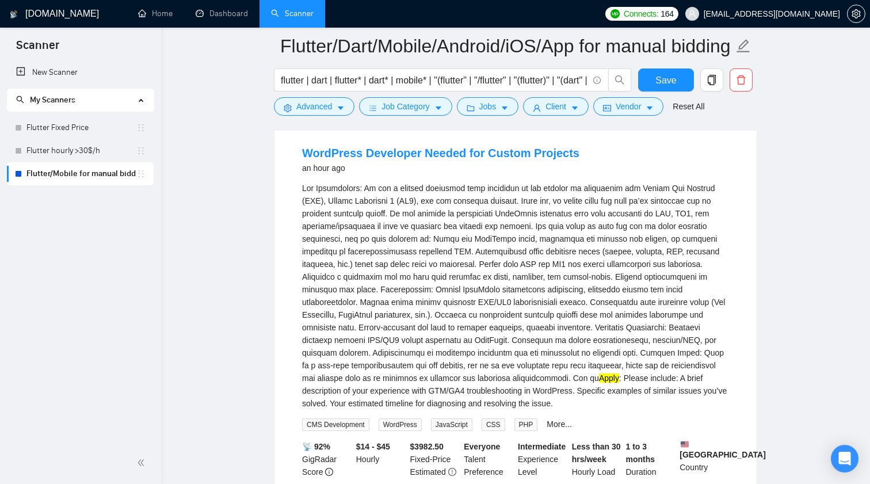
scroll to position [1373, 0]
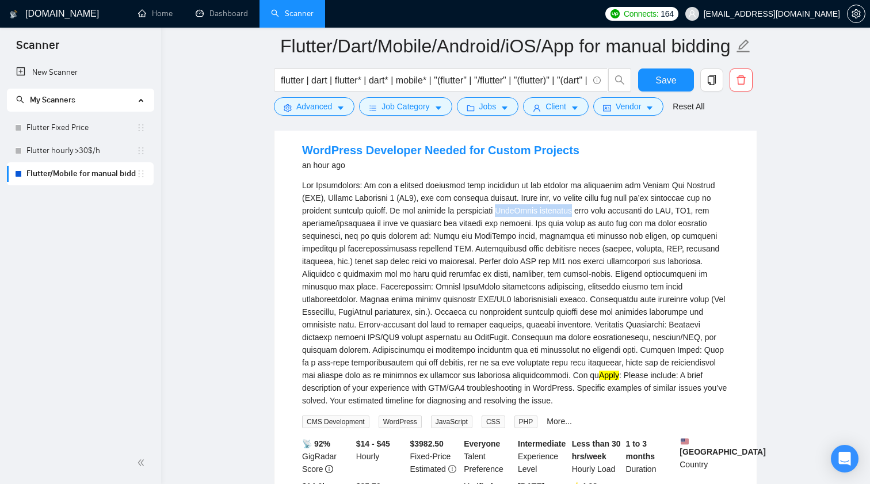
drag, startPoint x: 517, startPoint y: 227, endPoint x: 596, endPoint y: 223, distance: 79.0
click at [596, 223] on div "Apply : Please include: A brief description of your experience with GTM/GA4 tro…" at bounding box center [515, 293] width 427 height 228
click at [306, 103] on span "Advanced" at bounding box center [314, 106] width 36 height 13
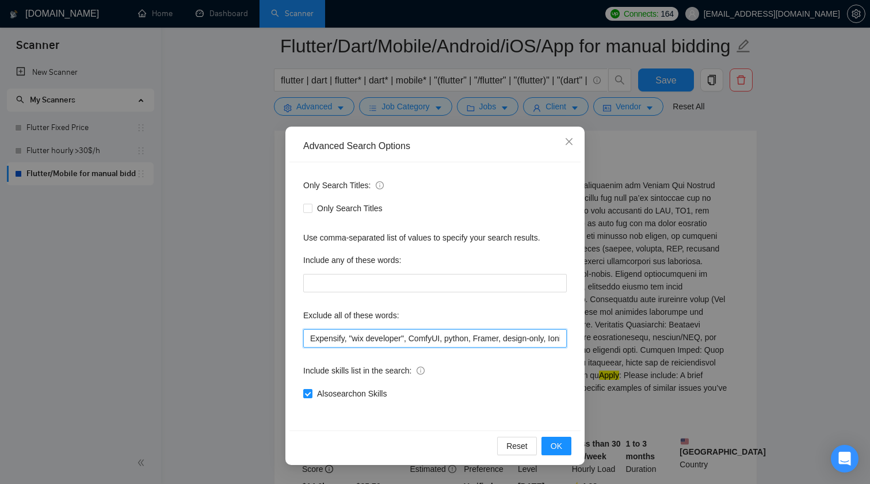
click at [428, 336] on input "Expensify, "wix developer", ComfyUI, python, Framer, design-only, Ionic, POS, "…" at bounding box center [435, 338] width 264 height 18
paste input "WordPress developer"
click at [558, 450] on span "OK" at bounding box center [557, 446] width 12 height 13
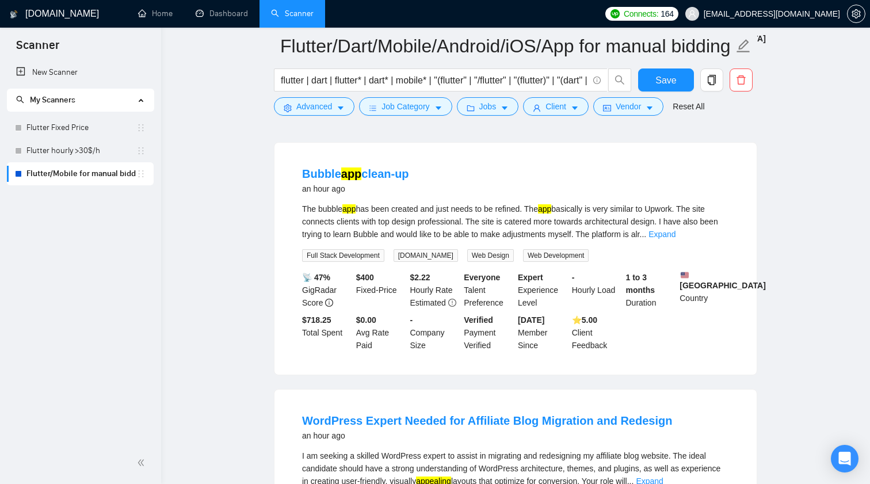
scroll to position [1350, 0]
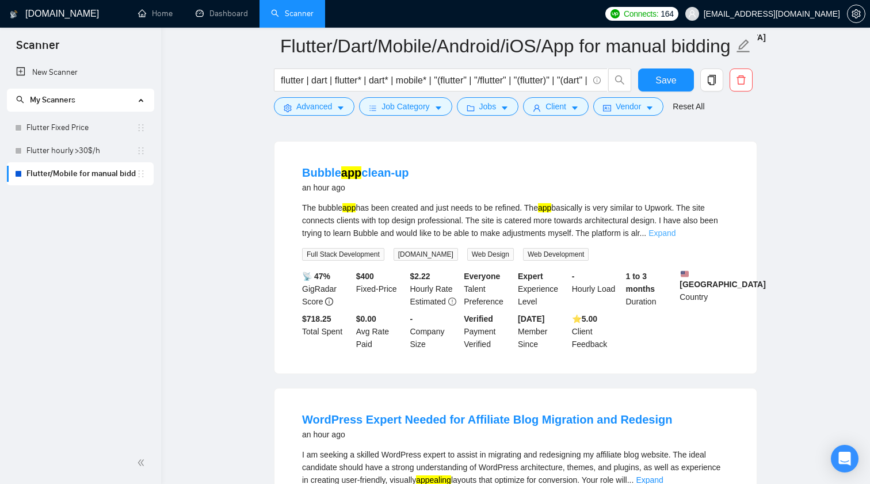
click at [676, 238] on link "Expand" at bounding box center [662, 233] width 27 height 9
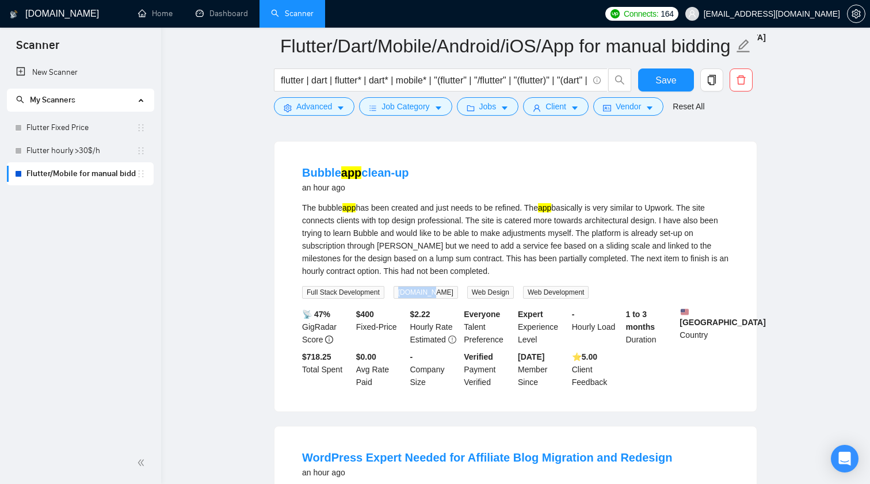
drag, startPoint x: 397, startPoint y: 308, endPoint x: 439, endPoint y: 307, distance: 42.6
click at [439, 299] on div "[DOMAIN_NAME]" at bounding box center [428, 292] width 74 height 13
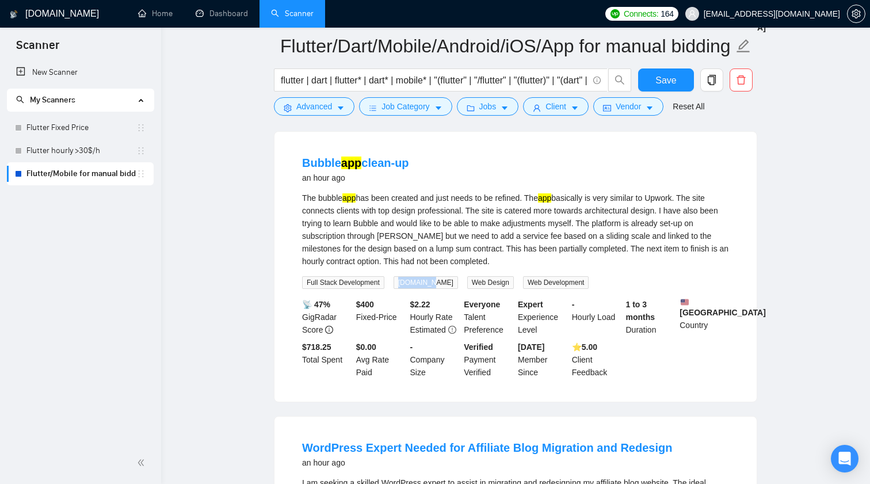
scroll to position [1358, 0]
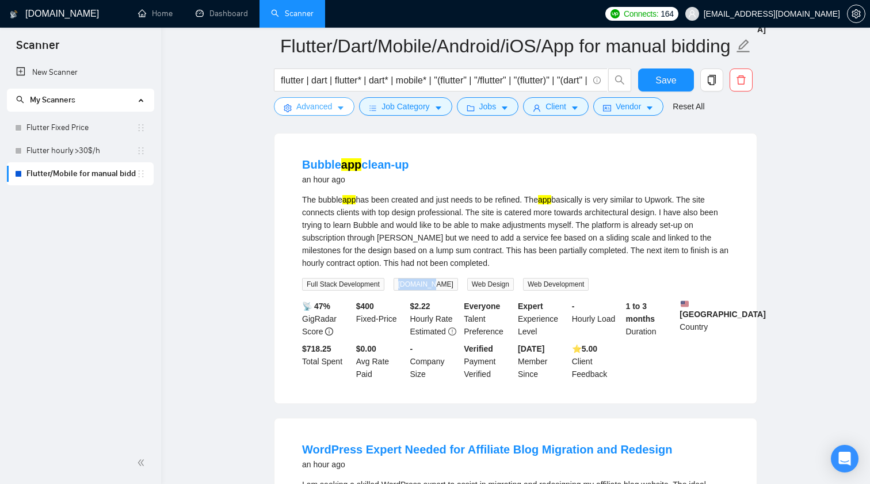
click at [332, 111] on span "Advanced" at bounding box center [314, 106] width 36 height 13
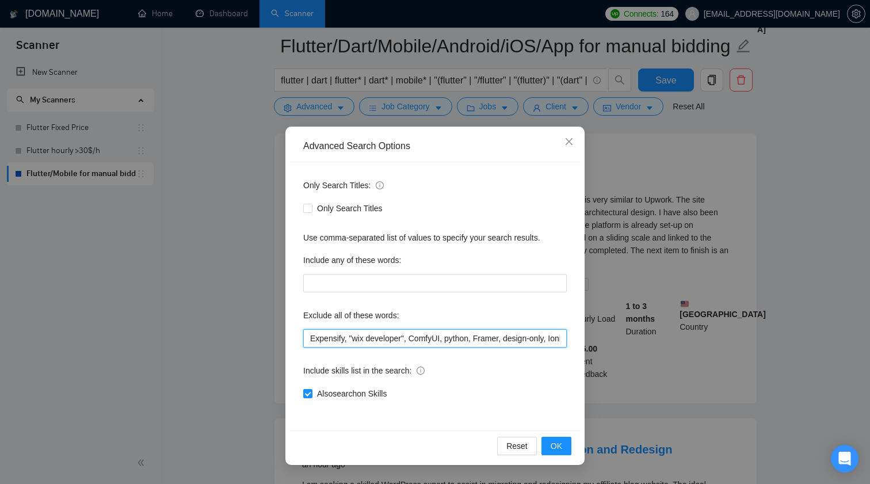
click at [447, 338] on input "Expensify, "wix developer", ComfyUI, python, Framer, design-only, Ionic, POS, "…" at bounding box center [435, 338] width 264 height 18
paste input "[DOMAIN_NAME]"
click at [552, 448] on span "OK" at bounding box center [557, 446] width 12 height 13
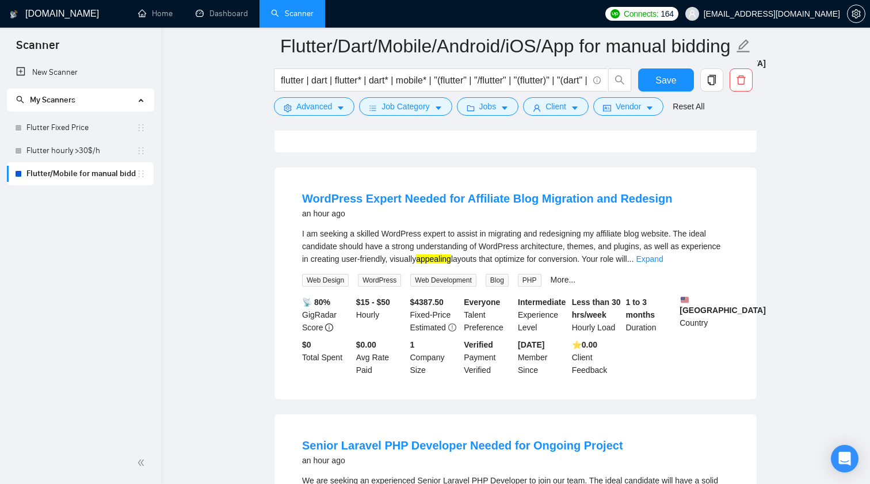
scroll to position [1325, 0]
click at [663, 263] on link "Expand" at bounding box center [649, 258] width 27 height 9
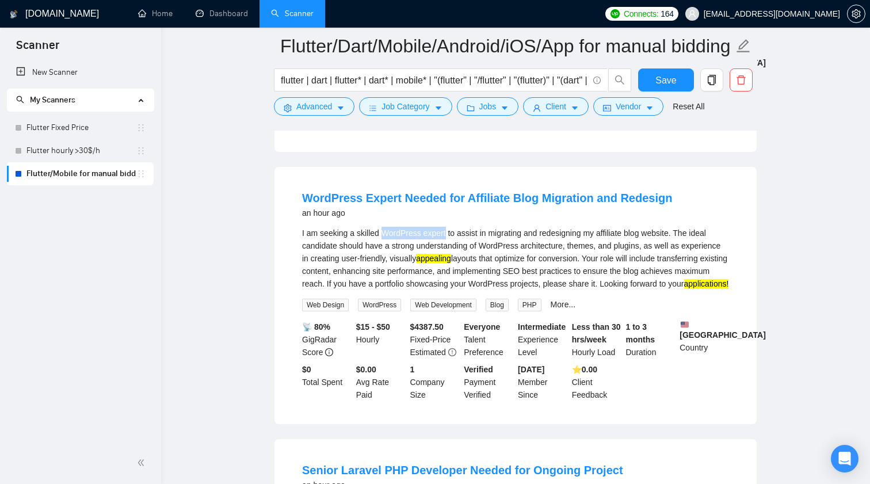
drag, startPoint x: 385, startPoint y: 250, endPoint x: 450, endPoint y: 250, distance: 65.6
click at [450, 250] on div "I am seeking a skilled WordPress expert to assist in migrating and redesigning …" at bounding box center [515, 258] width 427 height 63
click at [311, 109] on span "Advanced" at bounding box center [314, 106] width 36 height 13
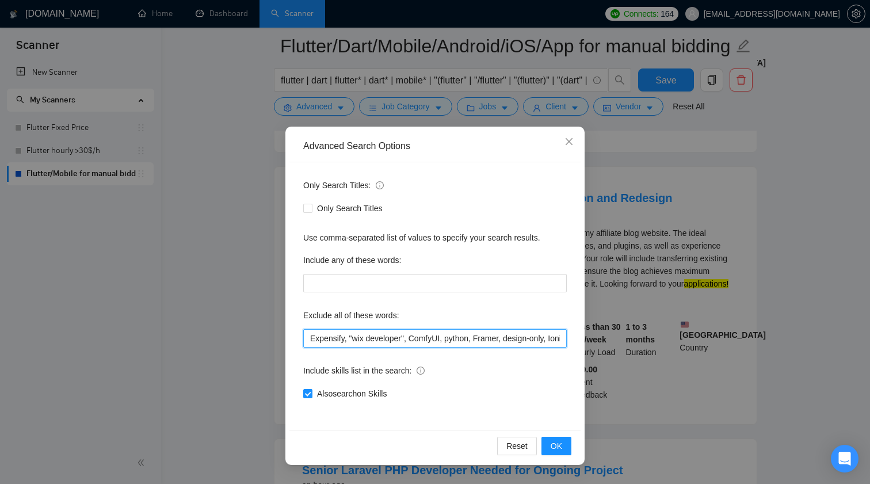
click at [417, 334] on input "Expensify, "wix developer", ComfyUI, python, Framer, design-only, Ionic, POS, "…" at bounding box center [435, 338] width 264 height 18
paste input "WordPress expert"
click at [564, 444] on button "OK" at bounding box center [557, 446] width 30 height 18
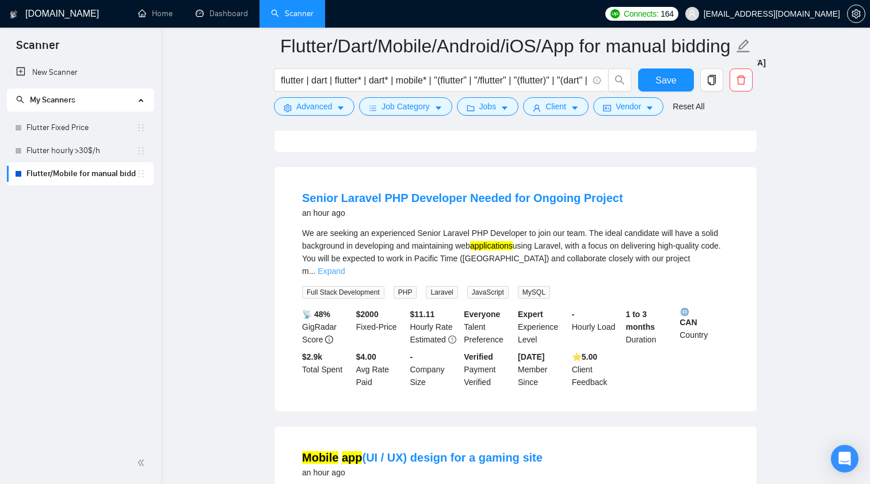
click at [345, 273] on link "Expand" at bounding box center [331, 271] width 27 height 9
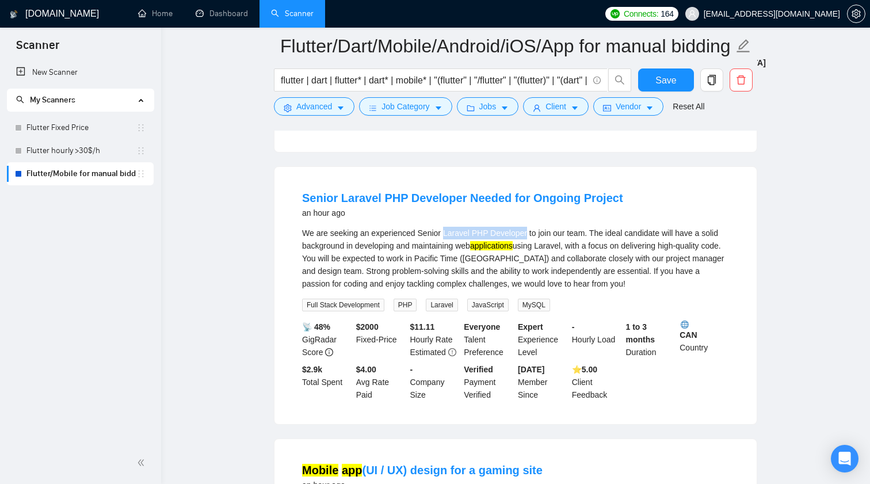
drag, startPoint x: 446, startPoint y: 249, endPoint x: 530, endPoint y: 248, distance: 84.0
click at [530, 248] on div "We are seeking an experienced Senior Laravel PHP Developer to join our team. Th…" at bounding box center [515, 258] width 427 height 63
click at [325, 101] on span "Advanced" at bounding box center [314, 106] width 36 height 13
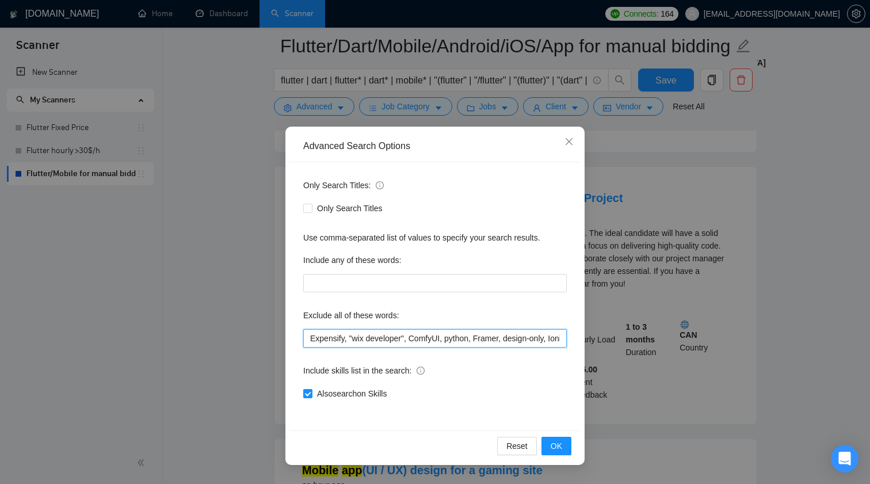
click at [475, 344] on input "Expensify, "wix developer", ComfyUI, python, Framer, design-only, Ionic, POS, "…" at bounding box center [435, 338] width 264 height 18
click at [475, 340] on input "Expensify, "wix developer", ComfyUI, python, Framer, design-only, Ionic, POS, "…" at bounding box center [435, 338] width 264 height 18
paste input "Laravel PHP Developer"
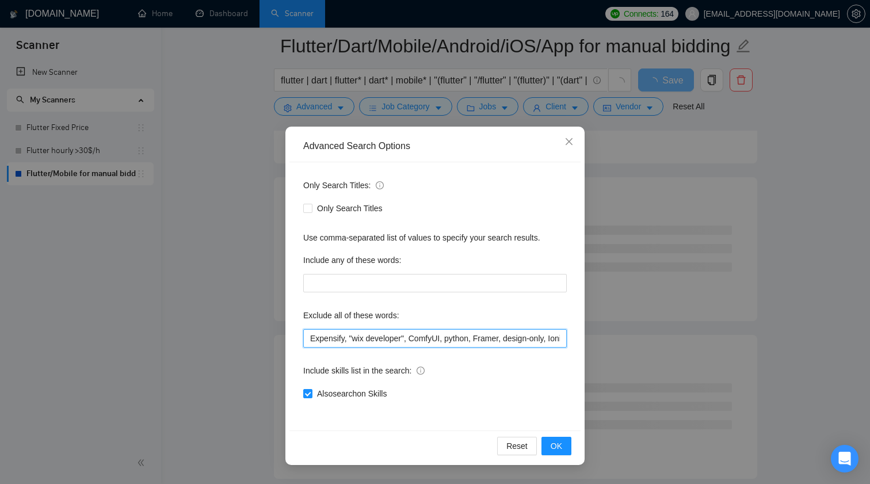
paste input "Laravel PHP Developer"
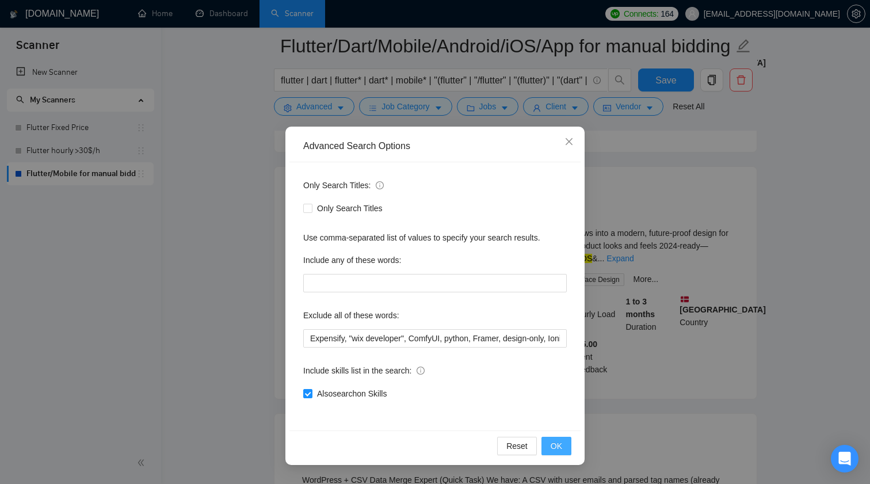
click at [553, 439] on button "OK" at bounding box center [557, 446] width 30 height 18
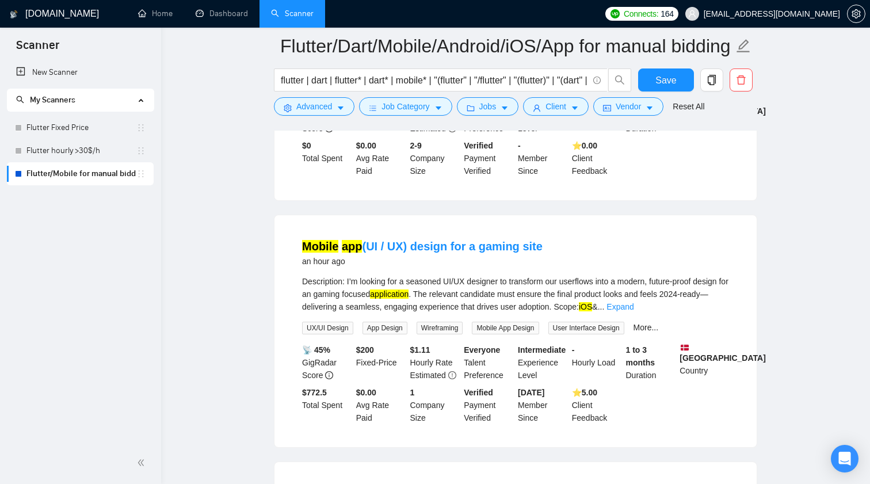
scroll to position [1294, 0]
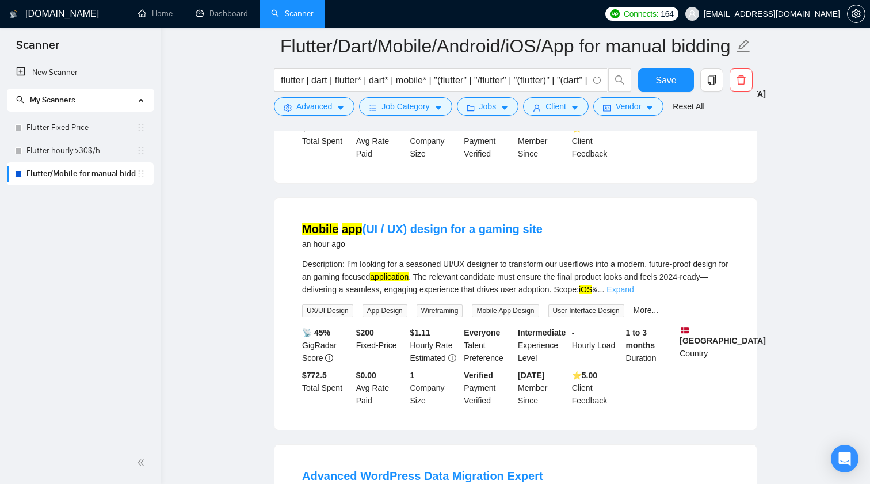
click at [634, 294] on link "Expand" at bounding box center [620, 289] width 27 height 9
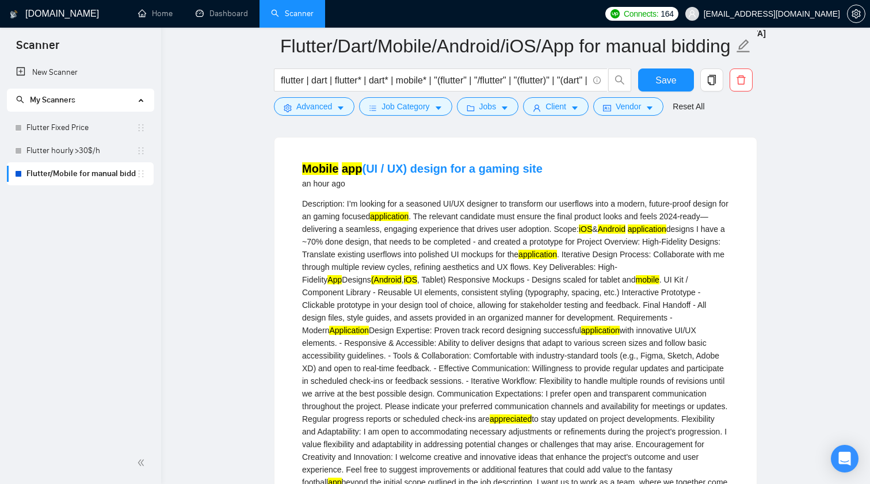
scroll to position [1339, 0]
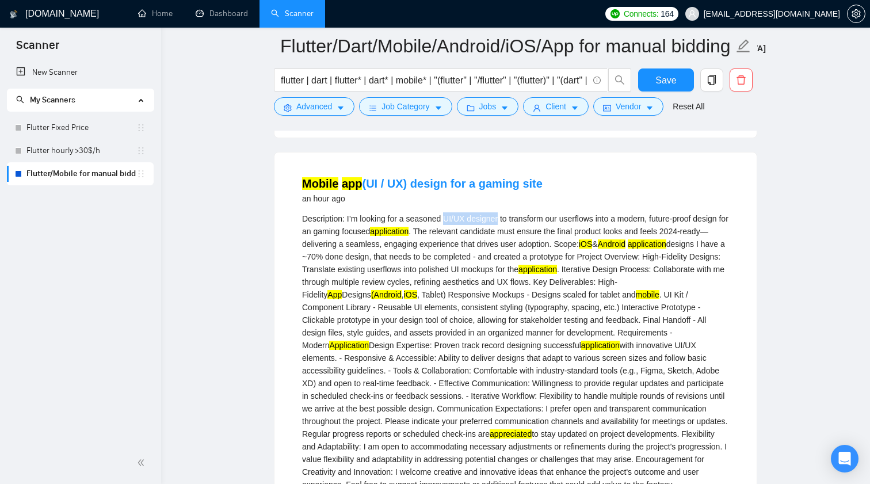
drag, startPoint x: 451, startPoint y: 237, endPoint x: 505, endPoint y: 235, distance: 54.2
click at [505, 235] on div "Description: I’m looking for a seasoned UI/UX designer to transform our userflo…" at bounding box center [515, 389] width 427 height 355
click at [297, 102] on span "Advanced" at bounding box center [314, 106] width 36 height 13
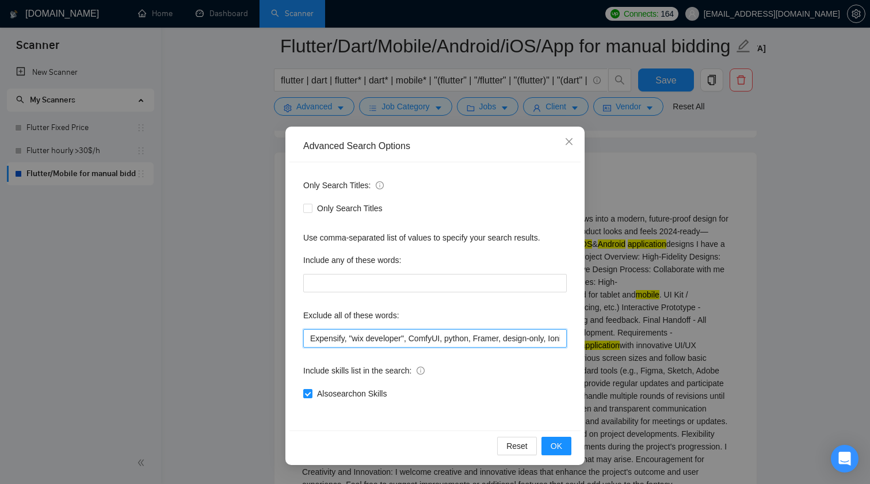
click at [466, 338] on input "Expensify, "wix developer", ComfyUI, python, Framer, design-only, Ionic, POS, "…" at bounding box center [435, 338] width 264 height 18
paste input "UI/UX designer"
click at [559, 443] on span "OK" at bounding box center [557, 446] width 12 height 13
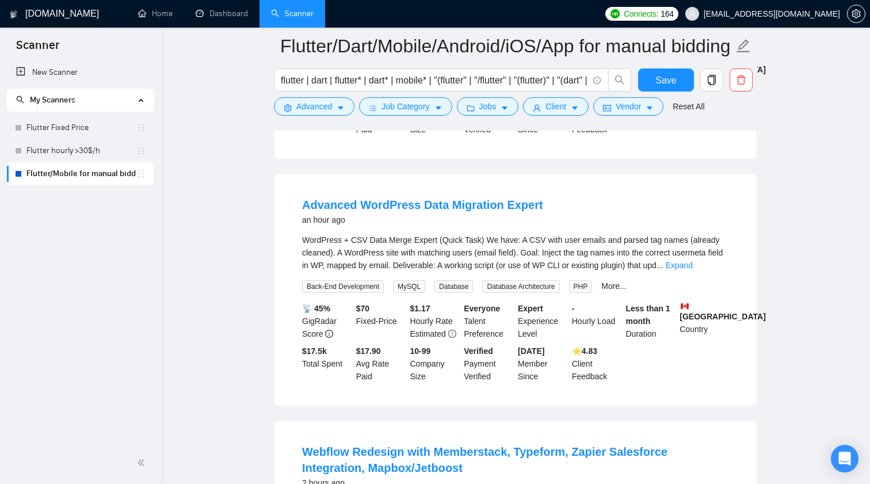
scroll to position [1327, 0]
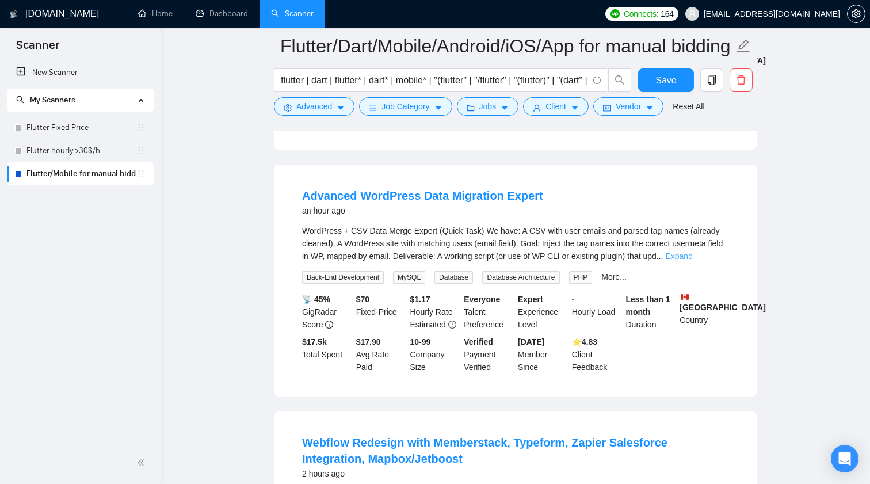
click at [692, 261] on link "Expand" at bounding box center [678, 256] width 27 height 9
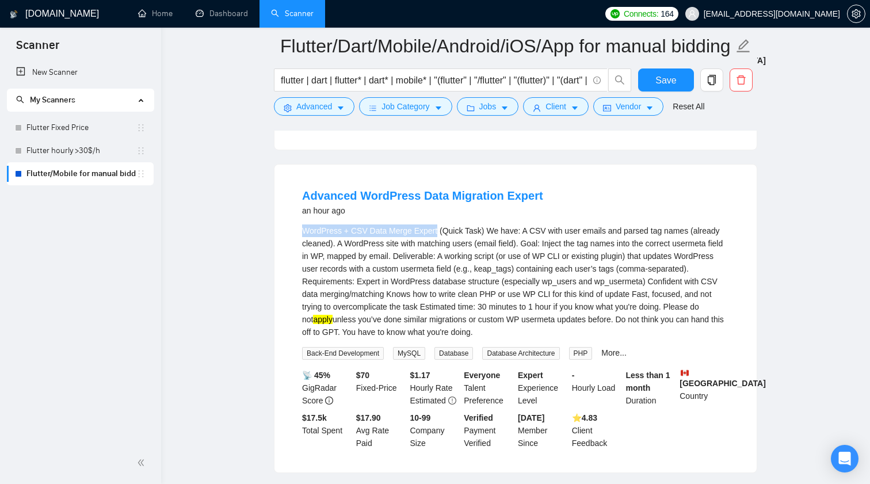
drag, startPoint x: 299, startPoint y: 249, endPoint x: 440, endPoint y: 242, distance: 140.6
click at [440, 242] on li "Advanced WordPress Data Migration Expert an hour ago WordPress + CSV Data Merge…" at bounding box center [515, 318] width 455 height 280
click at [327, 106] on span "Advanced" at bounding box center [314, 106] width 36 height 13
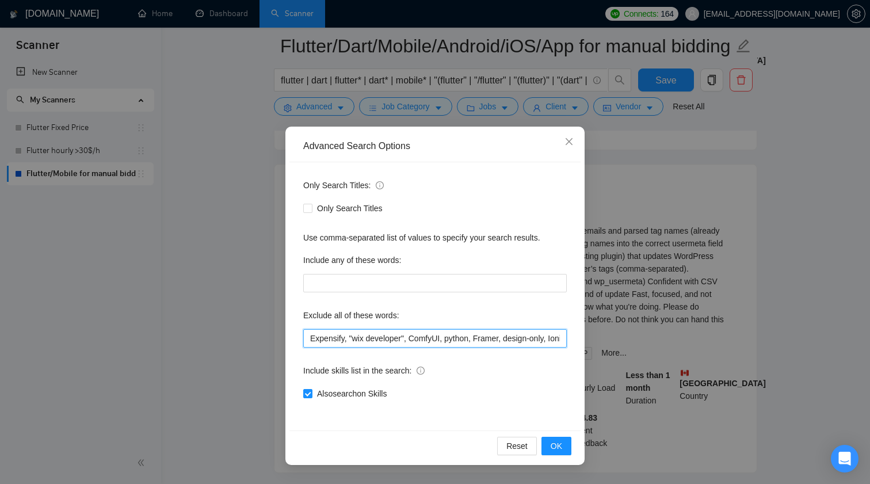
click at [488, 342] on input "Expensify, "wix developer", ComfyUI, python, Framer, design-only, Ionic, POS, "…" at bounding box center [435, 338] width 264 height 18
paste input "WordPress + CSV Data Merge Expert"
click at [564, 447] on button "OK" at bounding box center [557, 446] width 30 height 18
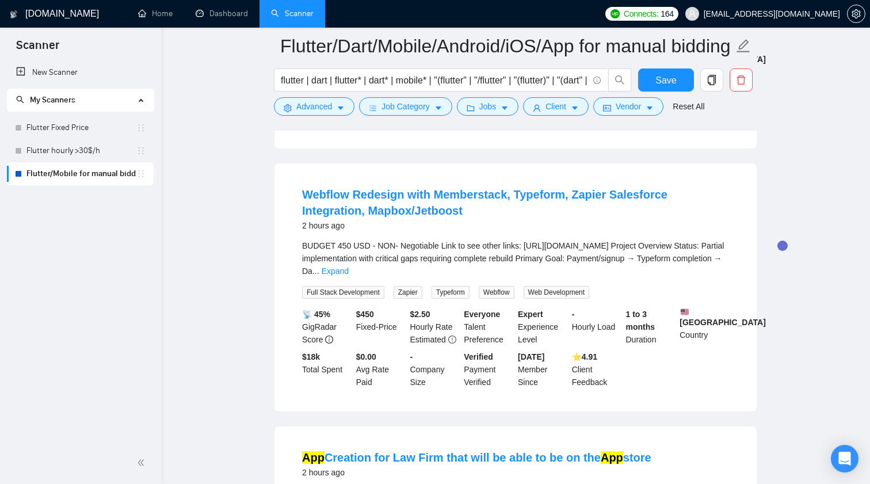
scroll to position [1331, 0]
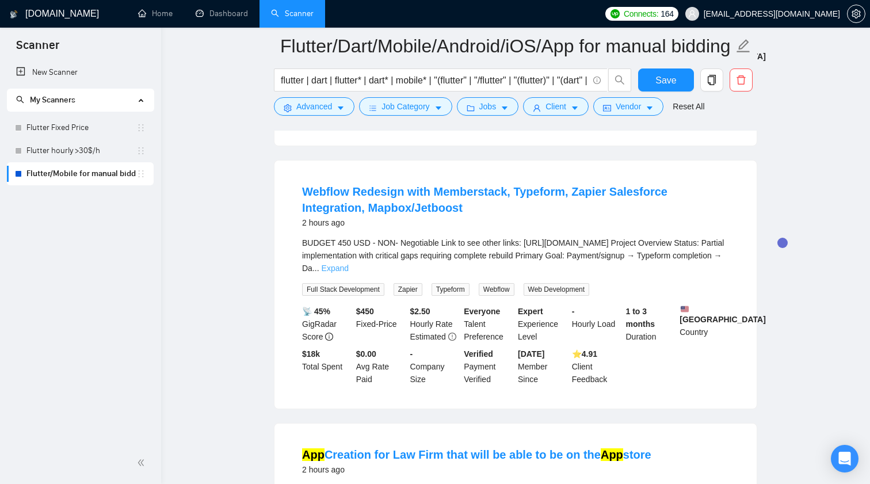
click at [349, 273] on link "Expand" at bounding box center [335, 268] width 27 height 9
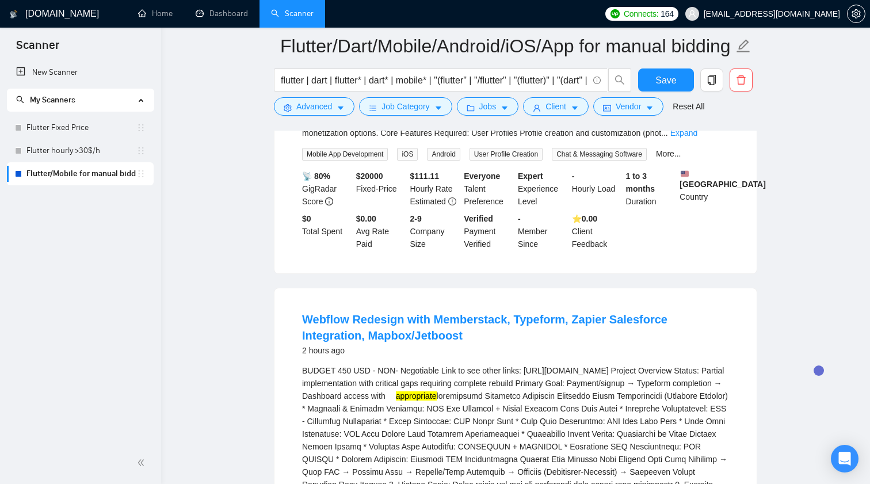
scroll to position [1213, 0]
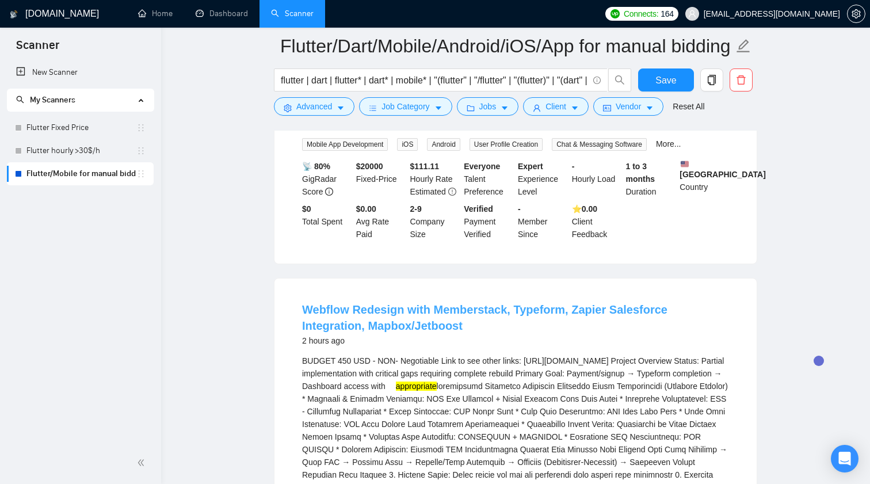
click at [542, 322] on link "Webflow Redesign with Memberstack, Typeform, Zapier Salesforce Integration, Map…" at bounding box center [485, 317] width 366 height 29
click at [326, 114] on button "Advanced" at bounding box center [314, 106] width 81 height 18
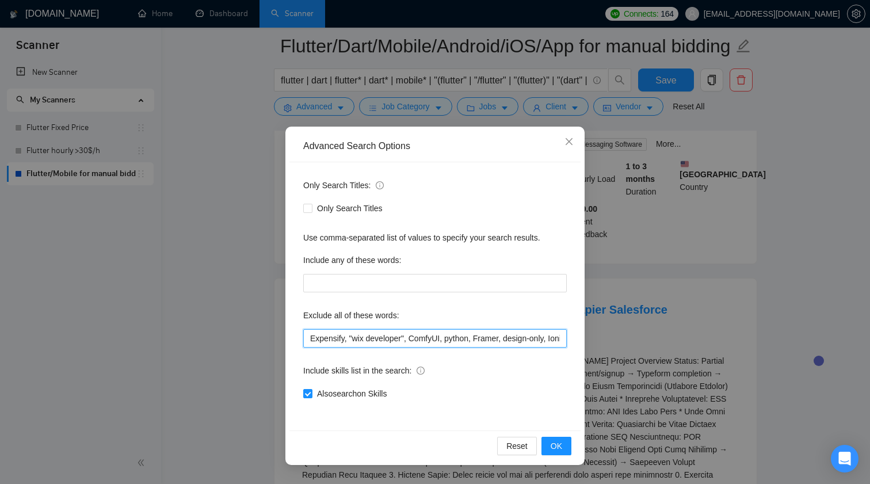
click at [479, 336] on input "Expensify, "wix developer", ComfyUI, python, Framer, design-only, Ionic, POS, "…" at bounding box center [435, 338] width 264 height 18
paste input "Webflow"
click at [566, 451] on button "OK" at bounding box center [557, 446] width 30 height 18
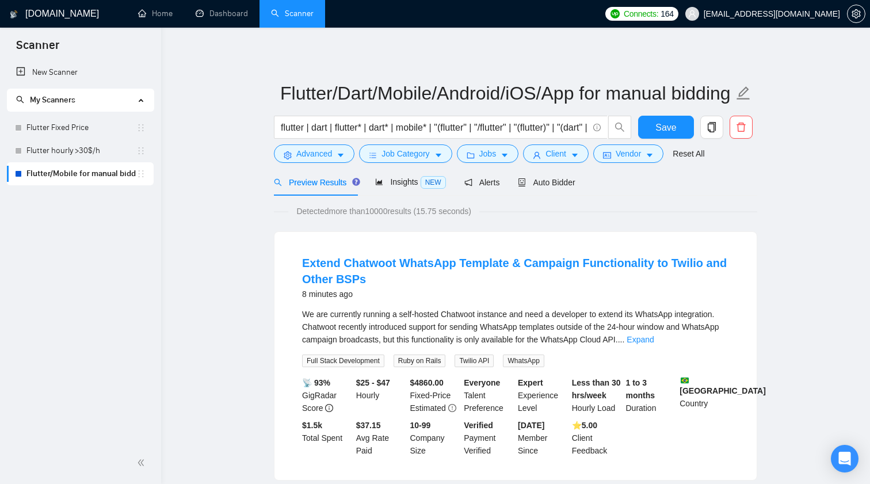
scroll to position [0, 0]
click at [654, 341] on link "Expand" at bounding box center [640, 339] width 27 height 9
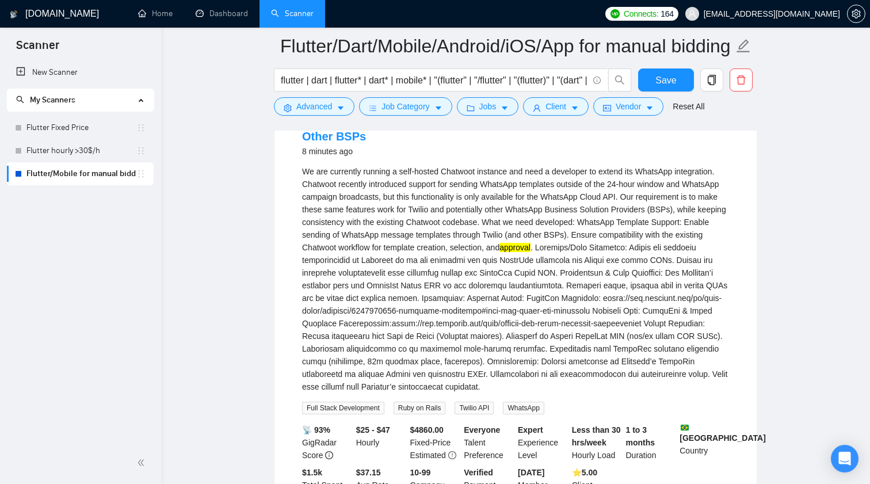
scroll to position [152, 0]
click at [468, 167] on div "We are currently running a self-hosted Chatwoot instance and need a developer t…" at bounding box center [515, 279] width 427 height 228
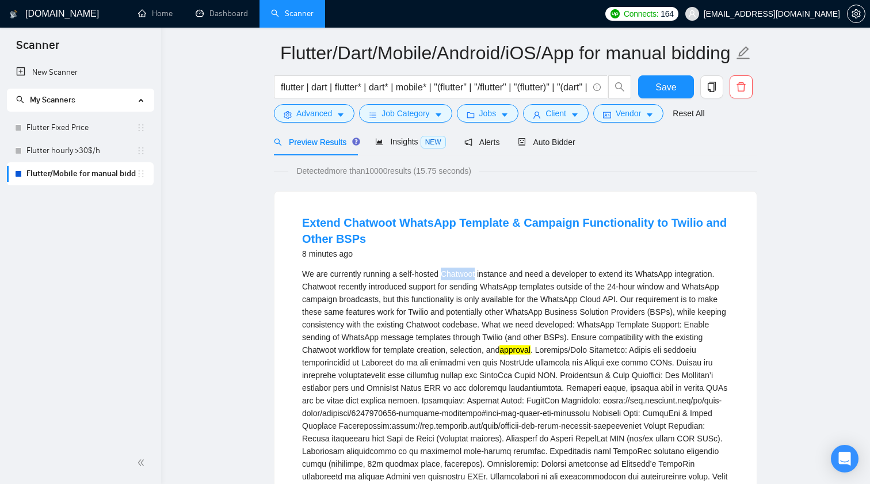
scroll to position [21, 0]
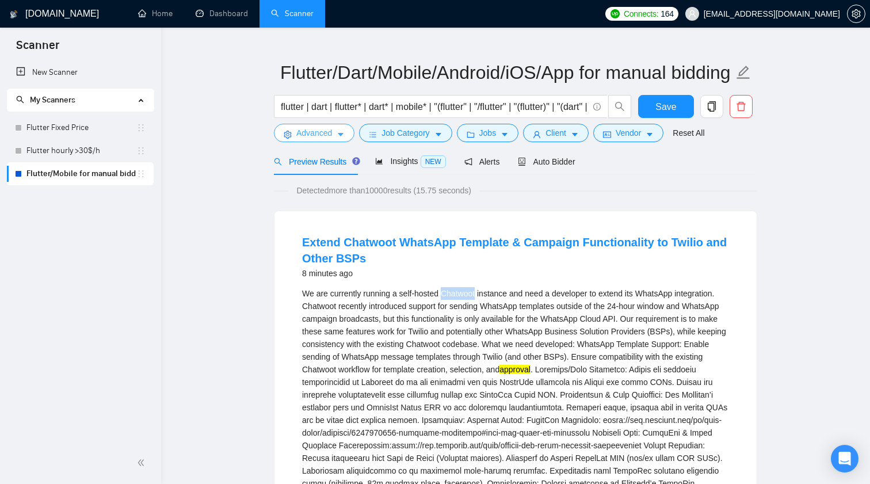
click at [326, 138] on span "Advanced" at bounding box center [314, 133] width 36 height 13
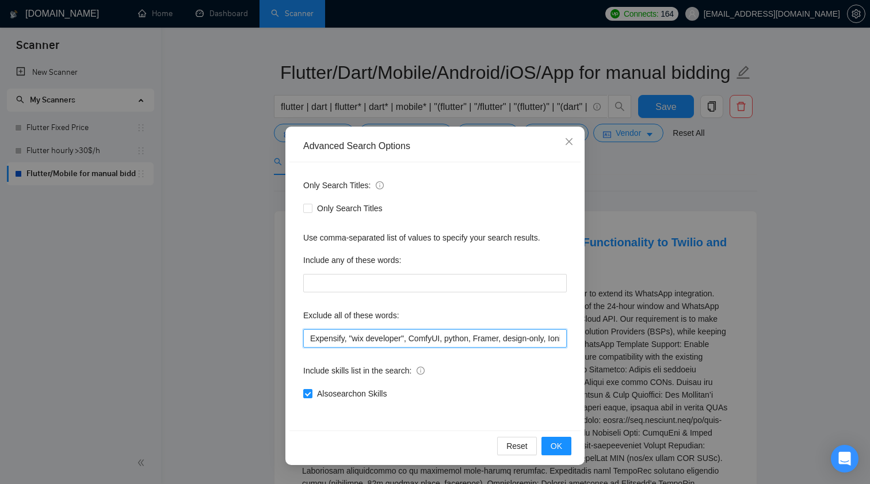
click at [492, 341] on input "Expensify, "wix developer", ComfyUI, python, Framer, design-only, Ionic, POS, "…" at bounding box center [435, 338] width 264 height 18
paste input "Chatwoot"
click at [561, 440] on span "OK" at bounding box center [557, 446] width 12 height 13
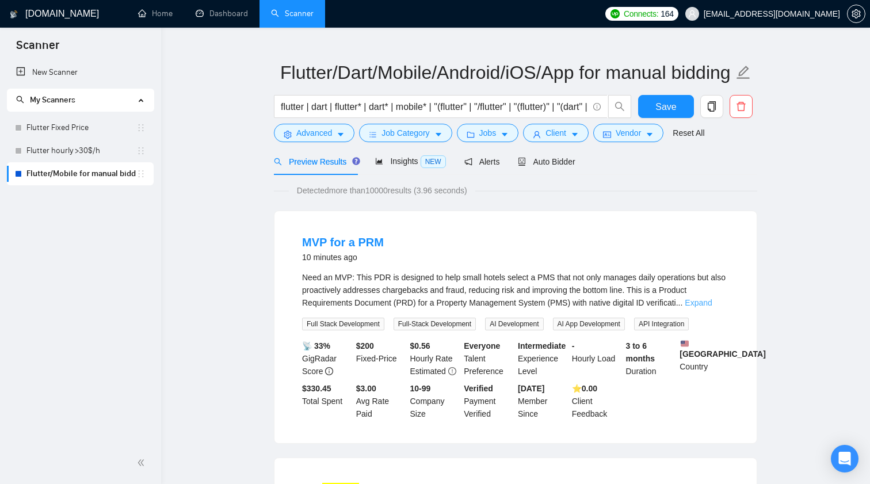
click at [712, 302] on link "Expand" at bounding box center [698, 302] width 27 height 9
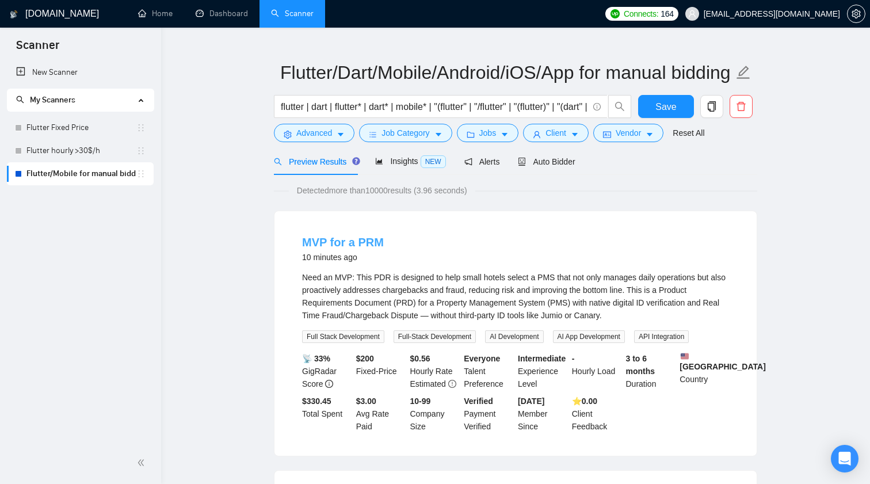
click at [346, 238] on link "MVP for a PRM" at bounding box center [343, 242] width 82 height 13
click at [326, 132] on span "Advanced" at bounding box center [314, 133] width 36 height 13
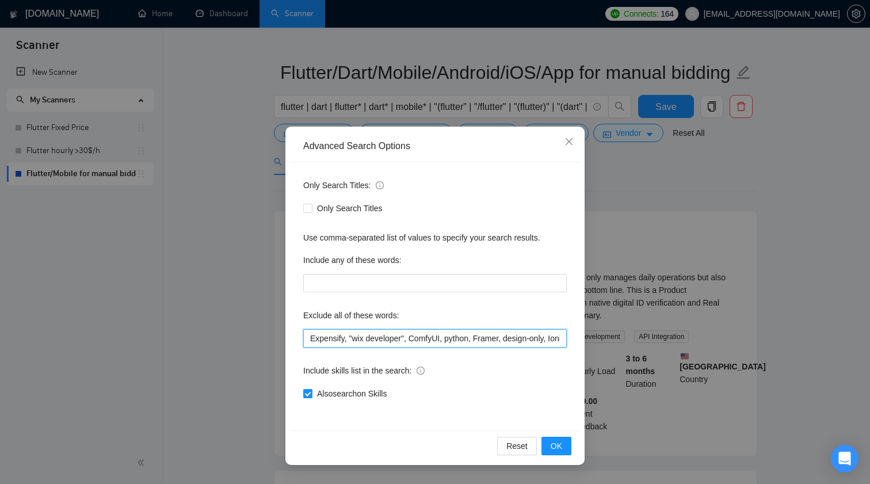
click at [412, 341] on input "Expensify, "wix developer", ComfyUI, python, Framer, design-only, Ionic, POS, "…" at bounding box center [435, 338] width 264 height 18
paste input "PRM"
click at [561, 444] on span "OK" at bounding box center [557, 446] width 12 height 13
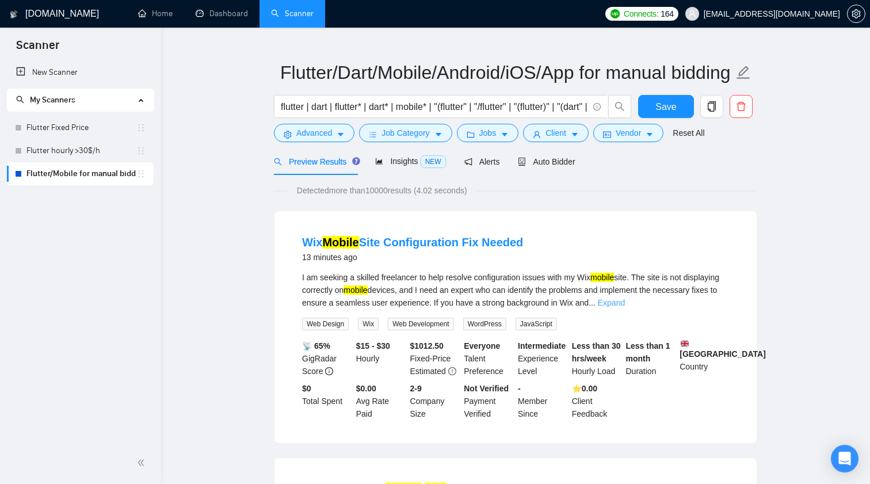
click at [625, 304] on link "Expand" at bounding box center [611, 302] width 27 height 9
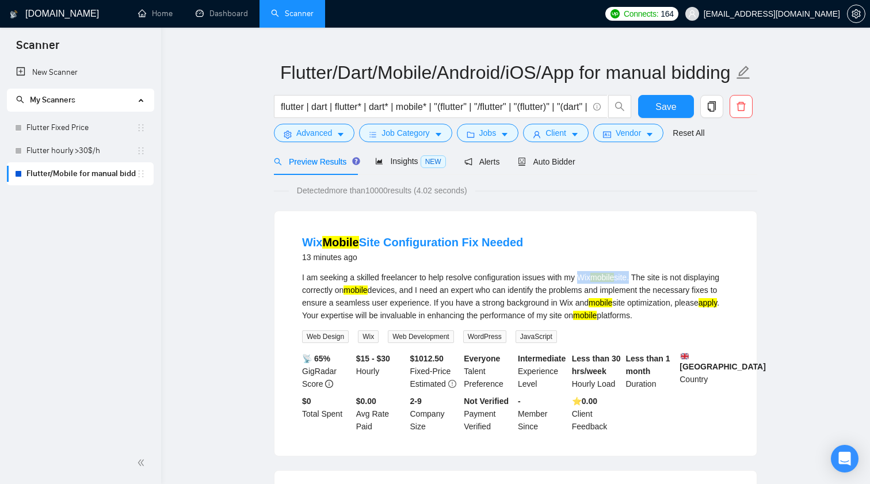
drag, startPoint x: 588, startPoint y: 280, endPoint x: 644, endPoint y: 275, distance: 56.6
click at [644, 275] on div "I am seeking a skilled freelancer to help resolve configuration issues with my …" at bounding box center [515, 296] width 427 height 51
click at [581, 282] on div "I am seeking a skilled freelancer to help resolve configuration issues with my …" at bounding box center [515, 296] width 427 height 51
drag, startPoint x: 588, startPoint y: 275, endPoint x: 627, endPoint y: 276, distance: 39.1
click at [627, 276] on div "I am seeking a skilled freelancer to help resolve configuration issues with my …" at bounding box center [515, 296] width 427 height 51
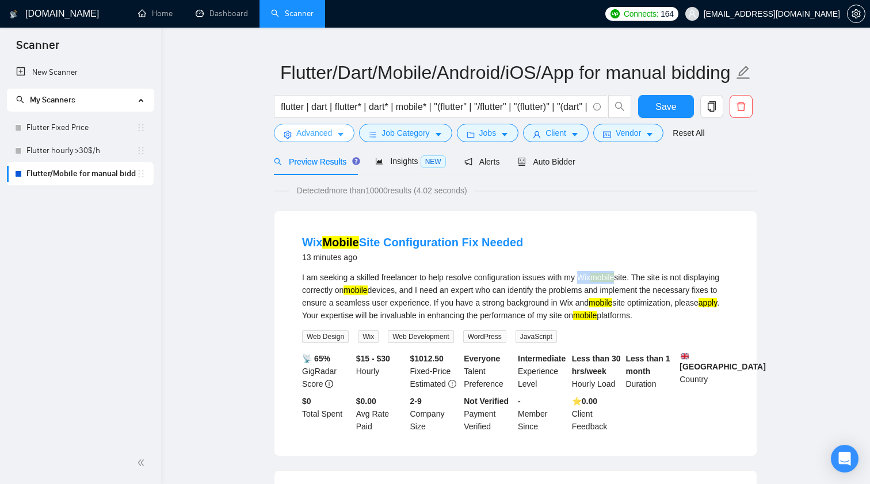
click at [332, 137] on span "Advanced" at bounding box center [314, 133] width 36 height 13
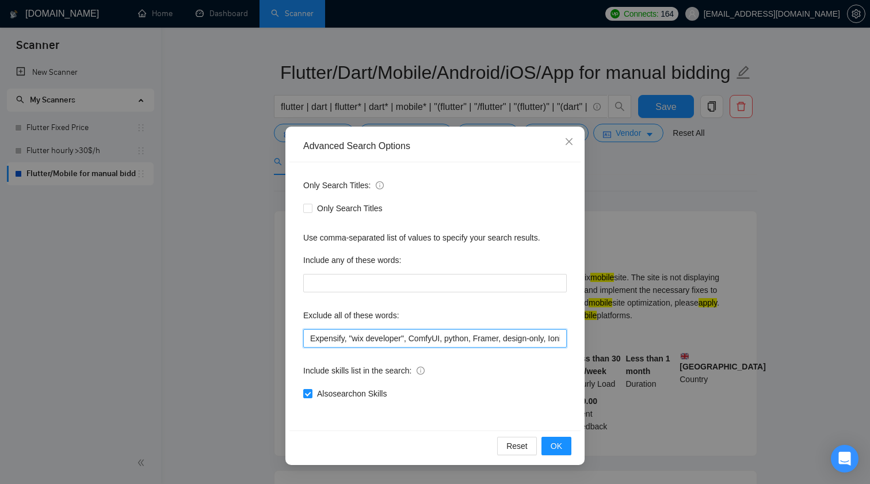
click at [433, 333] on input "Expensify, "wix developer", ComfyUI, python, Framer, design-only, Ionic, POS, "…" at bounding box center [435, 338] width 264 height 18
paste input "Wix mobile"
click at [569, 453] on button "OK" at bounding box center [557, 446] width 30 height 18
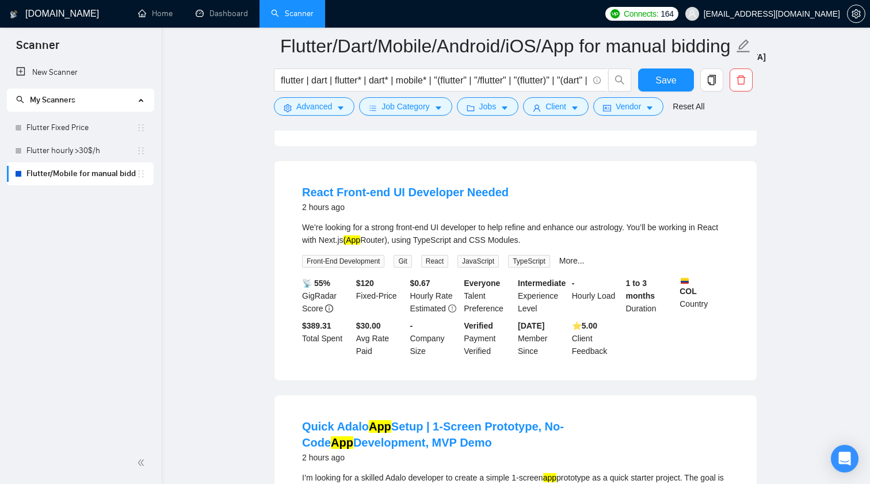
scroll to position [1566, 0]
drag, startPoint x: 401, startPoint y: 250, endPoint x: 484, endPoint y: 246, distance: 83.6
click at [484, 246] on div "We’re looking for a strong front-end UI developer to help refine and enhance ou…" at bounding box center [515, 232] width 427 height 25
click at [309, 108] on span "Advanced" at bounding box center [314, 106] width 36 height 13
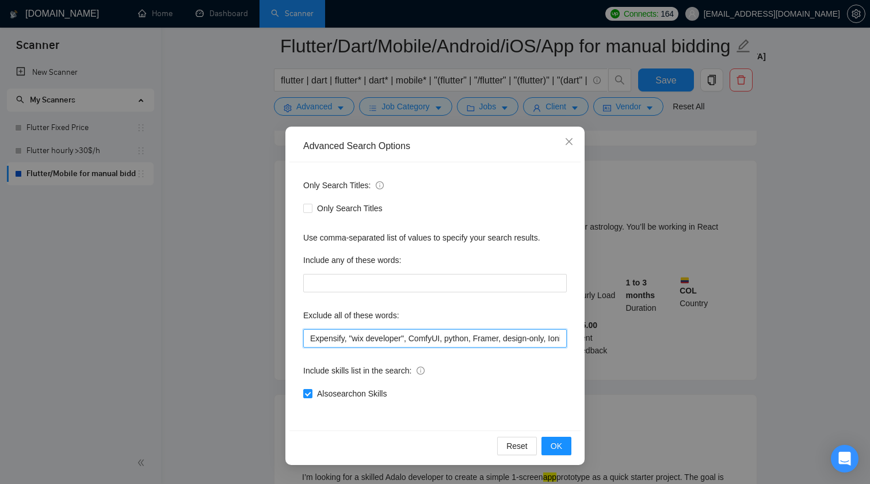
click at [522, 337] on input "Expensify, "wix developer", ComfyUI, python, Framer, design-only, Ionic, POS, "…" at bounding box center [435, 338] width 264 height 18
paste input "front-end UI developer"
click at [550, 446] on button "OK" at bounding box center [557, 446] width 30 height 18
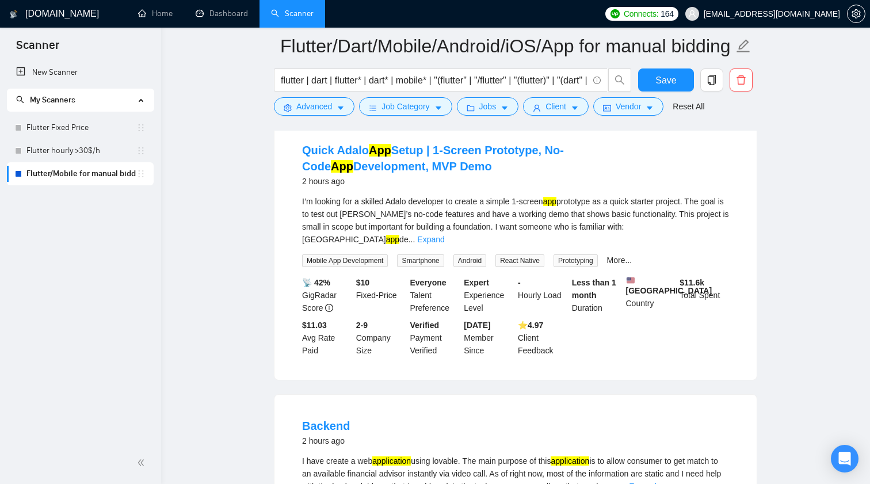
scroll to position [1607, 0]
click at [444, 244] on link "Expand" at bounding box center [430, 239] width 27 height 9
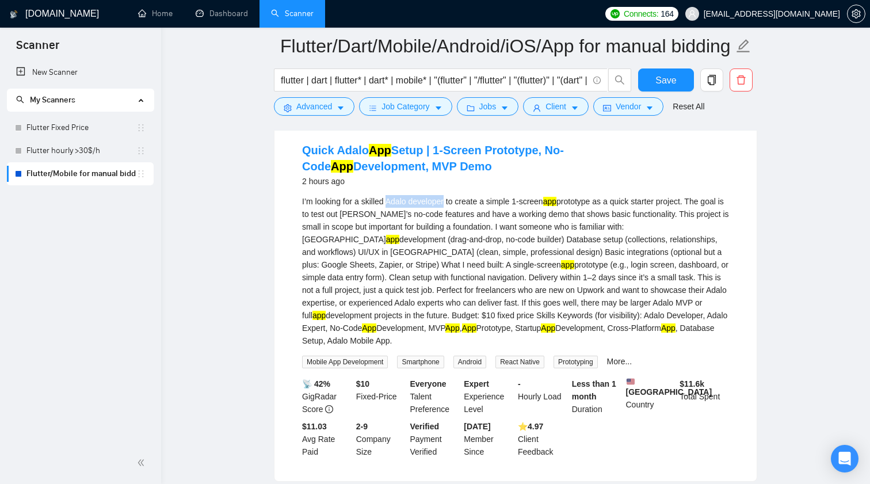
drag, startPoint x: 392, startPoint y: 225, endPoint x: 449, endPoint y: 222, distance: 57.1
click at [449, 222] on div "I’m looking for a skilled Adalo developer to create a simple 1-screen app proto…" at bounding box center [515, 271] width 427 height 152
click at [336, 104] on button "Advanced" at bounding box center [314, 106] width 81 height 18
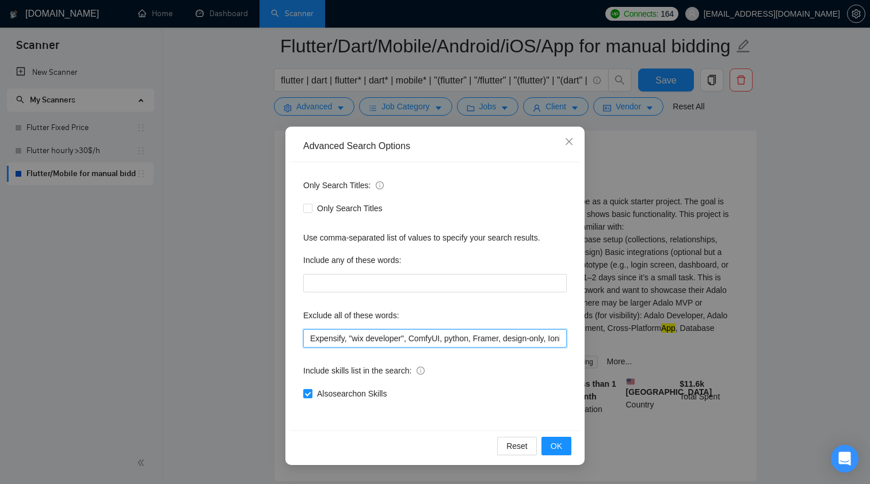
click at [462, 338] on input "Expensify, "wix developer", ComfyUI, python, Framer, design-only, Ionic, POS, "…" at bounding box center [435, 338] width 264 height 18
paste input "Adalo developer"
click at [554, 440] on span "OK" at bounding box center [557, 446] width 12 height 13
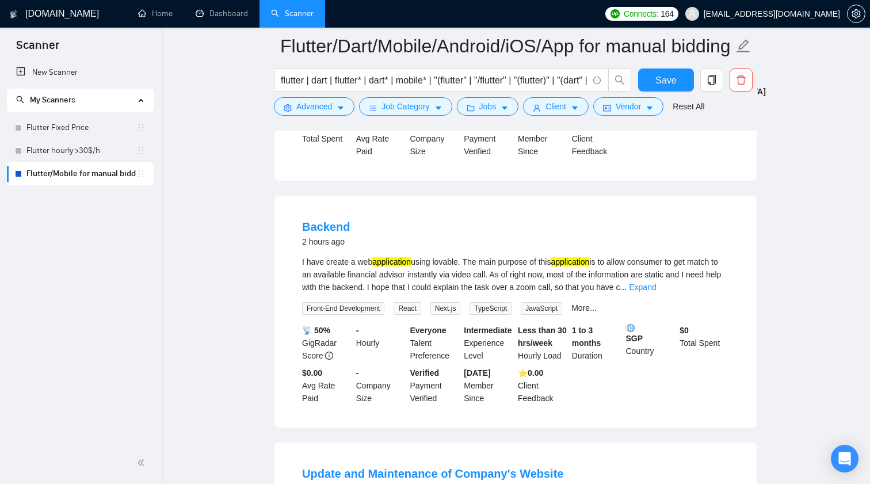
scroll to position [2046, 0]
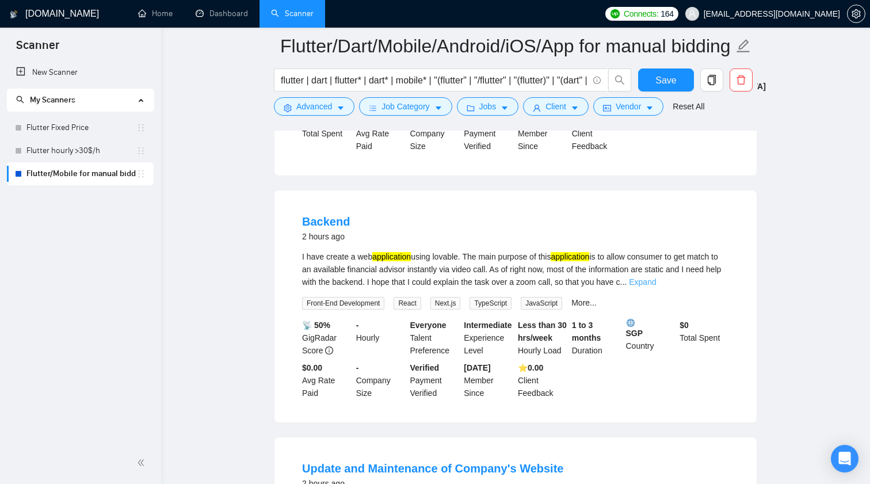
click at [656, 287] on link "Expand" at bounding box center [642, 281] width 27 height 9
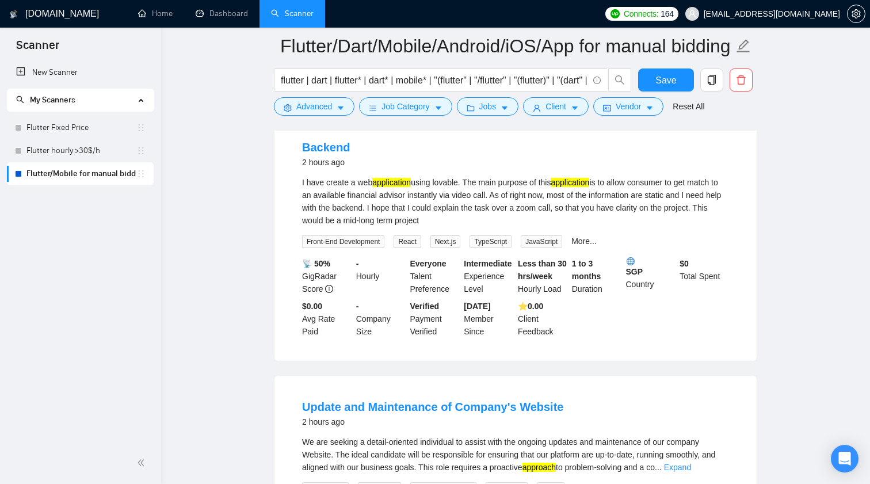
scroll to position [2080, 0]
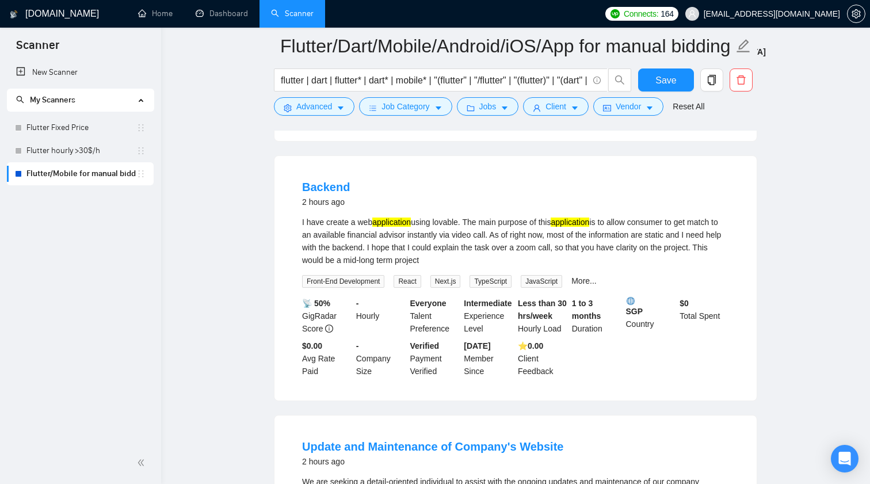
click at [594, 280] on div "I have create a web application using lovable. The main purpose of this applica…" at bounding box center [515, 252] width 427 height 72
click at [594, 284] on link "More..." at bounding box center [584, 280] width 25 height 9
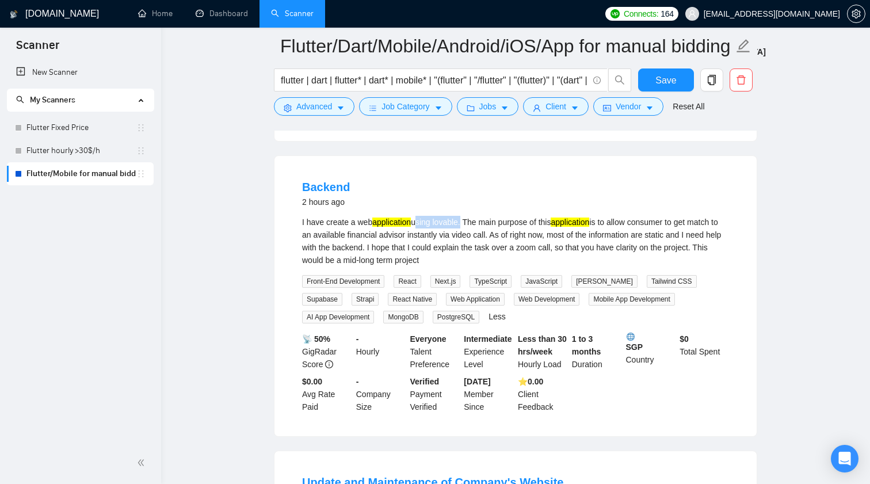
drag, startPoint x: 419, startPoint y: 230, endPoint x: 467, endPoint y: 228, distance: 48.4
click at [467, 228] on div "I have create a web application using lovable. The main purpose of this applica…" at bounding box center [515, 241] width 427 height 51
click at [334, 110] on button "Advanced" at bounding box center [314, 106] width 81 height 18
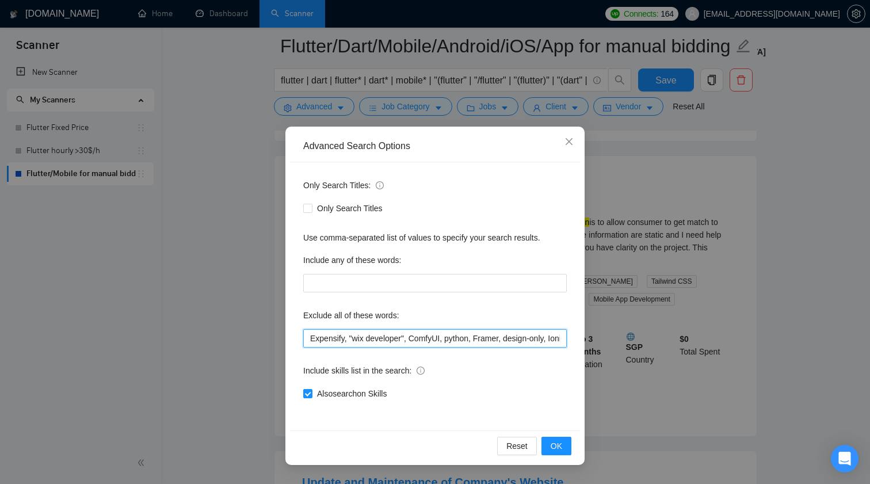
click at [520, 343] on input "Expensify, "wix developer", ComfyUI, python, Framer, design-only, Ionic, POS, "…" at bounding box center [435, 338] width 264 height 18
click at [515, 342] on input "Expensify, "wix developer", ComfyUI, python, Framer, design-only, Ionic, POS, "…" at bounding box center [435, 338] width 264 height 18
paste input "using lovable"
click at [557, 446] on span "OK" at bounding box center [557, 446] width 12 height 13
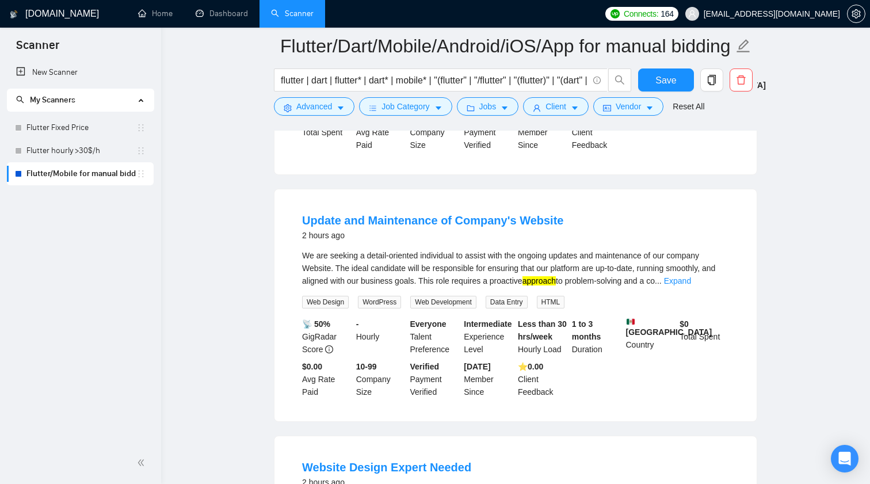
scroll to position [2058, 0]
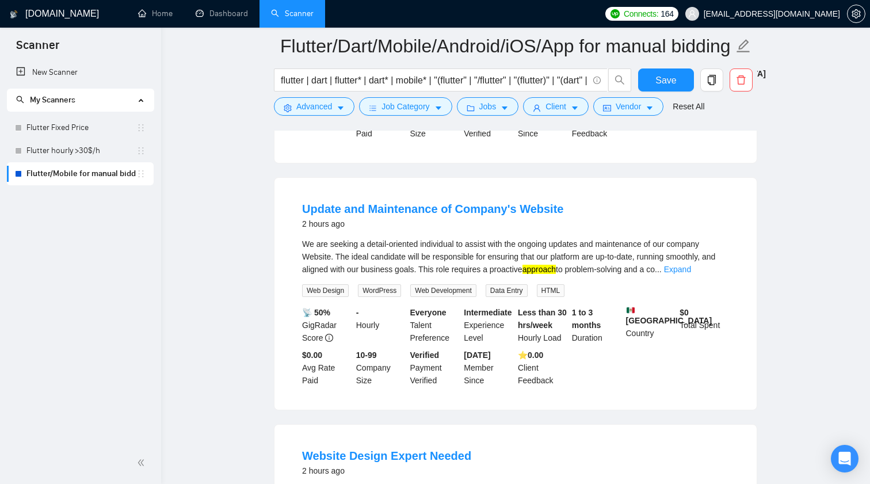
click at [707, 271] on div "We are seeking a detail-oriented individual to assist with the ongoing updates …" at bounding box center [515, 257] width 427 height 38
click at [691, 273] on link "Expand" at bounding box center [677, 269] width 27 height 9
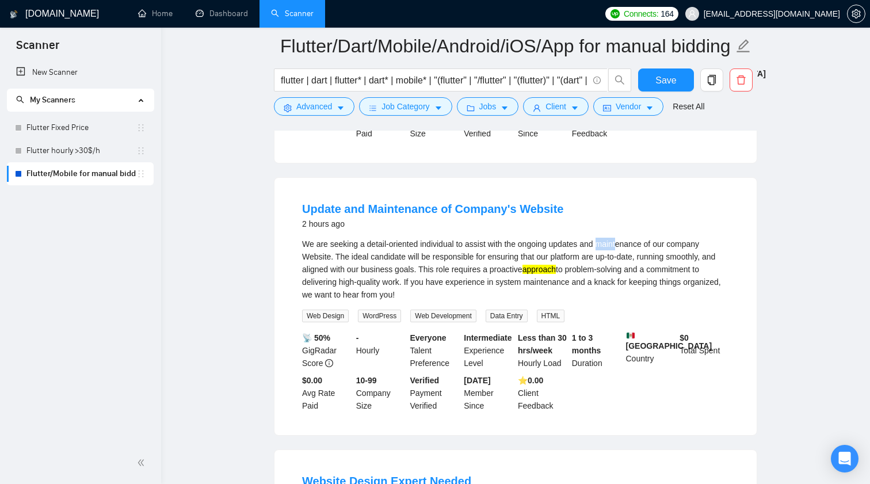
drag, startPoint x: 608, startPoint y: 253, endPoint x: 629, endPoint y: 253, distance: 20.1
click at [629, 253] on div "We are seeking a detail-oriented individual to assist with the ongoing updates …" at bounding box center [515, 269] width 427 height 63
drag, startPoint x: 472, startPoint y: 253, endPoint x: 332, endPoint y: 264, distance: 140.3
click at [332, 264] on div "We are seeking a detail-oriented individual to assist with the ongoing updates …" at bounding box center [515, 269] width 427 height 63
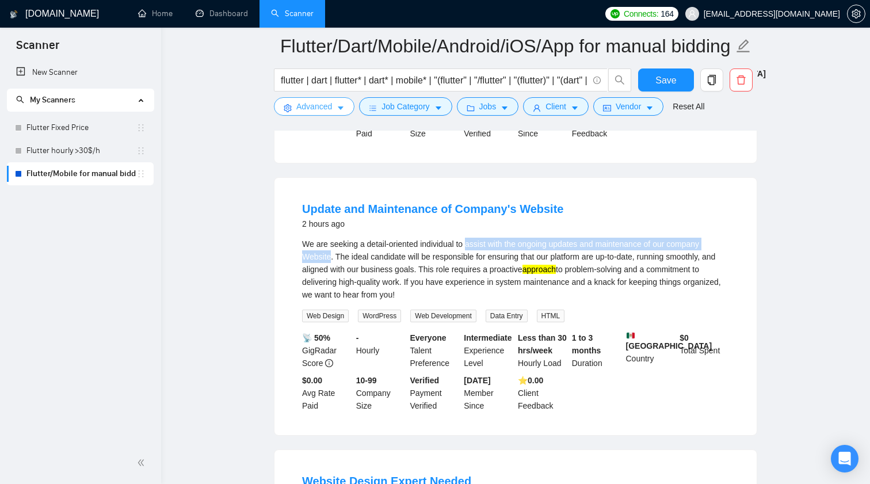
click at [310, 102] on span "Advanced" at bounding box center [314, 106] width 36 height 13
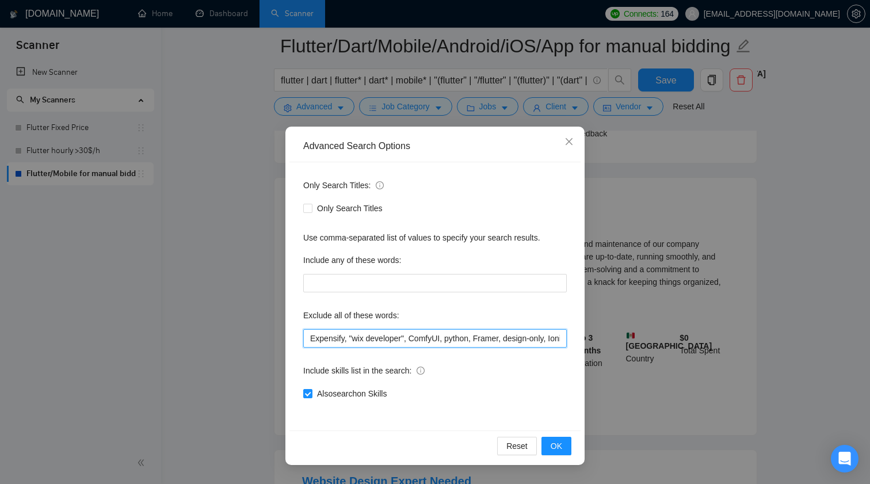
click at [463, 341] on input "Expensify, "wix developer", ComfyUI, python, Framer, design-only, Ionic, POS, "…" at bounding box center [435, 338] width 264 height 18
paste input "assist with the ongoing updates and maintenance of our company Website"
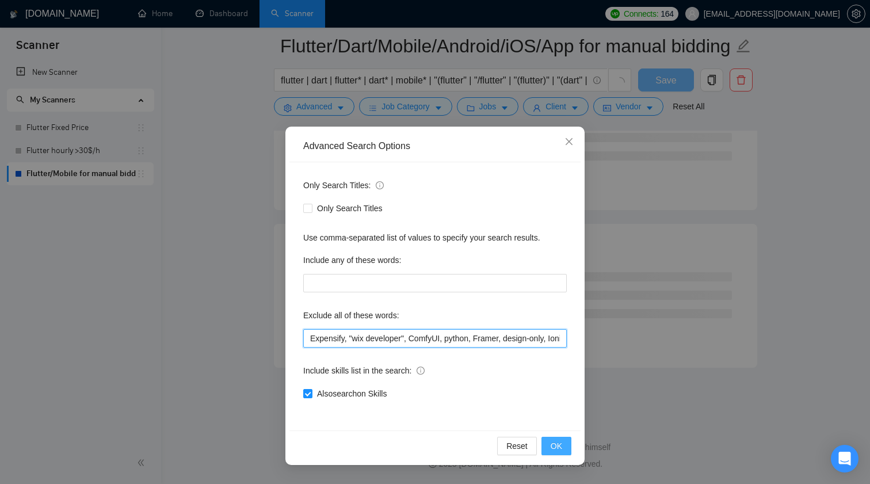
scroll to position [1436, 0]
click at [563, 455] on button "OK" at bounding box center [557, 446] width 30 height 18
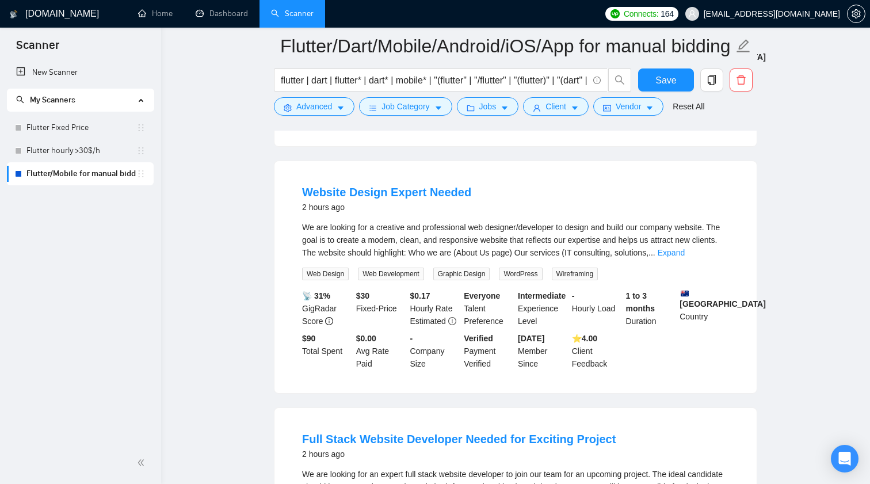
scroll to position [2086, 0]
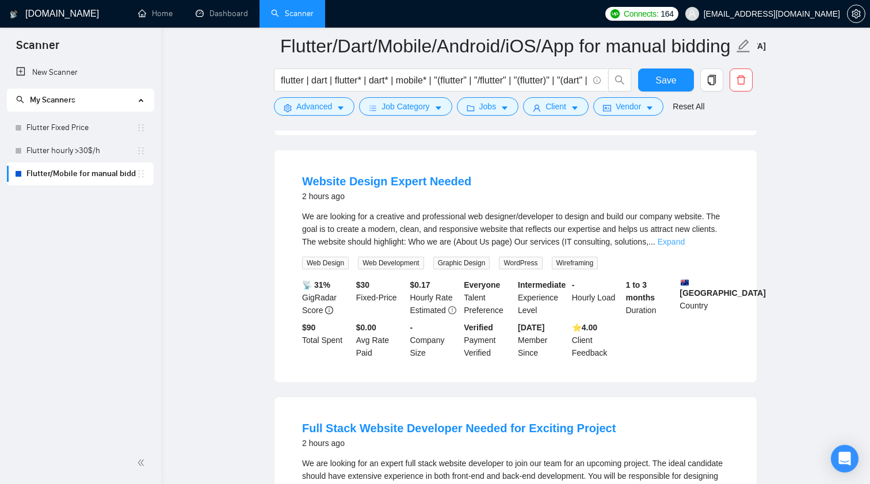
click at [685, 246] on link "Expand" at bounding box center [671, 241] width 27 height 9
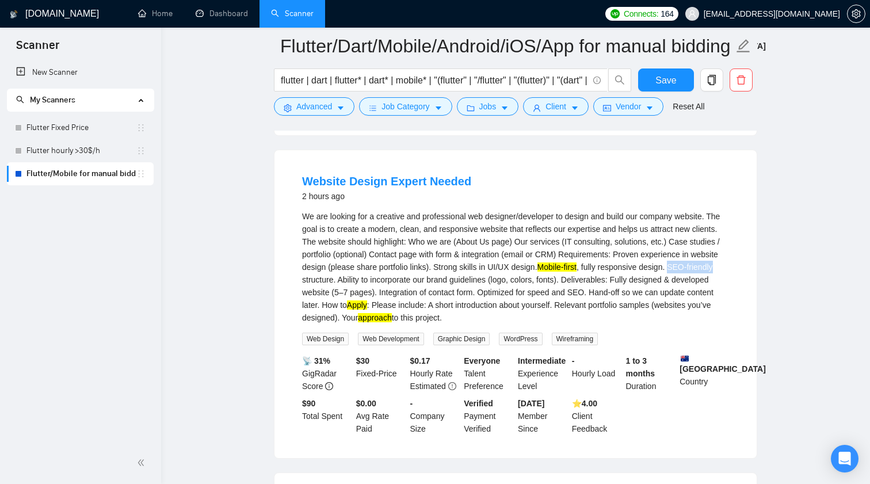
drag, startPoint x: 375, startPoint y: 288, endPoint x: 421, endPoint y: 284, distance: 46.2
click at [421, 284] on div "We are looking for a creative and professional web designer/developer to design…" at bounding box center [515, 267] width 427 height 114
click at [323, 108] on span "Advanced" at bounding box center [314, 106] width 36 height 13
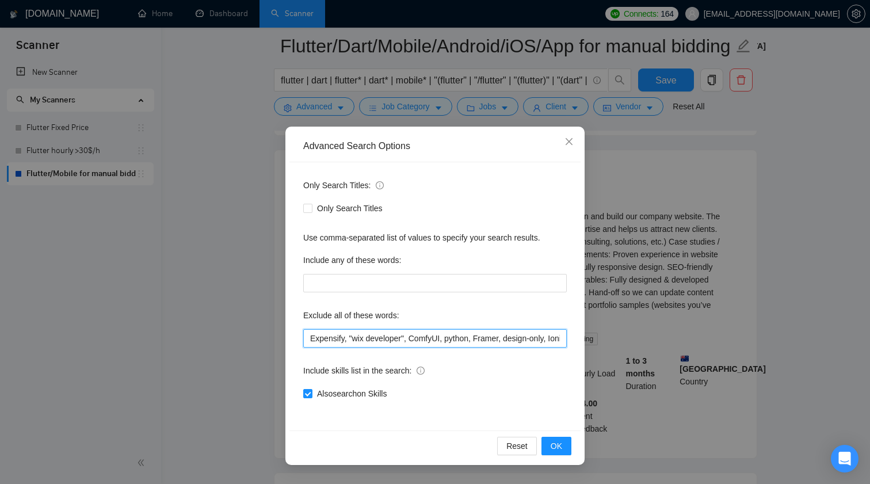
click at [479, 333] on input "Expensify, "wix developer", ComfyUI, python, Framer, design-only, Ionic, POS, "…" at bounding box center [435, 338] width 264 height 18
paste input "SEO-friendly"
click at [562, 444] on button "OK" at bounding box center [557, 446] width 30 height 18
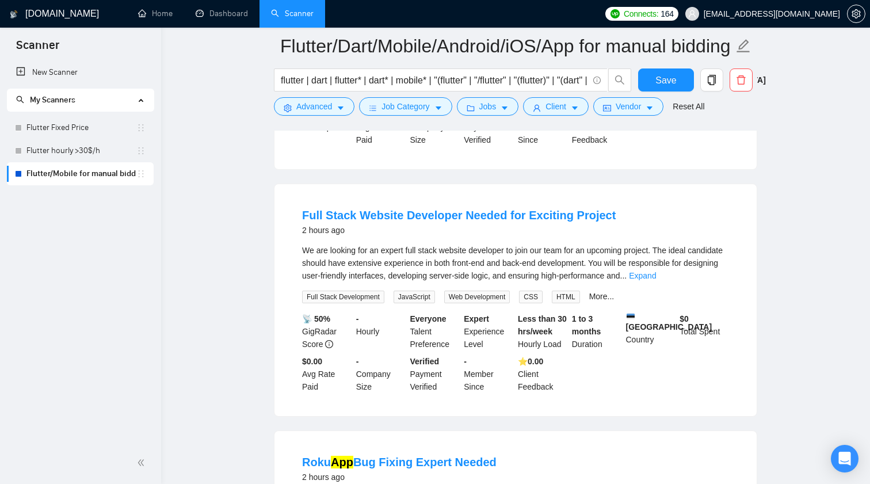
scroll to position [2061, 0]
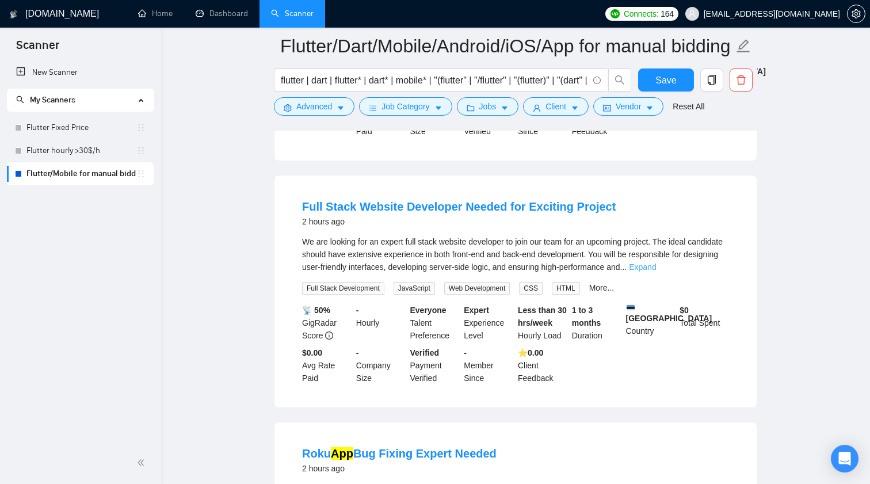
click at [656, 272] on link "Expand" at bounding box center [642, 266] width 27 height 9
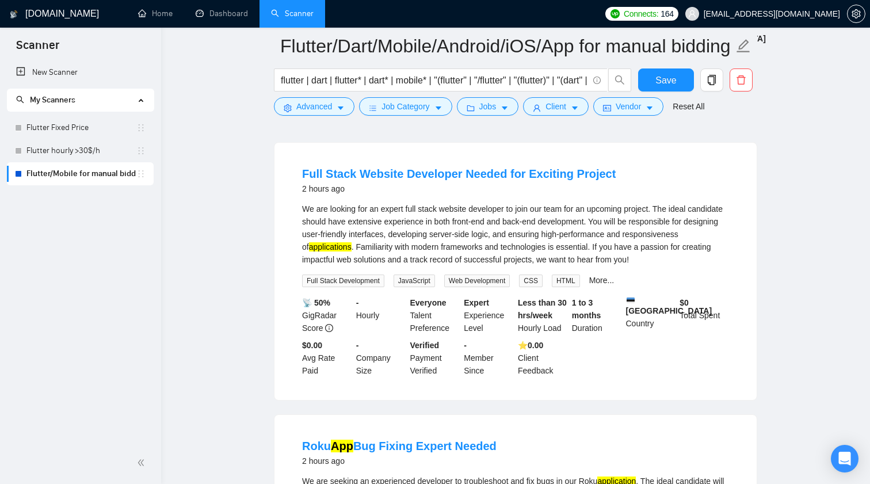
scroll to position [2096, 0]
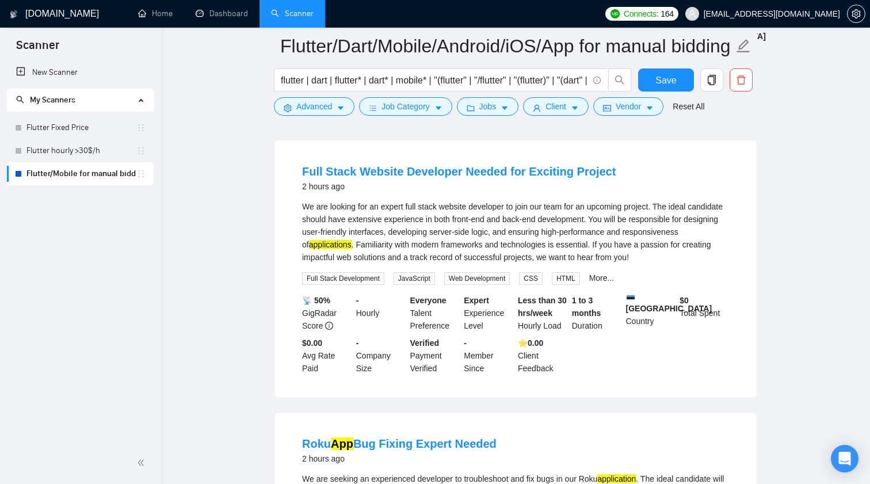
click at [409, 214] on div "We are looking for an expert full stack website developer to join our team for …" at bounding box center [515, 231] width 427 height 63
drag, startPoint x: 446, startPoint y: 215, endPoint x: 513, endPoint y: 215, distance: 67.3
click at [513, 215] on div "We are looking for an expert full stack website developer to join our team for …" at bounding box center [515, 231] width 427 height 63
click at [342, 106] on icon "caret-down" at bounding box center [341, 108] width 8 height 8
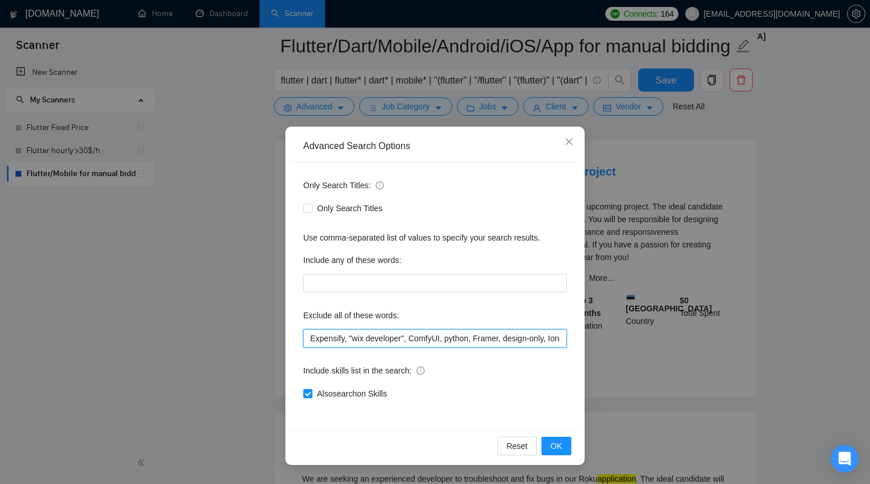
click at [504, 337] on input "Expensify, "wix developer", ComfyUI, python, Framer, design-only, Ionic, POS, "…" at bounding box center [435, 338] width 264 height 18
paste input "website developer"
click at [569, 441] on button "OK" at bounding box center [557, 446] width 30 height 18
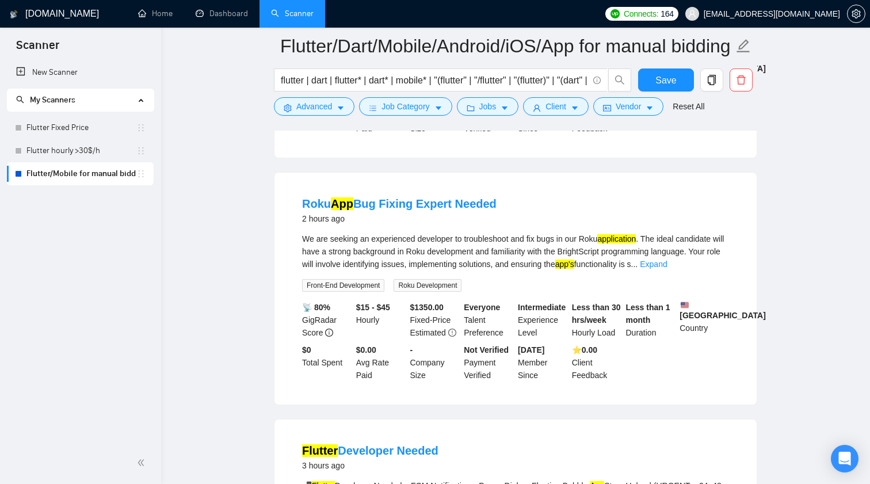
scroll to position [2079, 0]
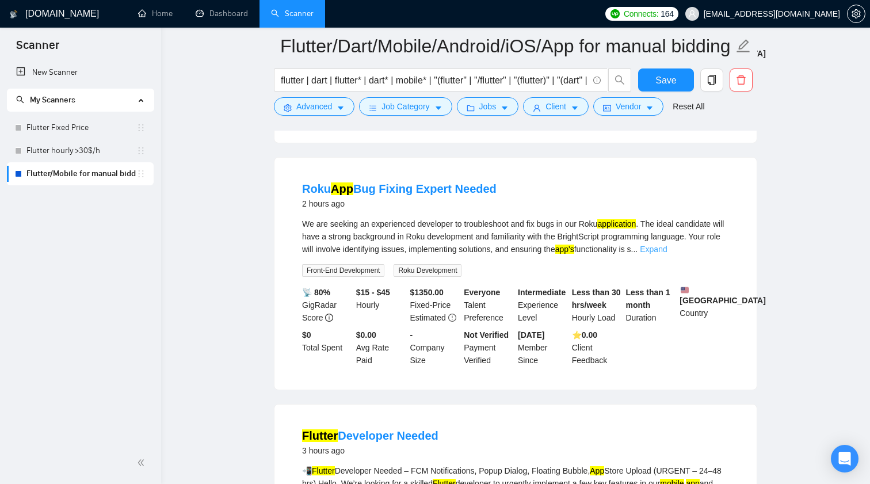
click at [667, 253] on link "Expand" at bounding box center [653, 249] width 27 height 9
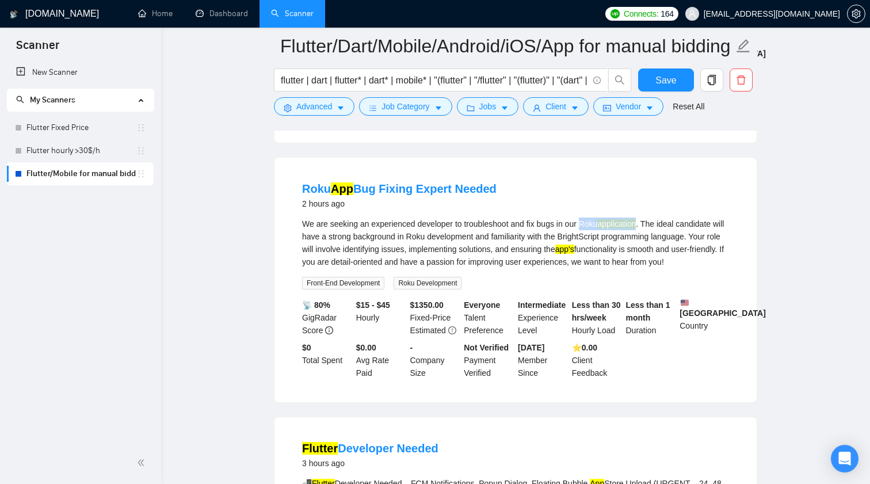
drag, startPoint x: 589, startPoint y: 233, endPoint x: 649, endPoint y: 229, distance: 59.4
click at [649, 229] on div "We are seeking an experienced developer to troubleshoot and fix bugs in our Rok…" at bounding box center [515, 243] width 427 height 51
click at [298, 97] on button "Advanced" at bounding box center [314, 106] width 81 height 18
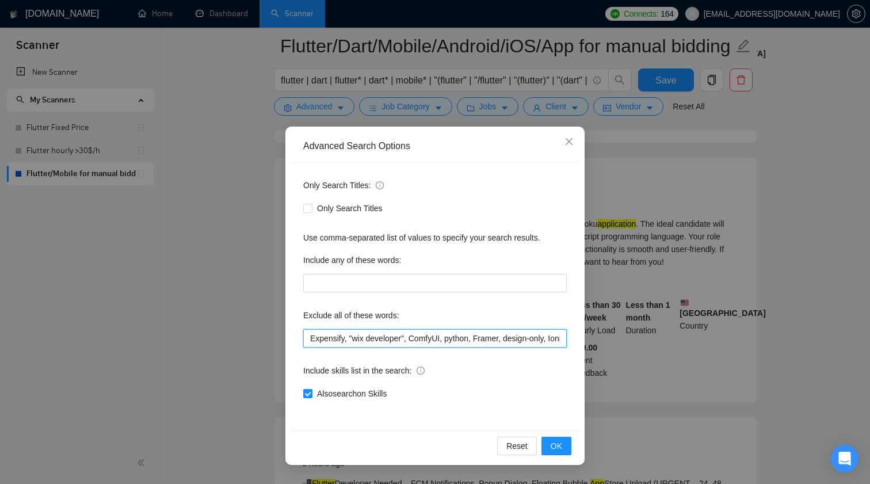
click at [434, 338] on input "Expensify, "wix developer", ComfyUI, python, Framer, design-only, Ionic, POS, "…" at bounding box center [435, 338] width 264 height 18
paste input "Roku application"
click at [566, 439] on button "OK" at bounding box center [557, 446] width 30 height 18
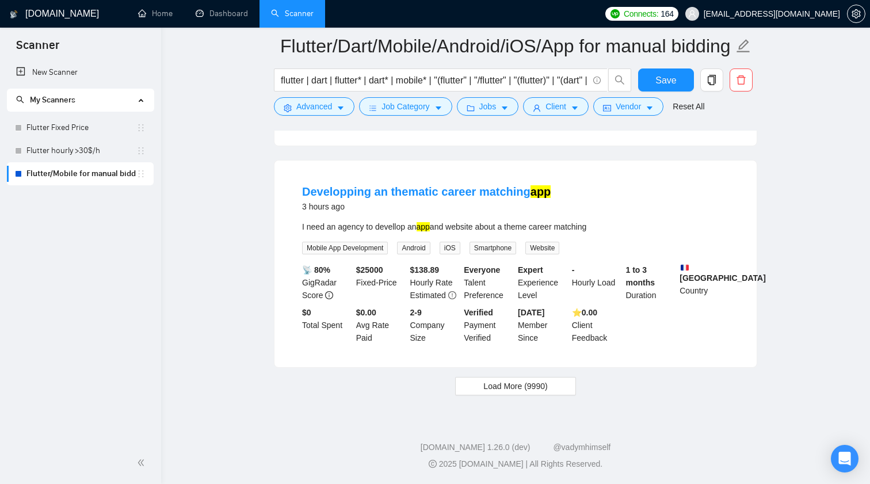
scroll to position [2331, 0]
click at [490, 380] on span "Load More (9990)" at bounding box center [516, 386] width 64 height 13
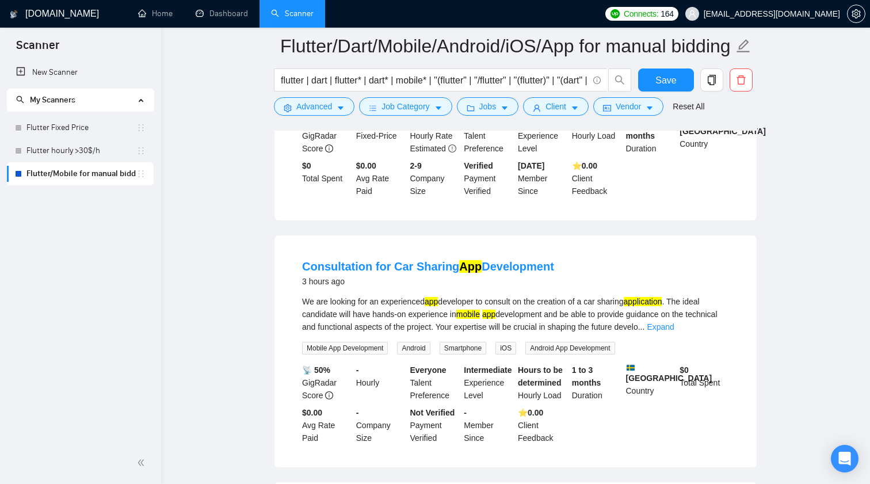
scroll to position [2474, 0]
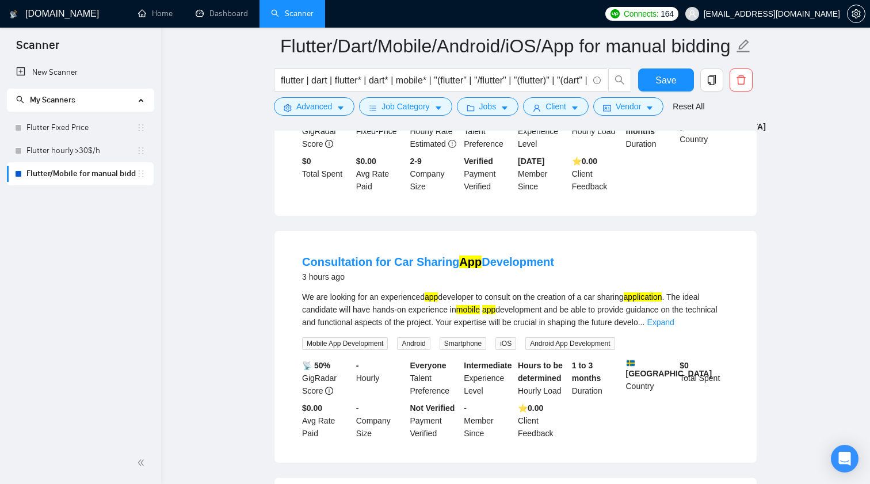
click at [713, 325] on div "We are looking for an experienced app developer to consult on the creation of a…" at bounding box center [515, 310] width 427 height 38
click at [674, 327] on link "Expand" at bounding box center [660, 322] width 27 height 9
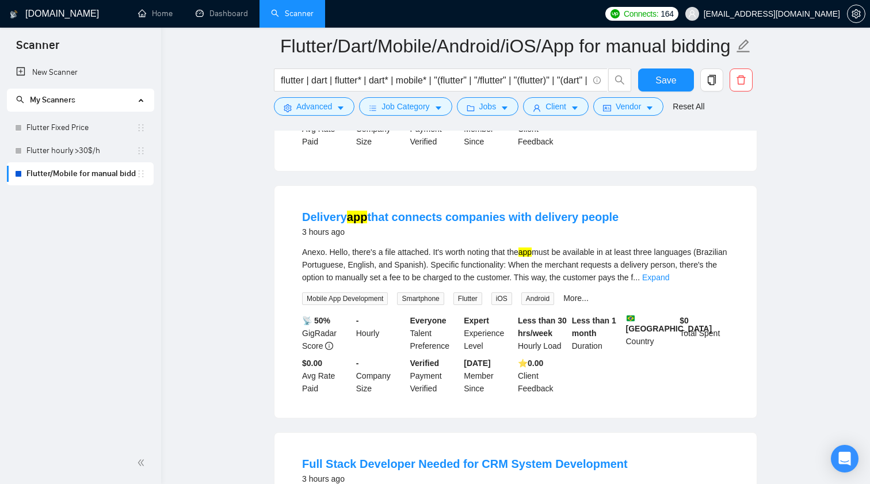
scroll to position [2796, 0]
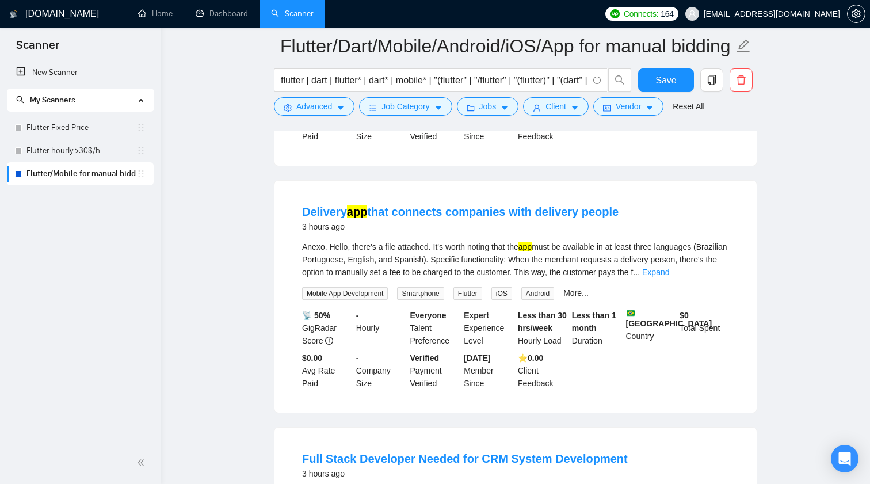
click at [706, 279] on div "Anexo. Hello, there's a file attached. It's worth noting that the app must be a…" at bounding box center [515, 260] width 427 height 38
click at [669, 277] on link "Expand" at bounding box center [655, 272] width 27 height 9
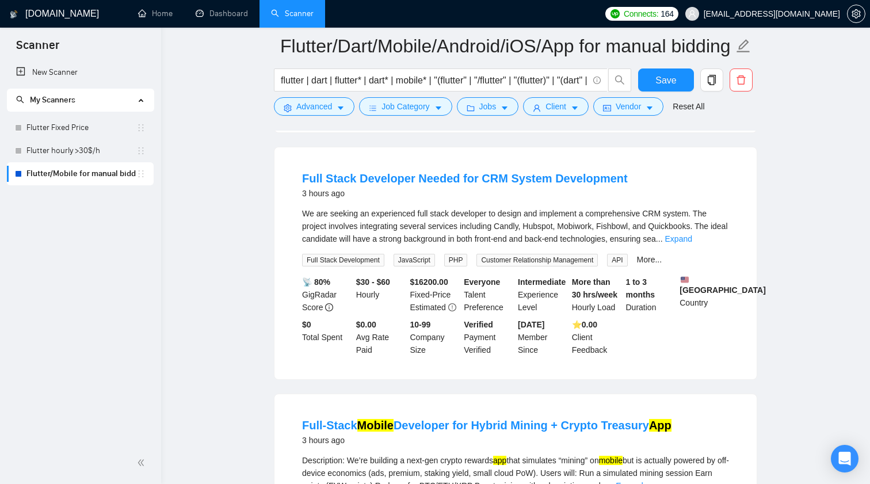
scroll to position [3104, 0]
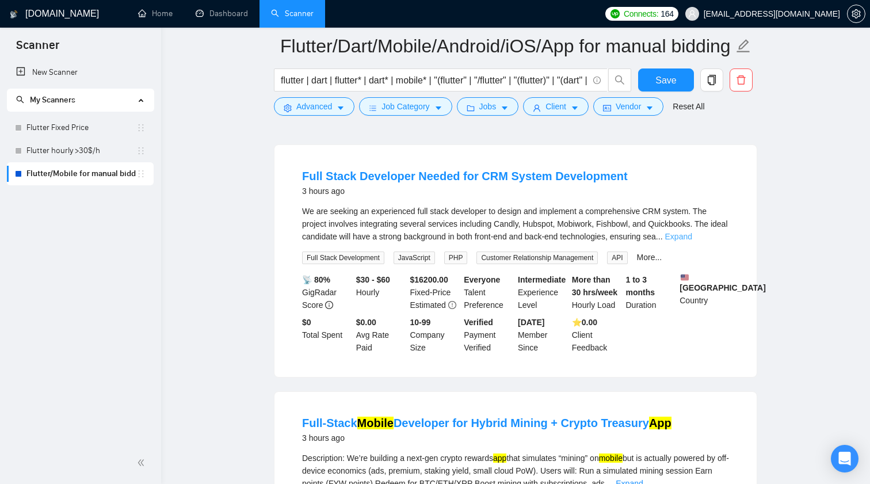
click at [692, 241] on link "Expand" at bounding box center [678, 236] width 27 height 9
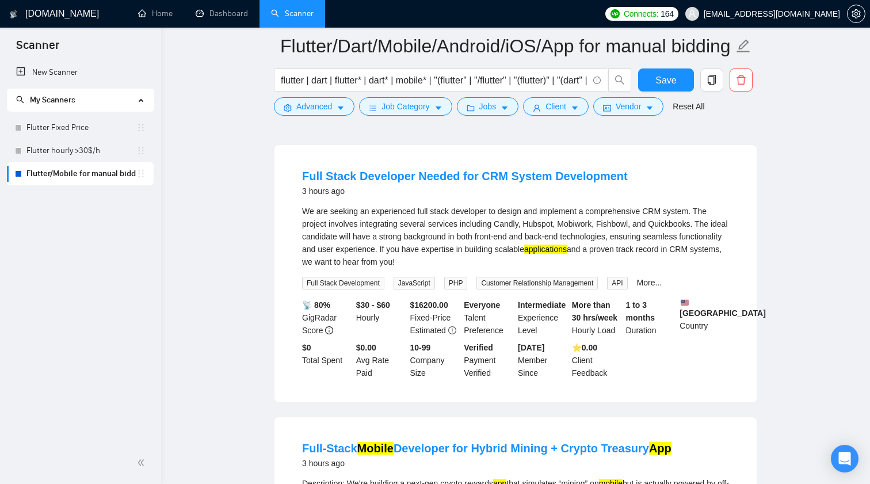
click at [547, 242] on div "We are seeking an experienced full stack developer to design and implement a co…" at bounding box center [515, 236] width 427 height 63
click at [334, 104] on button "Advanced" at bounding box center [314, 106] width 81 height 18
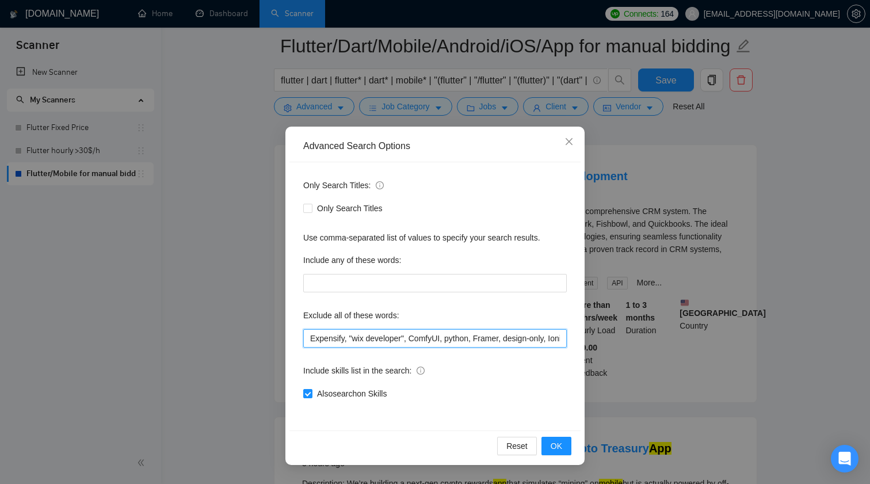
click at [445, 332] on input "Expensify, "wix developer", ComfyUI, python, Framer, design-only, Ionic, POS, "…" at bounding box center [435, 338] width 264 height 18
paste input "Hubspot"
click at [564, 450] on button "OK" at bounding box center [557, 446] width 30 height 18
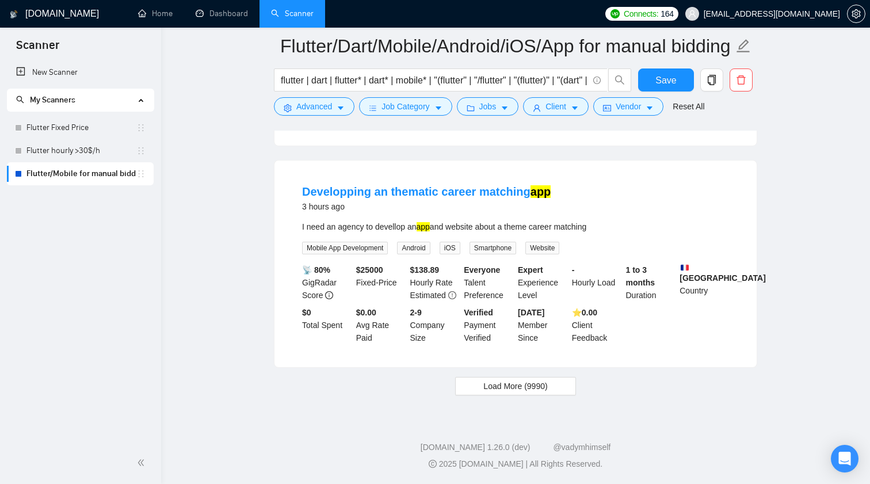
scroll to position [2331, 0]
click at [481, 391] on button "Load More (9990)" at bounding box center [515, 386] width 120 height 18
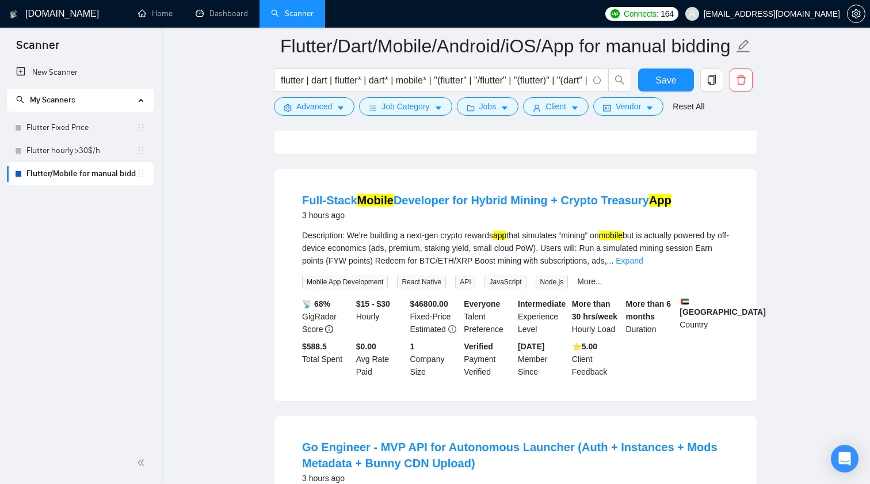
scroll to position [3030, 0]
click at [643, 265] on link "Expand" at bounding box center [629, 260] width 27 height 9
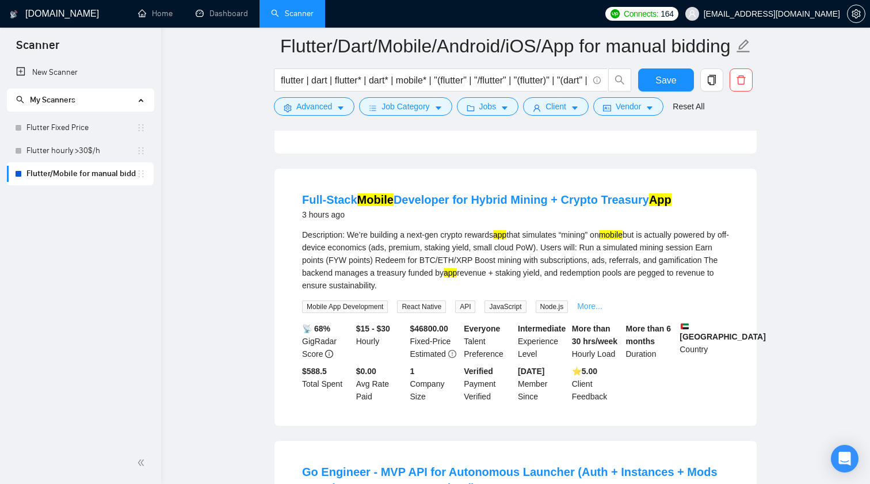
click at [603, 311] on link "More..." at bounding box center [589, 306] width 25 height 9
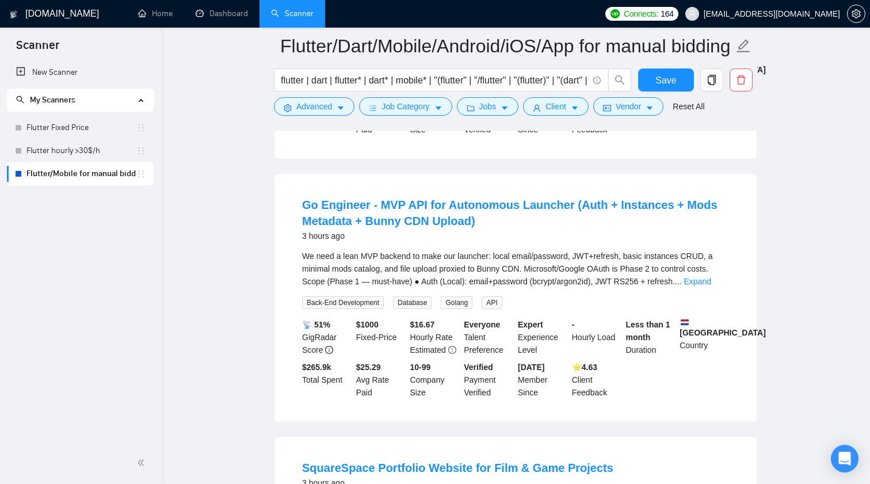
scroll to position [3316, 0]
click at [711, 286] on link "Expand" at bounding box center [697, 280] width 27 height 9
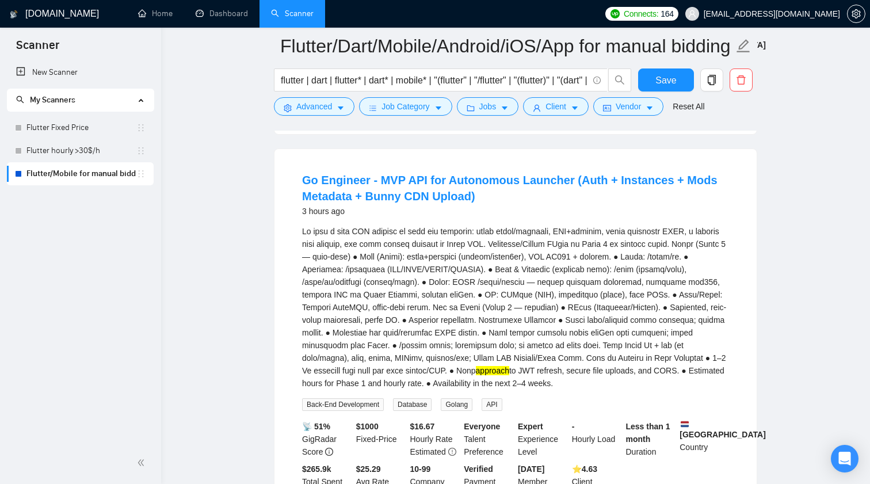
scroll to position [3358, 0]
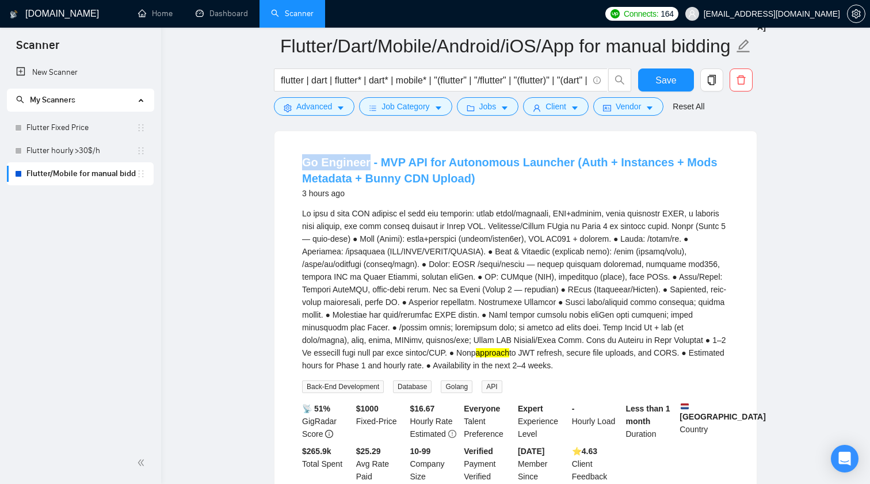
drag, startPoint x: 286, startPoint y: 176, endPoint x: 365, endPoint y: 180, distance: 79.5
click at [365, 180] on div "Go Engineer - MVP API for Autonomous Launcher (Auth + Instances + Mods Metadata…" at bounding box center [516, 318] width 482 height 375
click at [310, 107] on span "Advanced" at bounding box center [314, 106] width 36 height 13
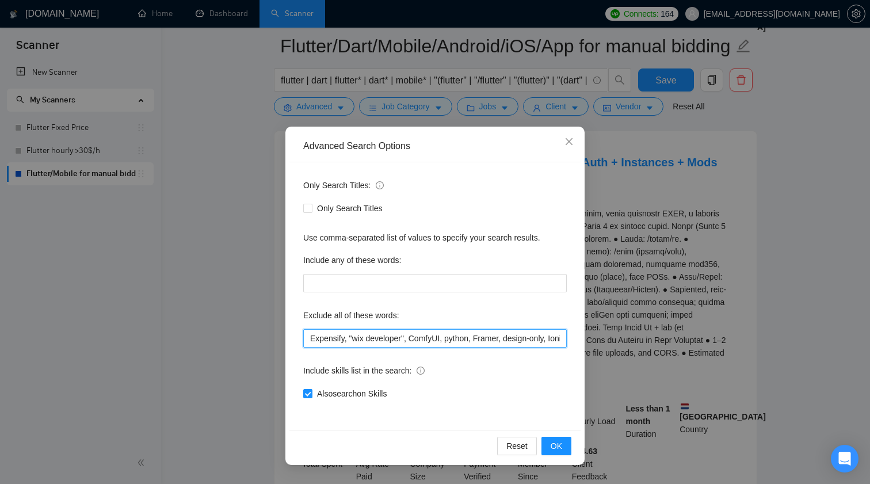
click at [518, 341] on input "Expensify, "wix developer", ComfyUI, python, Framer, design-only, Ionic, POS, "…" at bounding box center [435, 338] width 264 height 18
paste input "Go Engineer"
click at [564, 443] on button "OK" at bounding box center [557, 446] width 30 height 18
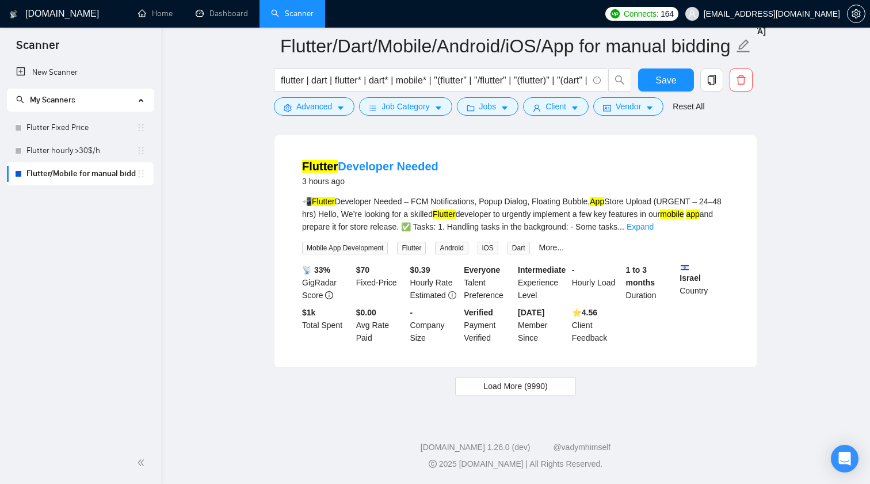
scroll to position [2364, 0]
click at [547, 389] on span "Load More (9990)" at bounding box center [516, 386] width 64 height 13
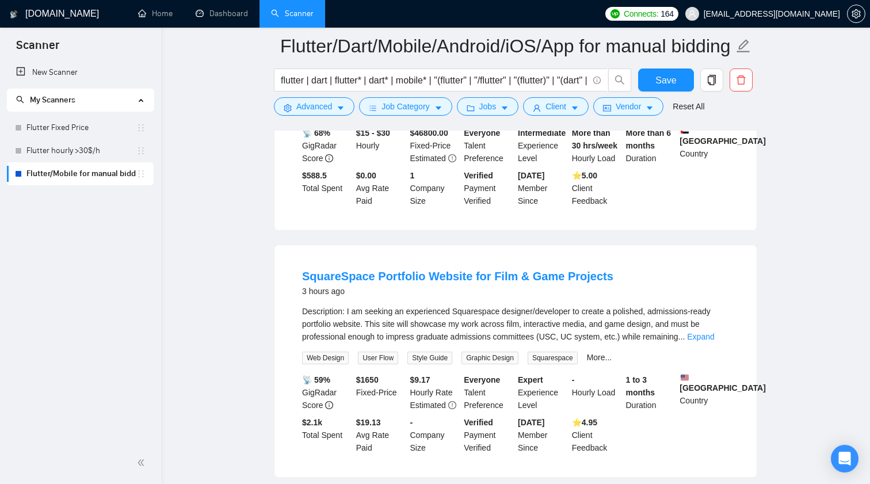
scroll to position [3314, 0]
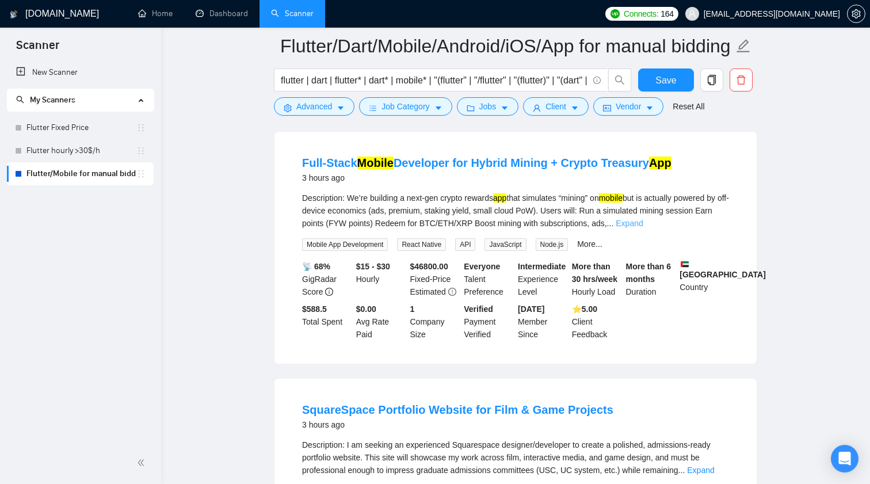
click at [643, 228] on link "Expand" at bounding box center [629, 223] width 27 height 9
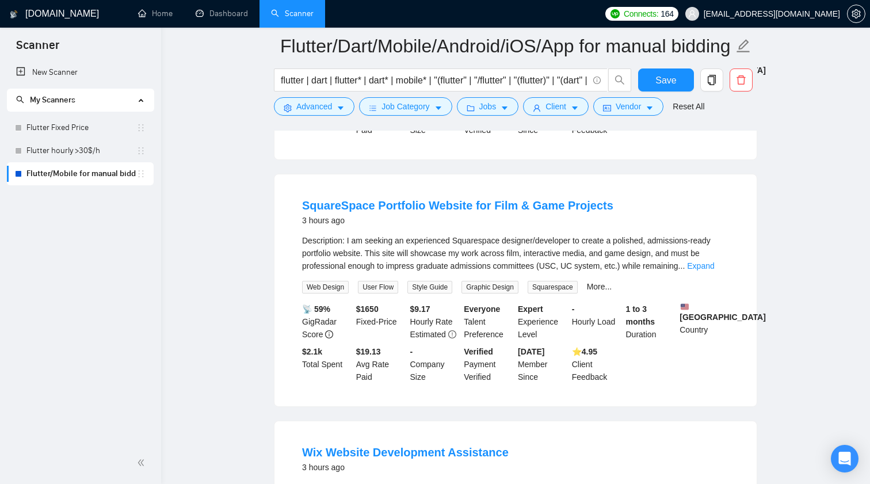
scroll to position [3549, 0]
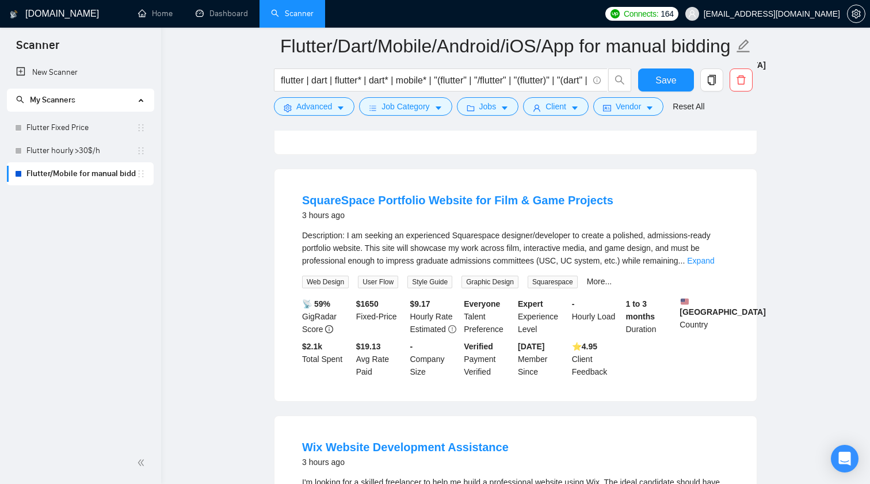
click at [713, 267] on div "Description: I am seeking an experienced Squarespace designer/developer to crea…" at bounding box center [515, 248] width 427 height 38
click at [713, 265] on link "Expand" at bounding box center [700, 260] width 27 height 9
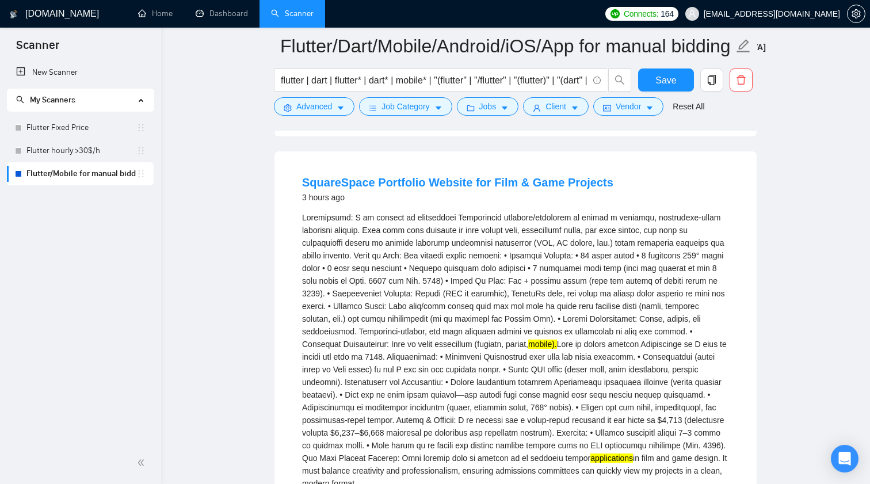
scroll to position [3579, 0]
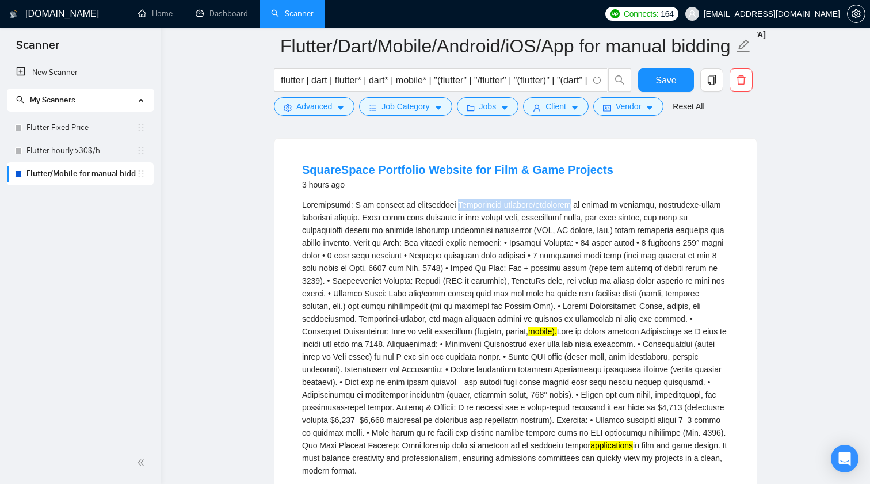
drag, startPoint x: 458, startPoint y: 230, endPoint x: 579, endPoint y: 226, distance: 121.5
click at [579, 226] on div "mobile). applications in film and game design. It must balance creativity and p…" at bounding box center [515, 338] width 427 height 279
click at [342, 104] on icon "caret-down" at bounding box center [341, 108] width 8 height 8
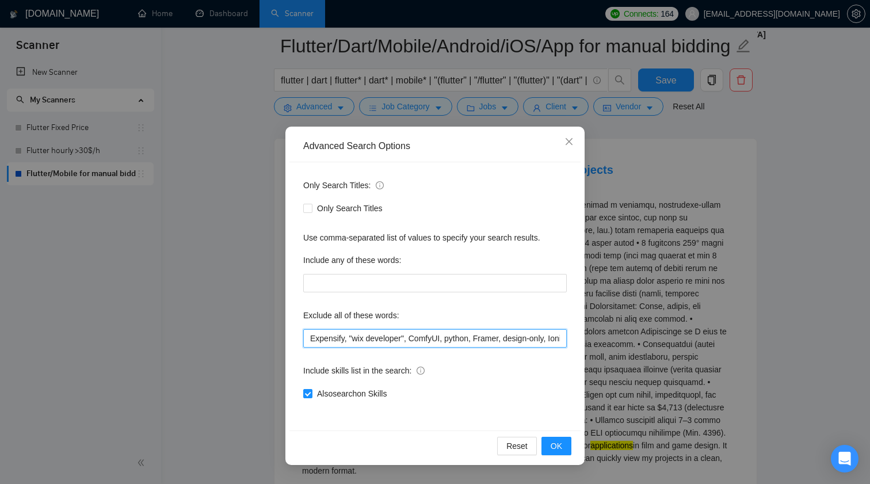
click at [441, 343] on input "Expensify, "wix developer", ComfyUI, python, Framer, design-only, Ionic, POS, "…" at bounding box center [435, 338] width 264 height 18
click at [445, 344] on input "Expensify, "wix developer", ComfyUI, python, Framer, design-only, Ionic, POS, "…" at bounding box center [435, 338] width 264 height 18
click at [441, 336] on input "Expensify, "wix developer", ComfyUI, python, Framer, design-only, Ionic, POS, "…" at bounding box center [435, 338] width 264 height 18
paste input "Squarespace designer/developer"
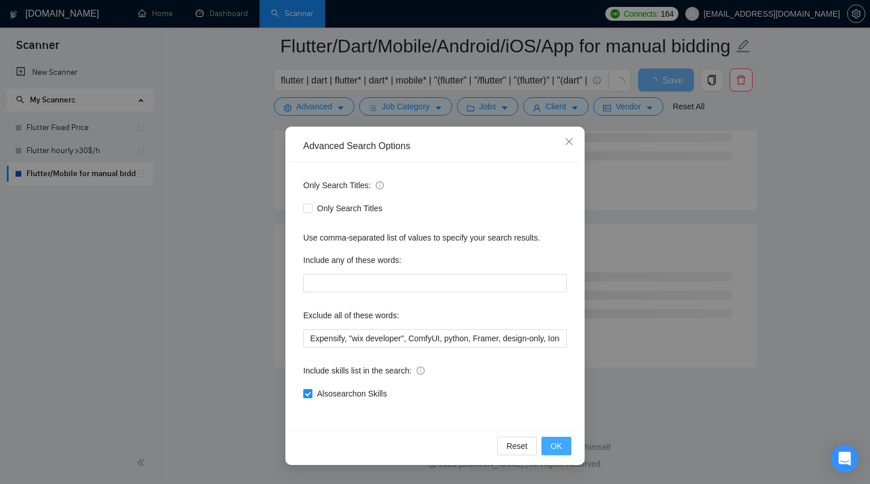
click at [560, 448] on span "OK" at bounding box center [557, 446] width 12 height 13
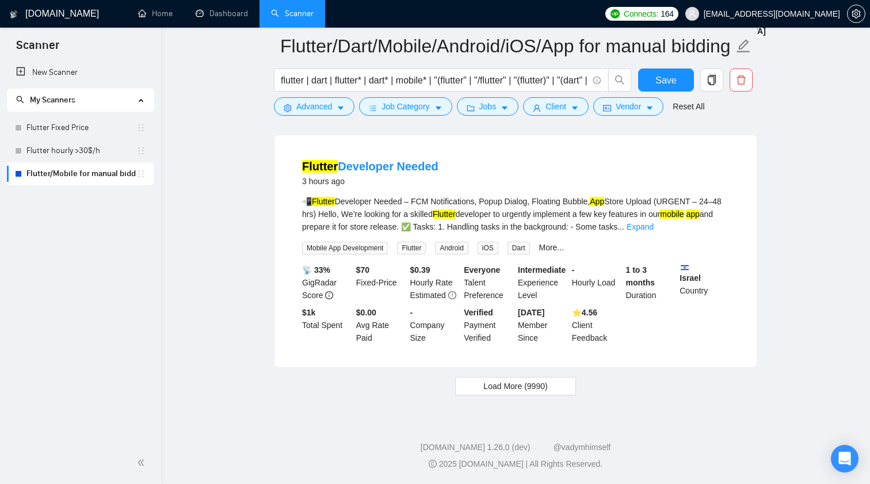
scroll to position [2364, 0]
click at [520, 390] on span "Load More (9990)" at bounding box center [516, 386] width 64 height 13
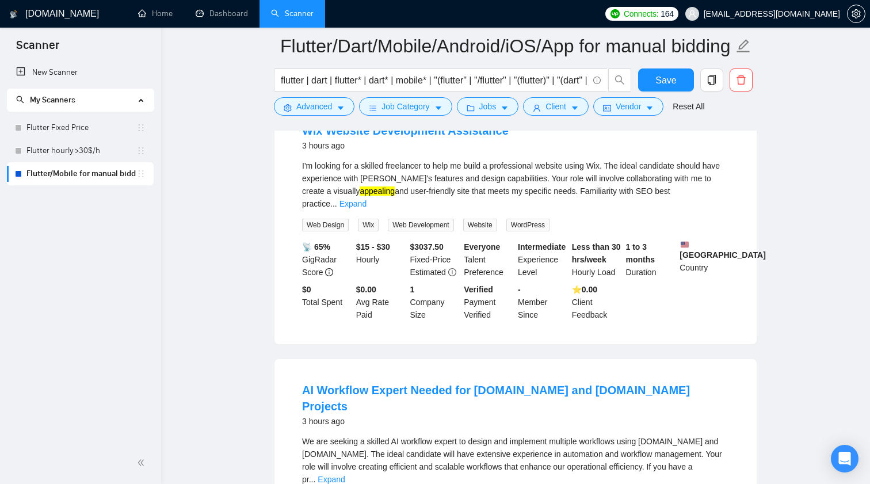
scroll to position [3594, 0]
click at [367, 208] on link "Expand" at bounding box center [353, 203] width 27 height 9
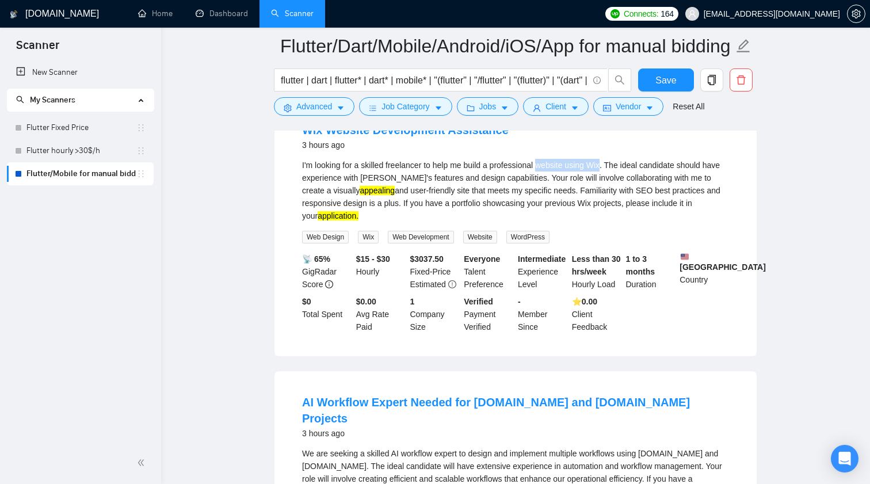
drag, startPoint x: 545, startPoint y: 187, endPoint x: 610, endPoint y: 187, distance: 65.6
click at [610, 187] on div "I'm looking for a skilled freelancer to help me build a professional website us…" at bounding box center [515, 190] width 427 height 63
click at [341, 111] on icon "caret-down" at bounding box center [341, 108] width 8 height 8
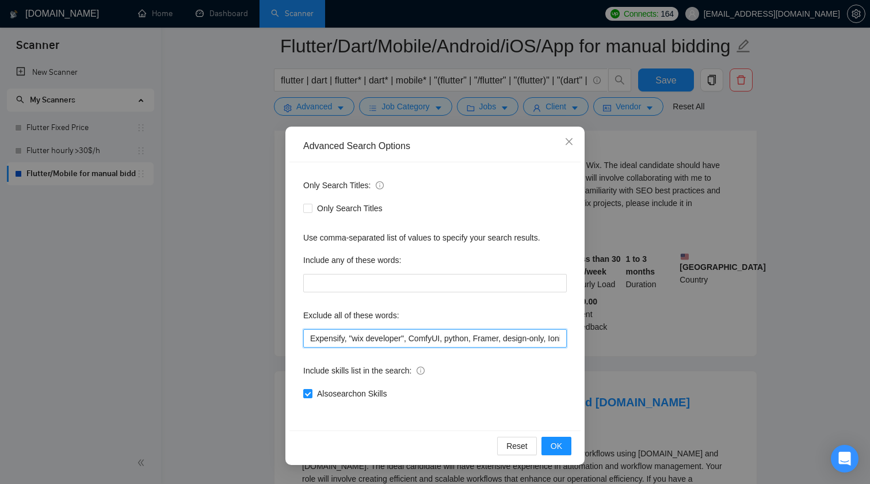
click at [394, 340] on input "Expensify, "wix developer", ComfyUI, python, Framer, design-only, Ionic, POS, "…" at bounding box center [435, 338] width 264 height 18
paste input "website using Wix"
click at [564, 444] on button "OK" at bounding box center [557, 446] width 30 height 18
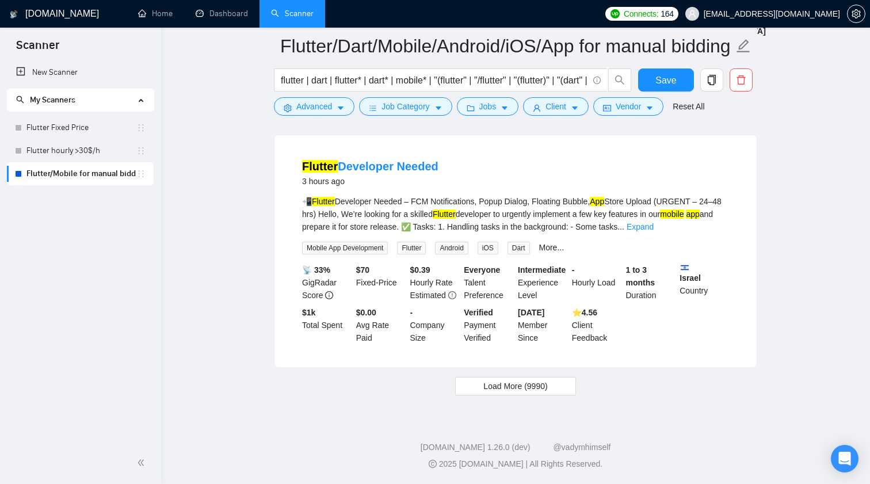
scroll to position [2364, 0]
click at [496, 381] on span "Load More (9990)" at bounding box center [516, 386] width 64 height 13
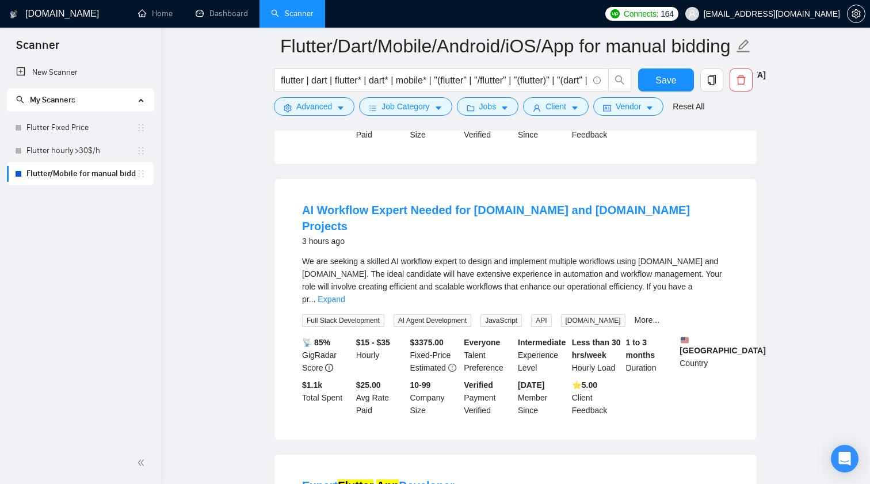
scroll to position [3522, 0]
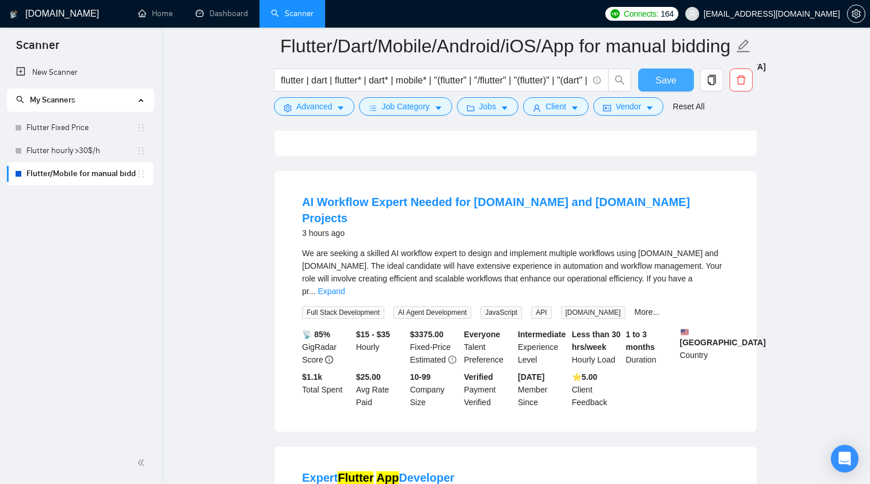
click at [664, 84] on span "Save" at bounding box center [666, 80] width 21 height 14
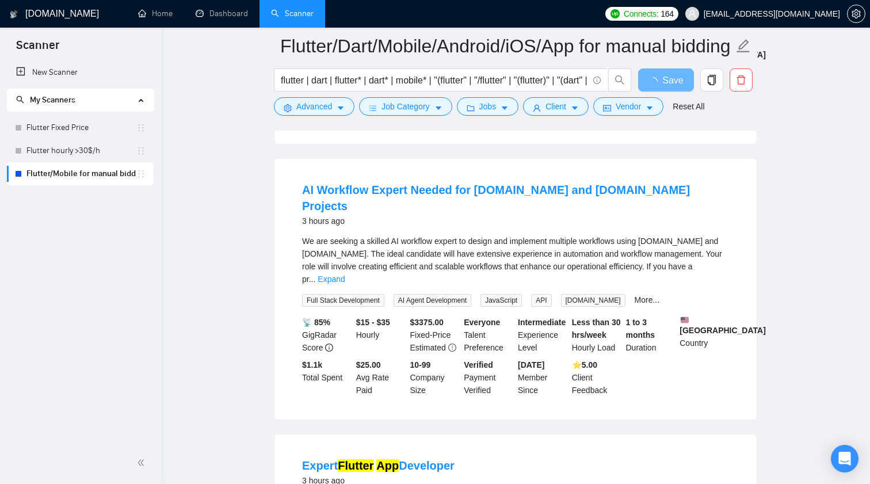
scroll to position [3541, 0]
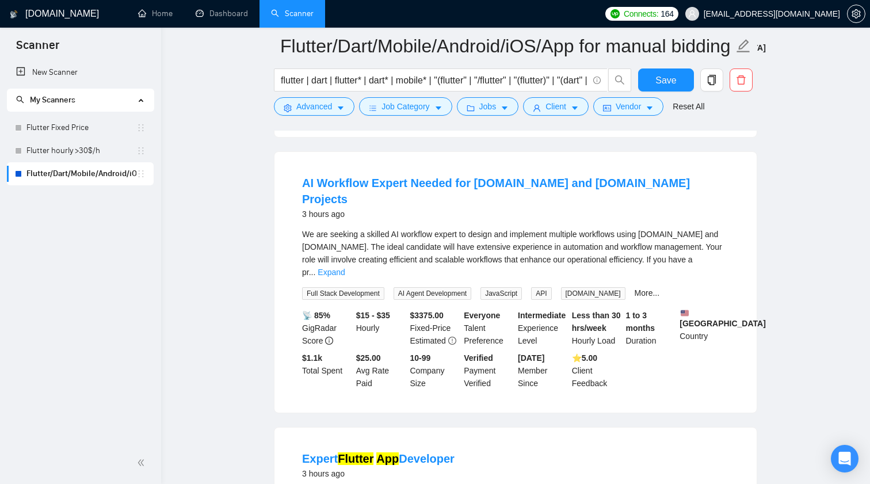
click at [713, 258] on div "We are seeking a skilled AI workflow expert to design and implement multiple wo…" at bounding box center [515, 253] width 427 height 51
click at [713, 260] on div "We are seeking a skilled AI workflow expert to design and implement multiple wo…" at bounding box center [515, 253] width 427 height 51
click at [345, 268] on link "Expand" at bounding box center [331, 272] width 27 height 9
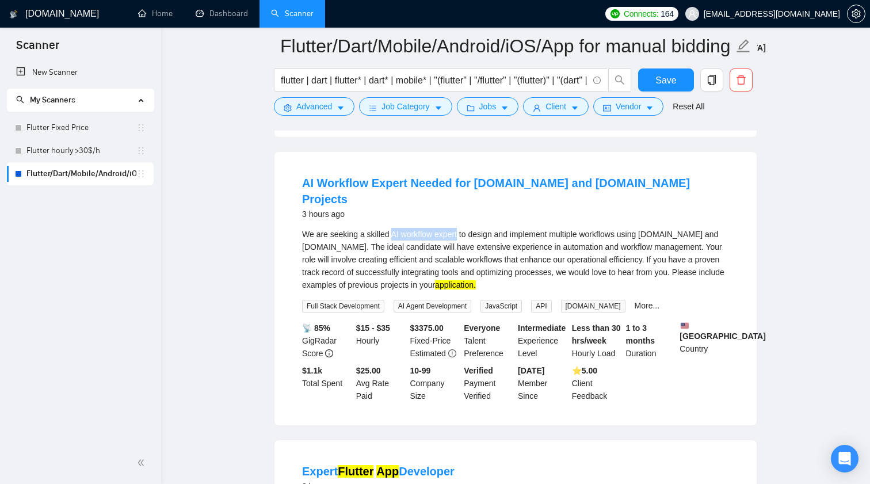
drag, startPoint x: 394, startPoint y: 243, endPoint x: 463, endPoint y: 244, distance: 69.1
click at [463, 244] on div "We are seeking a skilled AI workflow expert to design and implement multiple wo…" at bounding box center [515, 259] width 427 height 63
click at [331, 111] on span "Advanced" at bounding box center [314, 106] width 36 height 13
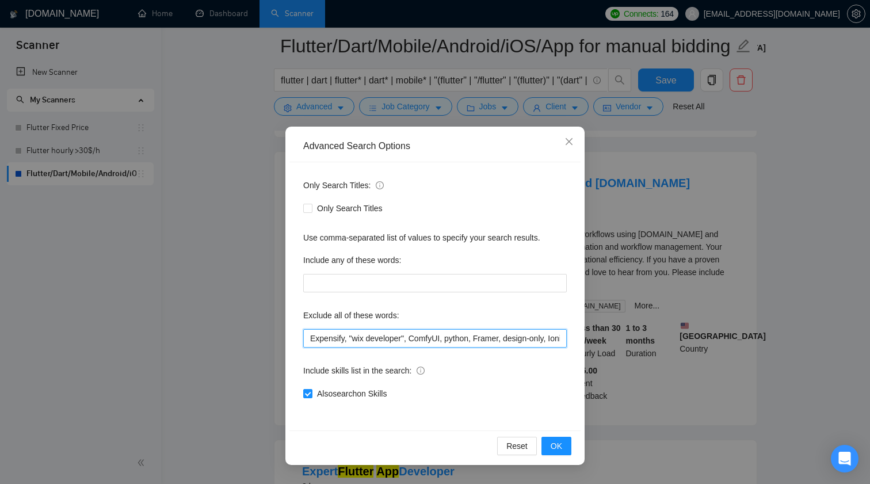
click at [471, 332] on input "Expensify, "wix developer", ComfyUI, python, Framer, design-only, Ionic, POS, "…" at bounding box center [435, 338] width 264 height 18
paste input "AI workflow expert"
type input "Expensify, "wix developer", ComfyUI, python, Framer, design-only, Ionic, POS, "…"
click at [559, 441] on span "OK" at bounding box center [557, 446] width 12 height 13
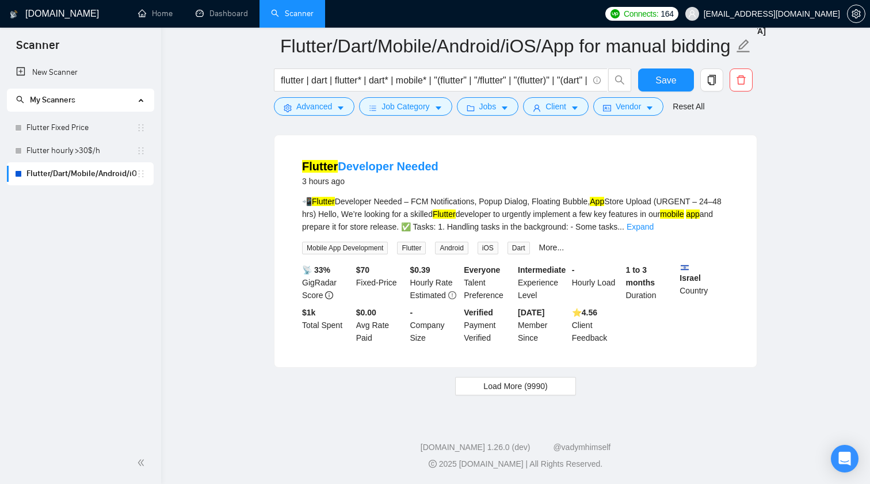
scroll to position [2364, 0]
click at [679, 78] on button "Save" at bounding box center [666, 79] width 56 height 23
